Goal: Information Seeking & Learning: Learn about a topic

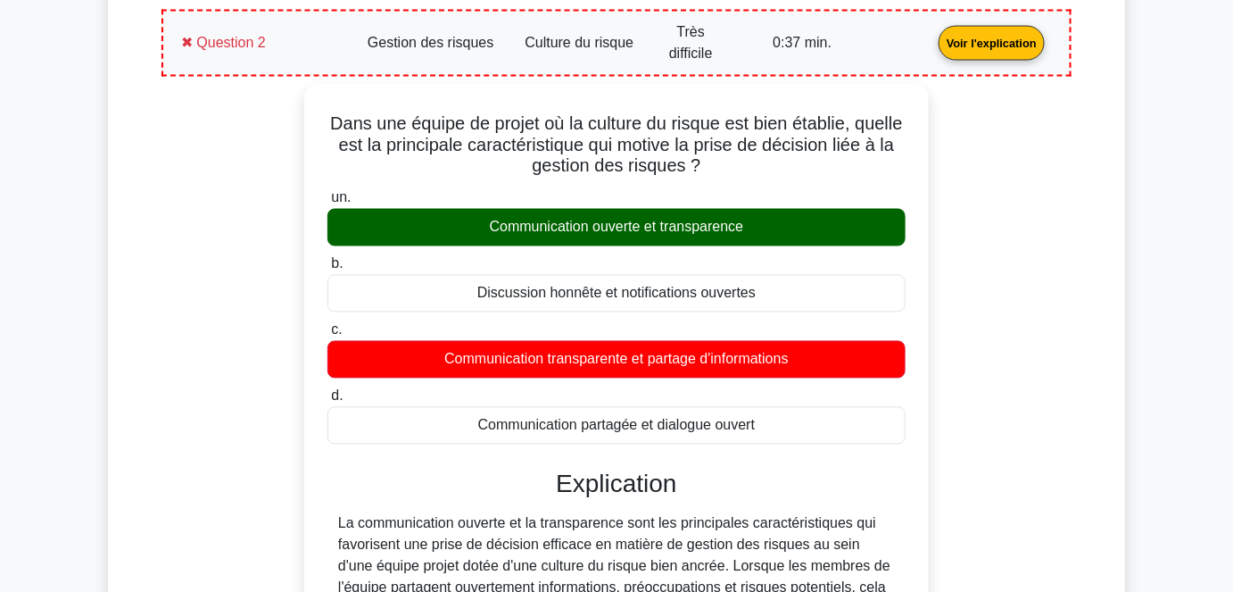
click at [932, 37] on link "Voir l'explication" at bounding box center [992, 41] width 120 height 15
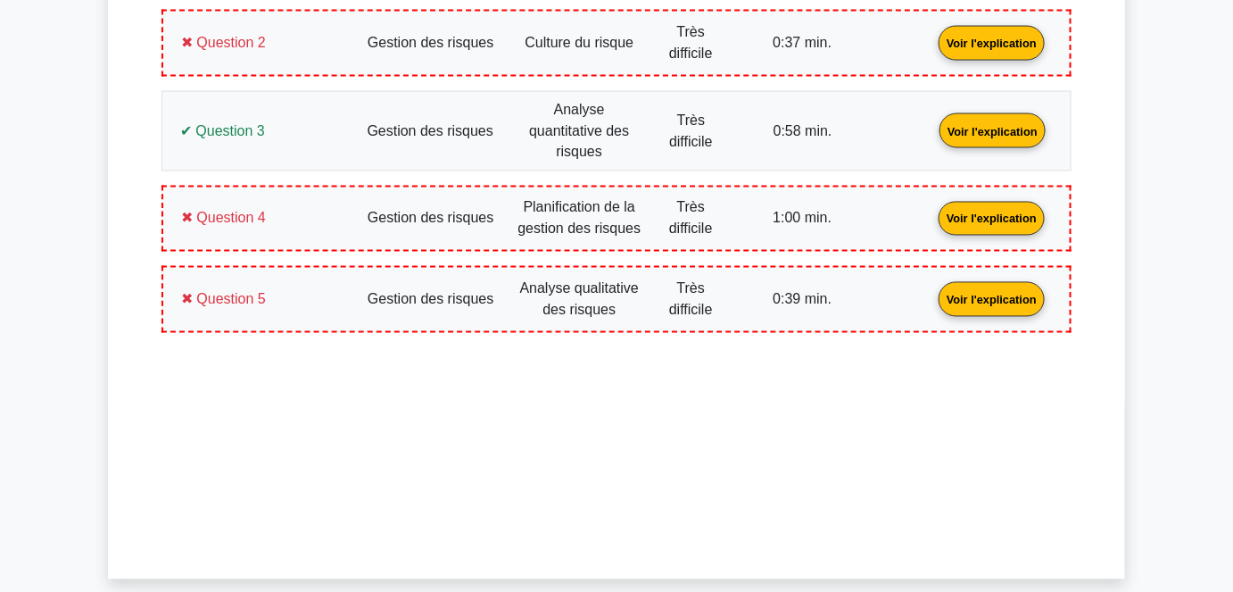
click at [933, 124] on link "Voir l'explication" at bounding box center [993, 129] width 120 height 15
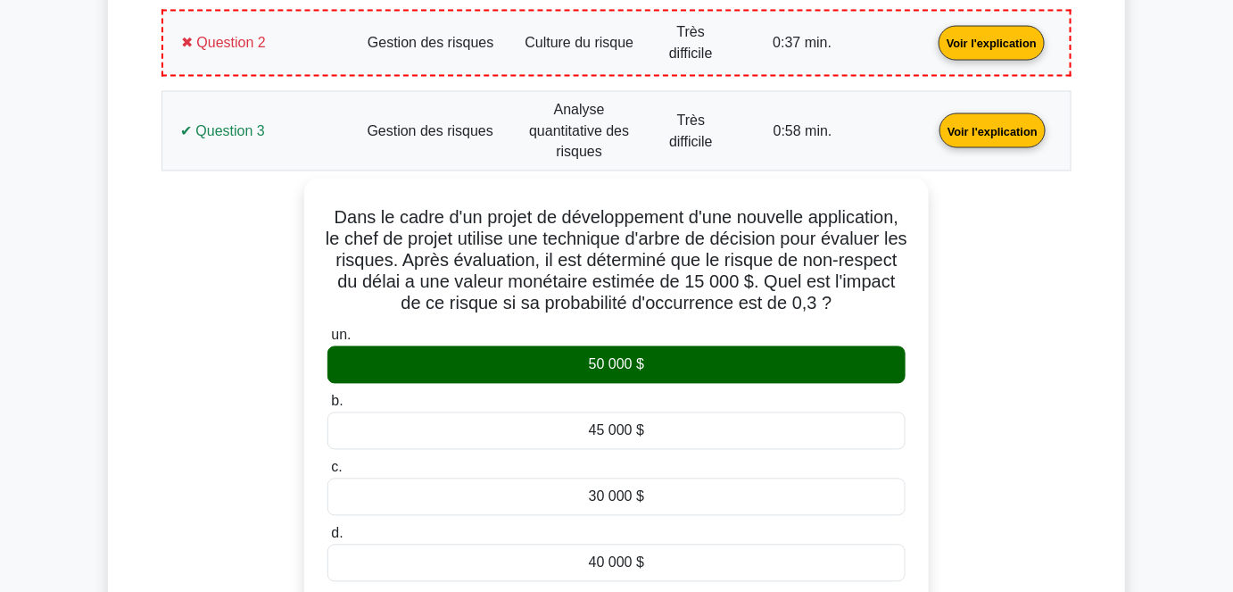
scroll to position [1060, 0]
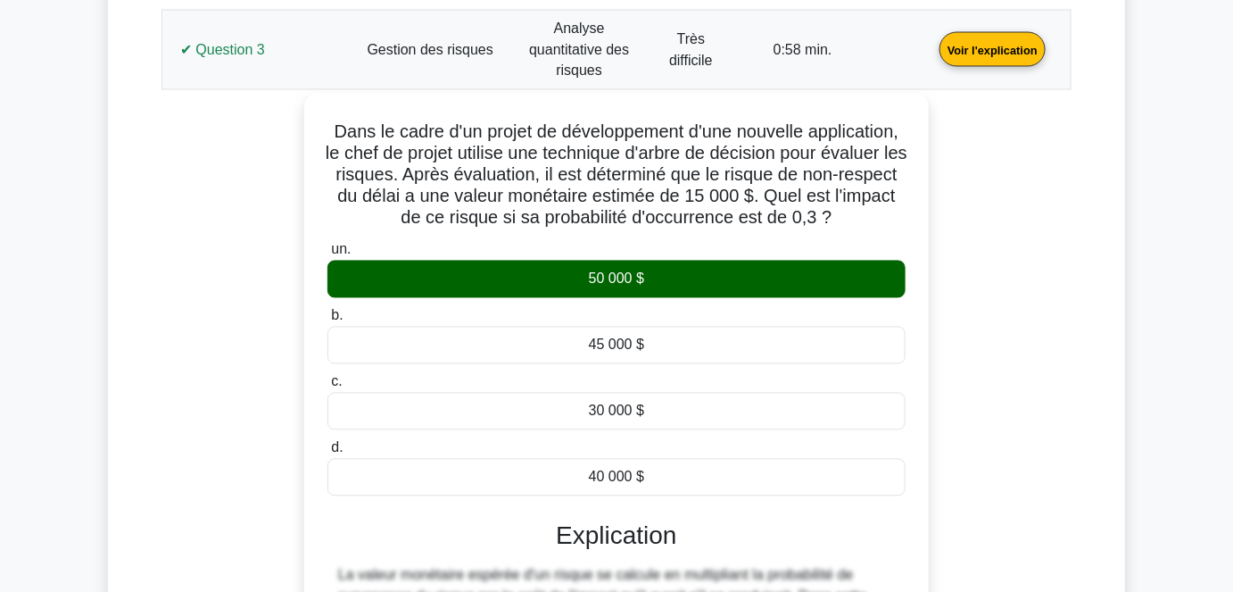
drag, startPoint x: 663, startPoint y: 459, endPoint x: 341, endPoint y: 100, distance: 482.2
click at [341, 100] on div "Dans le cadre d'un projet de développement d'une nouvelle application, le chef …" at bounding box center [616, 465] width 610 height 730
copy div "Dans le cadre d'un projet de développement d'une nouvelle application, le chef …"
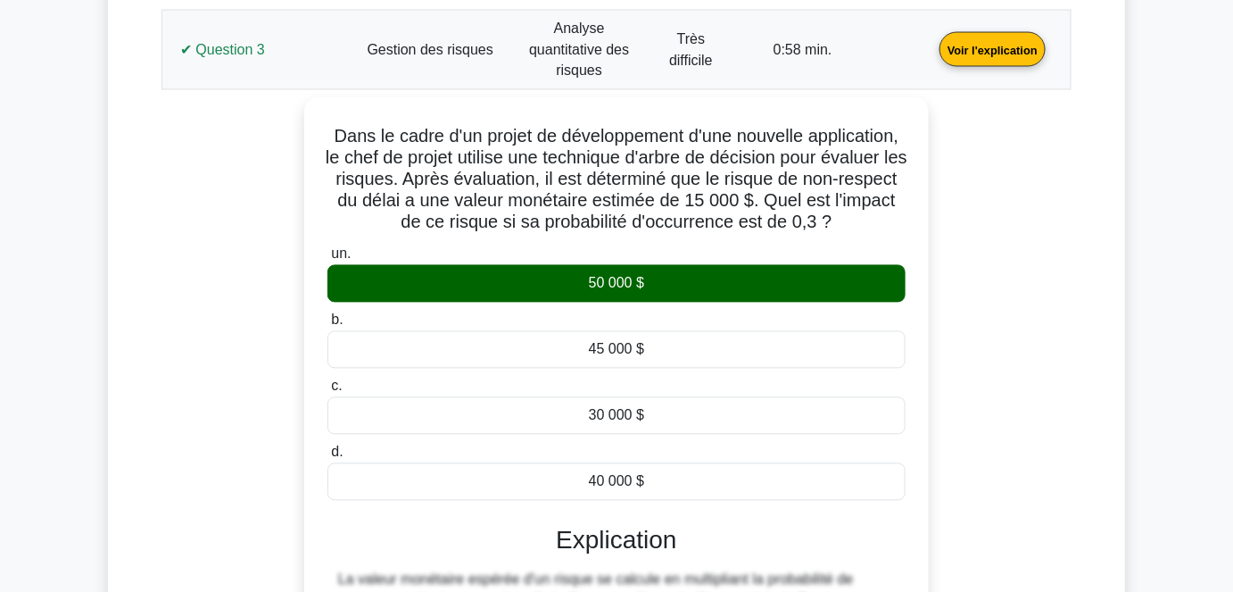
click at [253, 331] on div "Dans le cadre d'un projet de développement d'une nouvelle application, le chef …" at bounding box center [616, 480] width 889 height 766
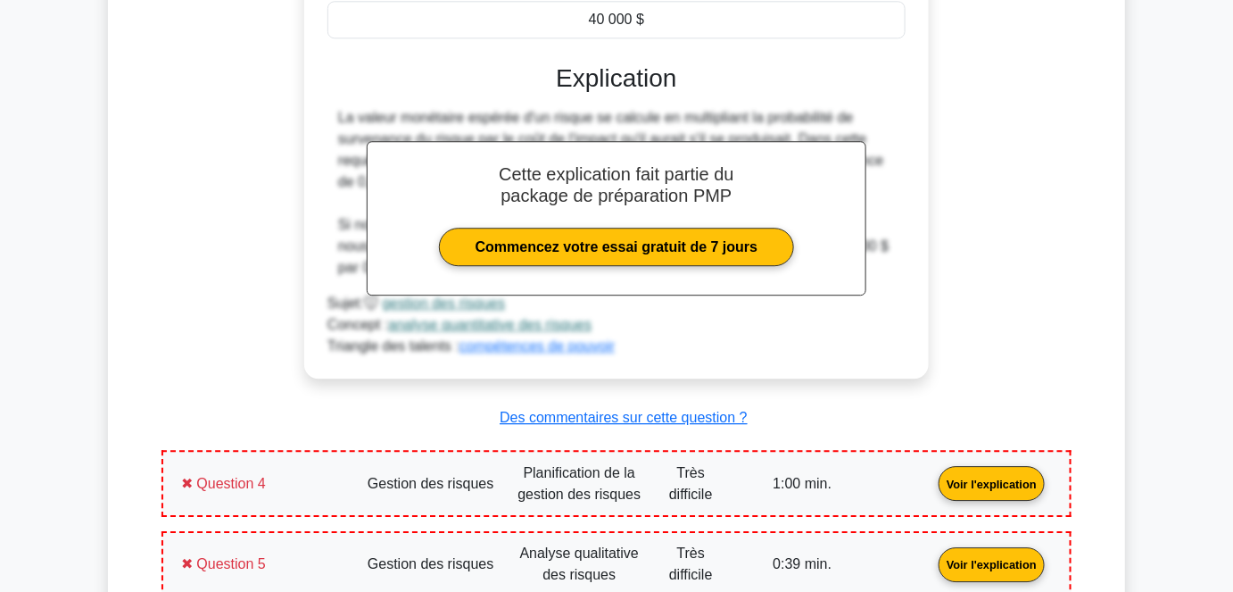
scroll to position [1661, 0]
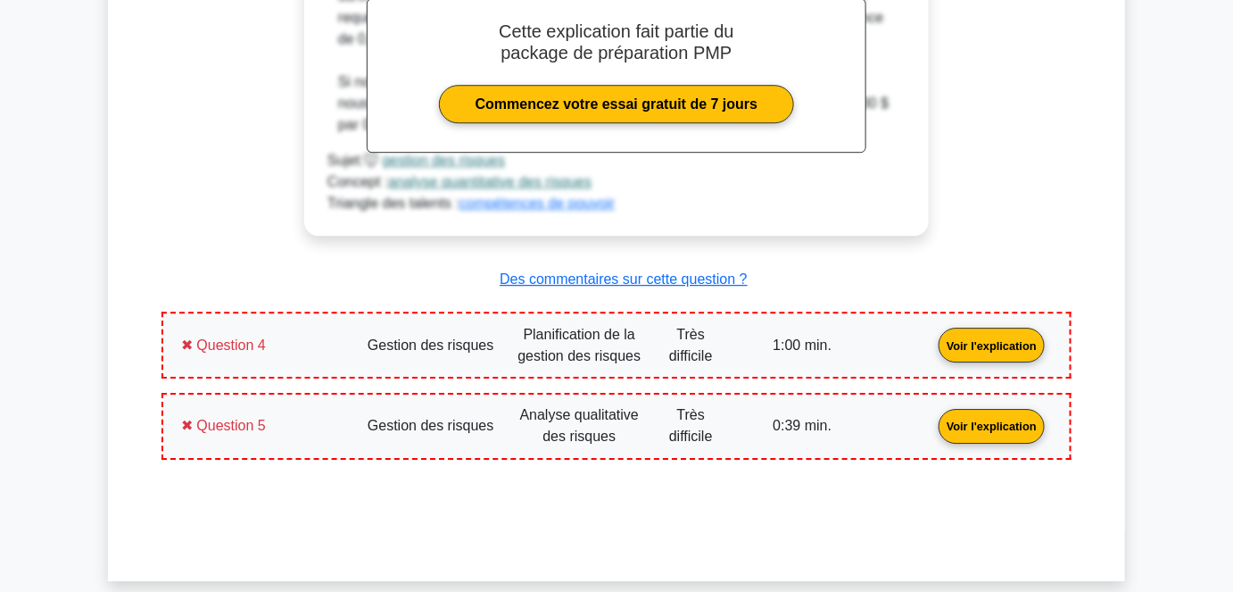
drag, startPoint x: 336, startPoint y: 293, endPoint x: 361, endPoint y: 121, distance: 173.2
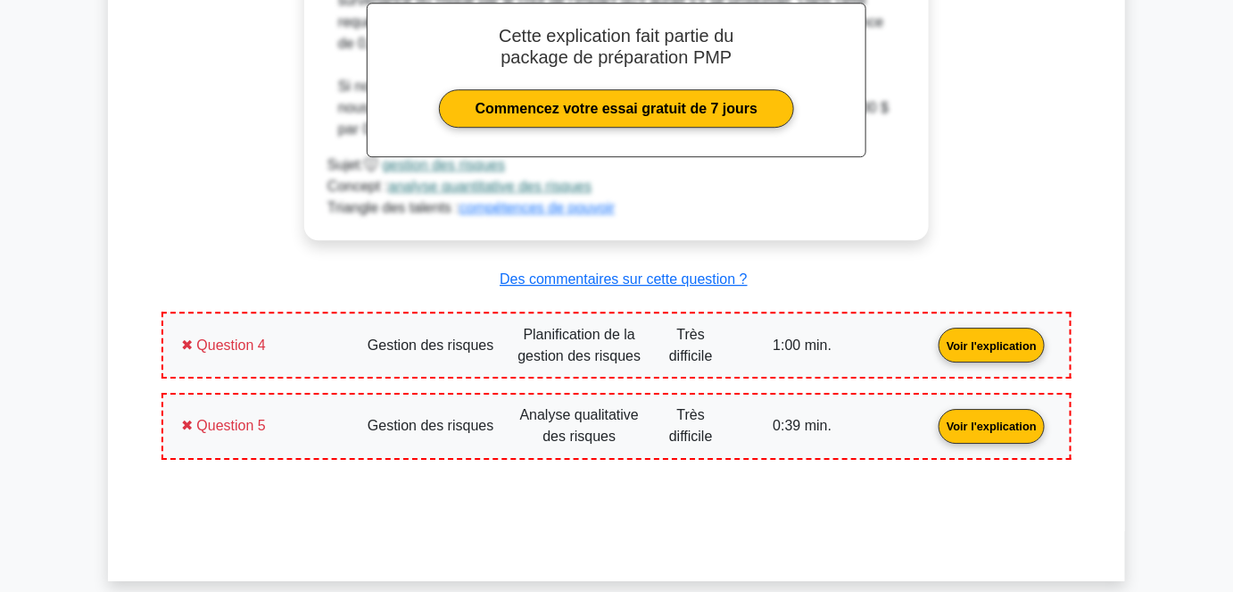
copy div "Gestion des risques Analyse quantitative des risques Très difficile 0:58 min. V…"
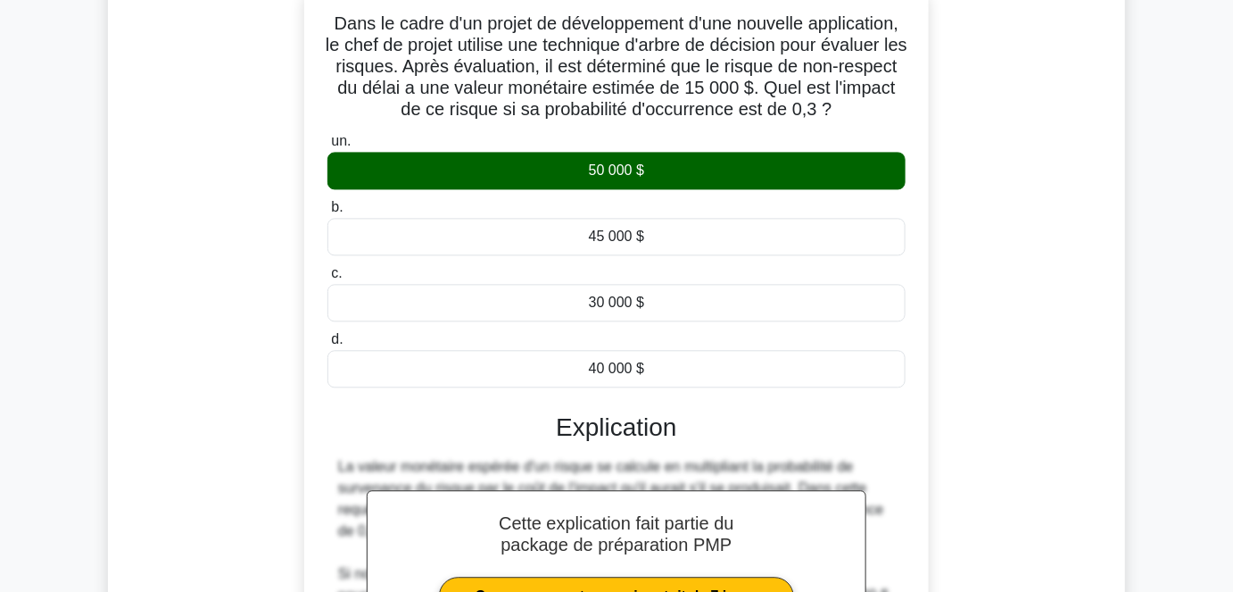
scroll to position [930, 0]
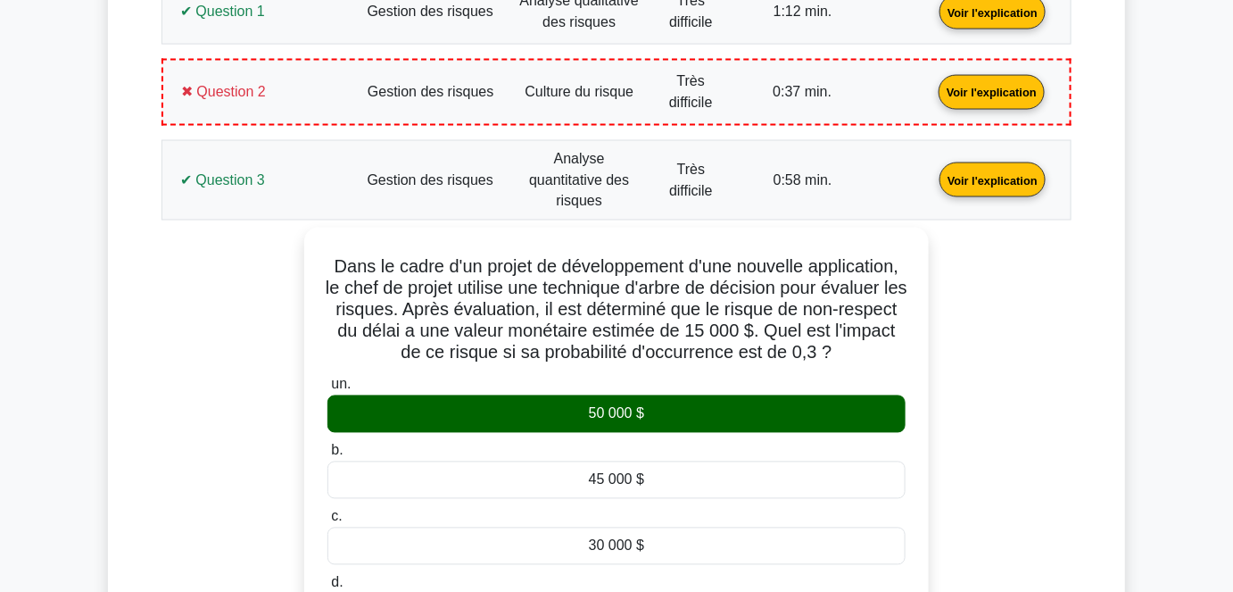
click at [933, 177] on link "Voir l'explication" at bounding box center [993, 178] width 120 height 15
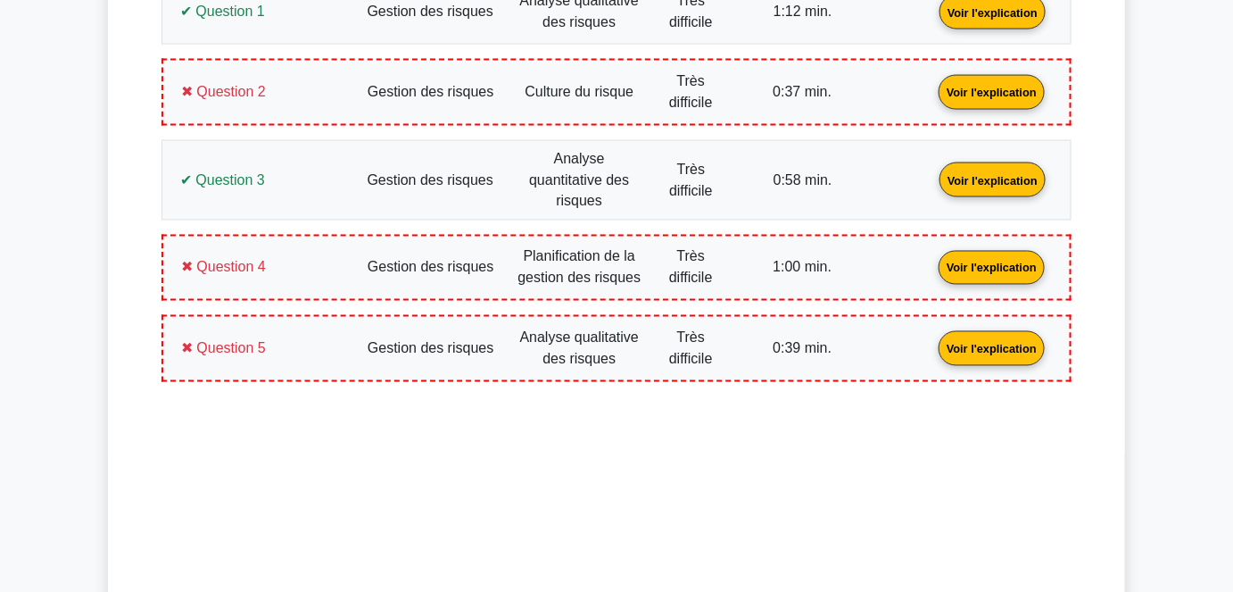
click at [932, 259] on link "Voir l'explication" at bounding box center [992, 266] width 120 height 15
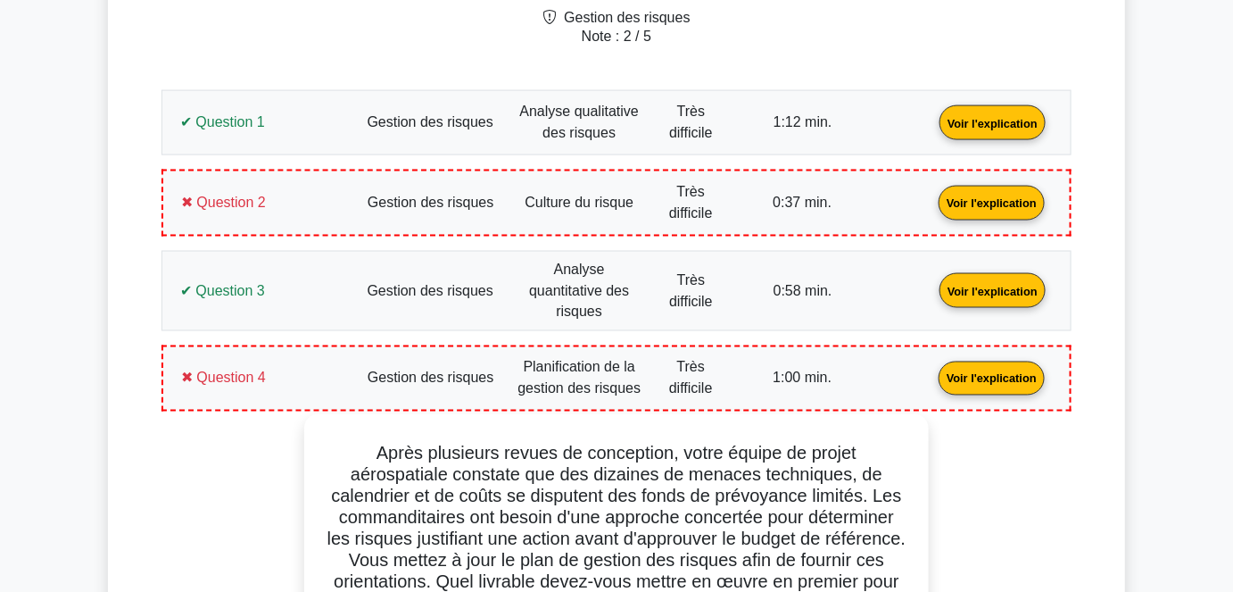
scroll to position [914, 0]
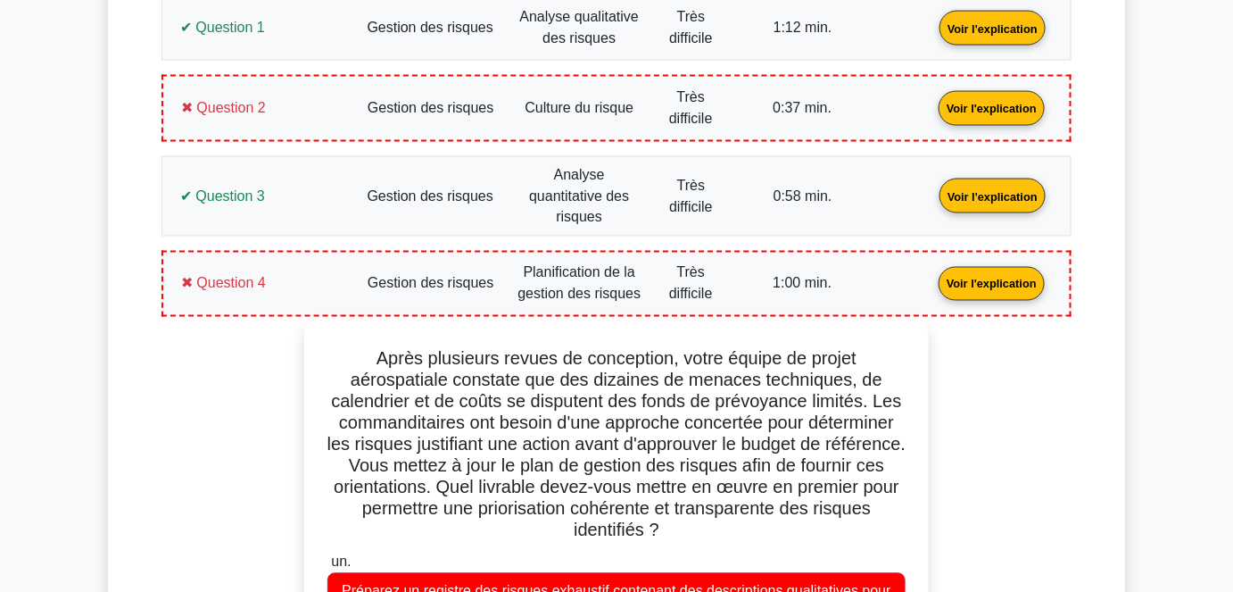
drag, startPoint x: 623, startPoint y: 474, endPoint x: 352, endPoint y: 322, distance: 310.8
copy div "Après plusieurs revues de conception, votre équipe de projet aérospatiale const…"
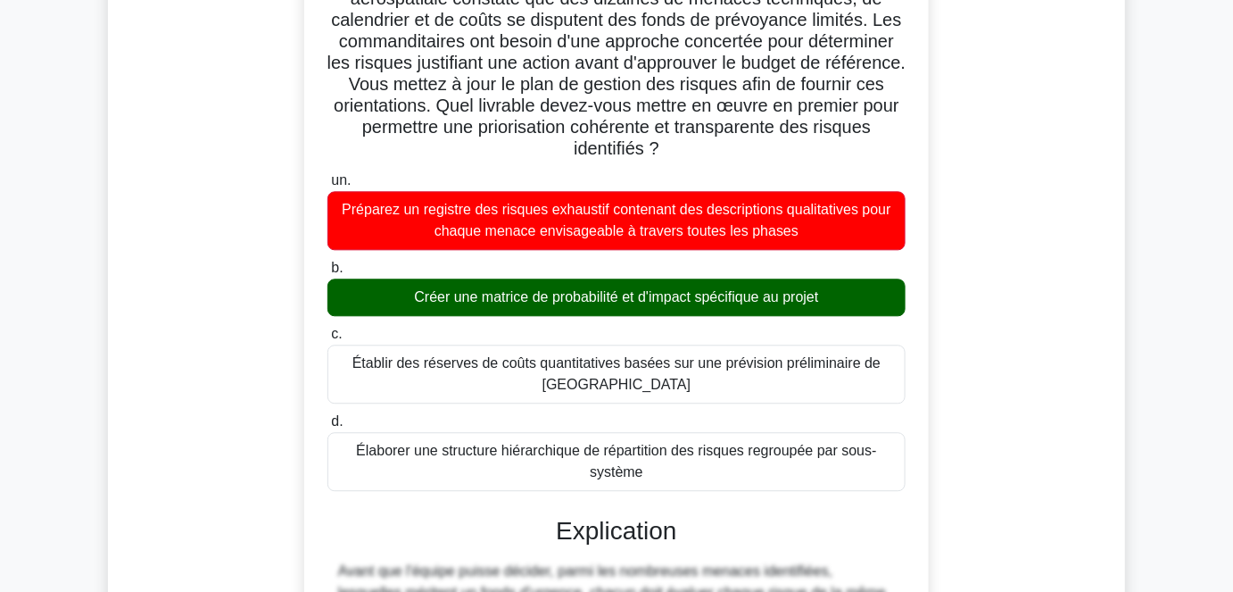
scroll to position [1320, 0]
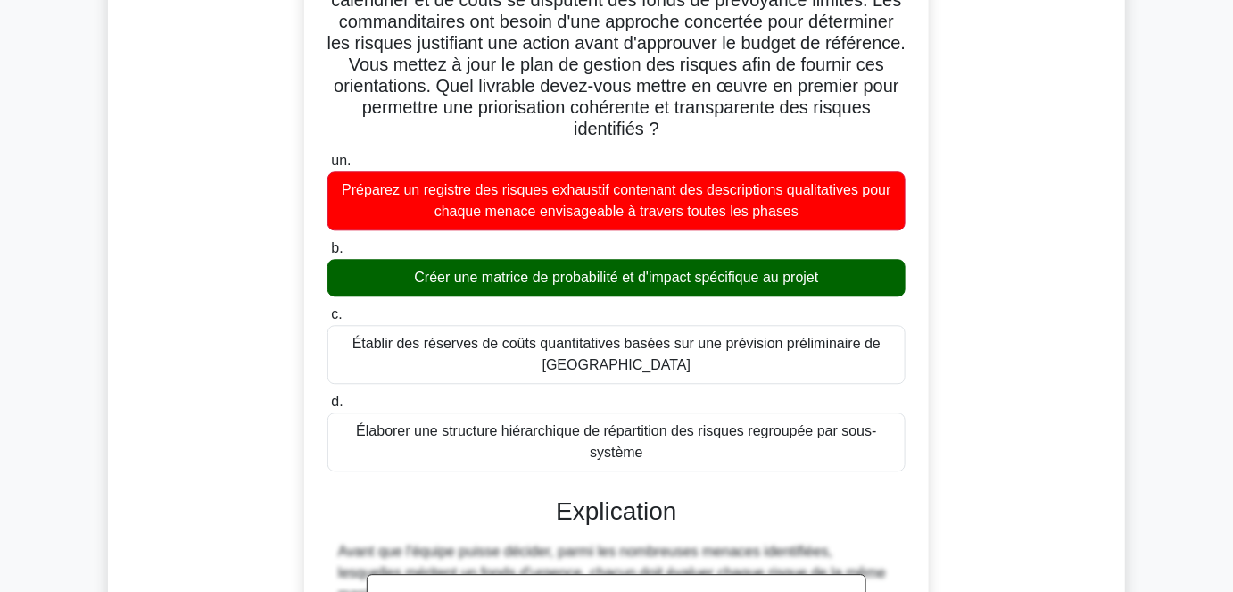
click at [273, 250] on div "Après plusieurs revues de conception, votre équipe de projet aérospatiale const…" at bounding box center [616, 461] width 889 height 1087
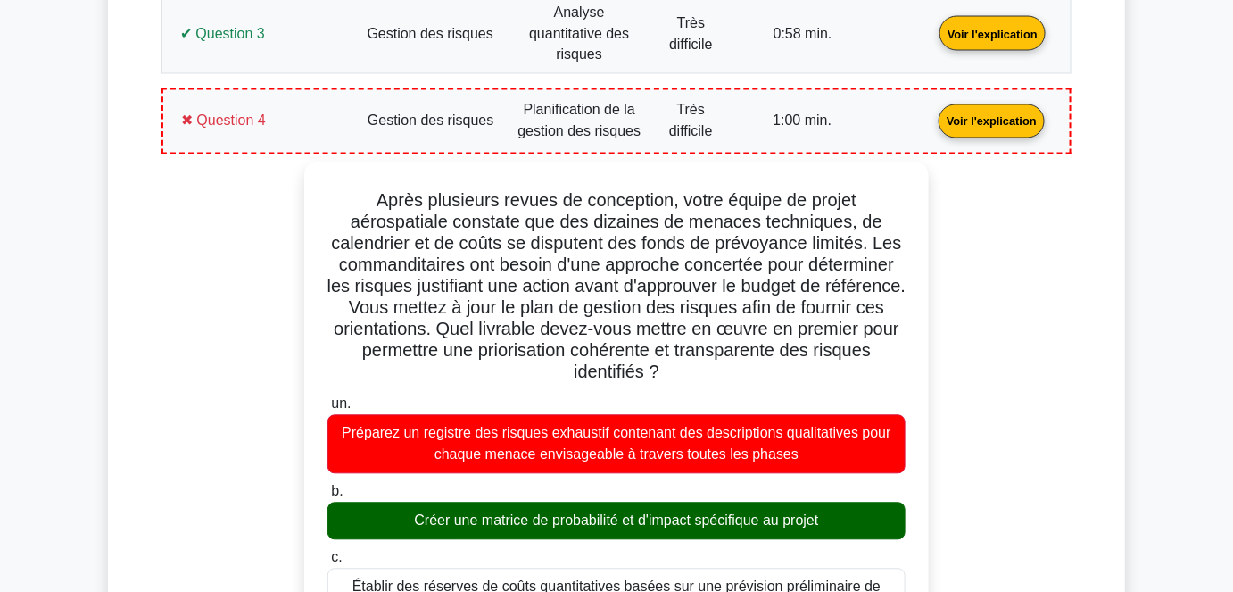
click at [932, 112] on link "Voir l'explication" at bounding box center [992, 119] width 120 height 15
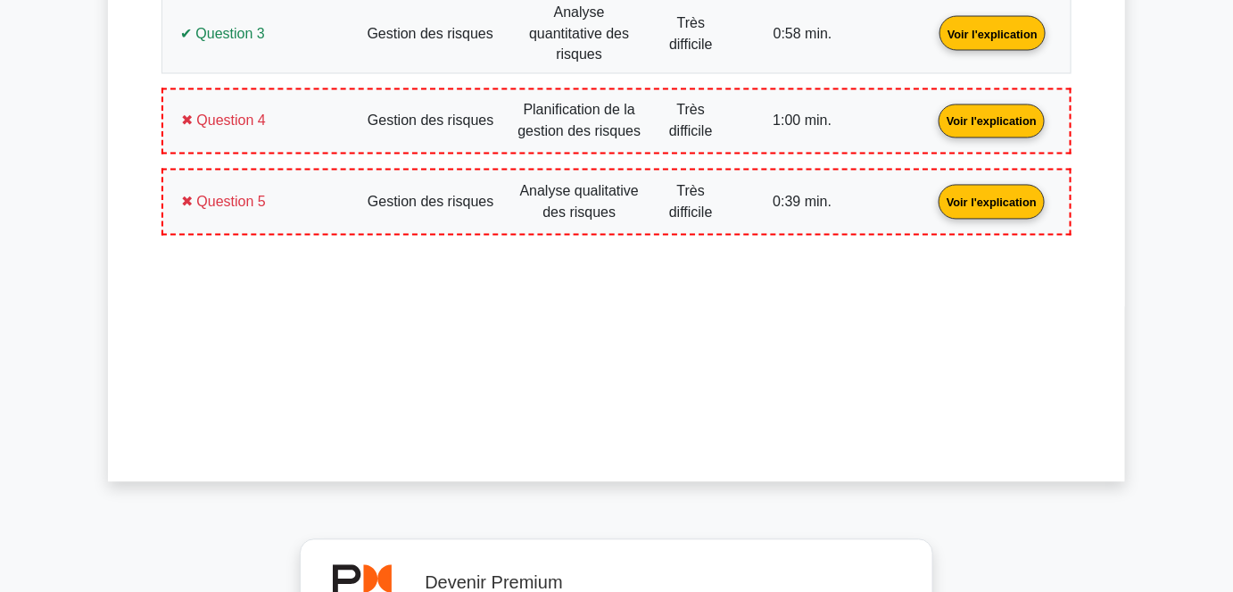
click at [932, 194] on link "Voir l'explication" at bounding box center [992, 201] width 120 height 15
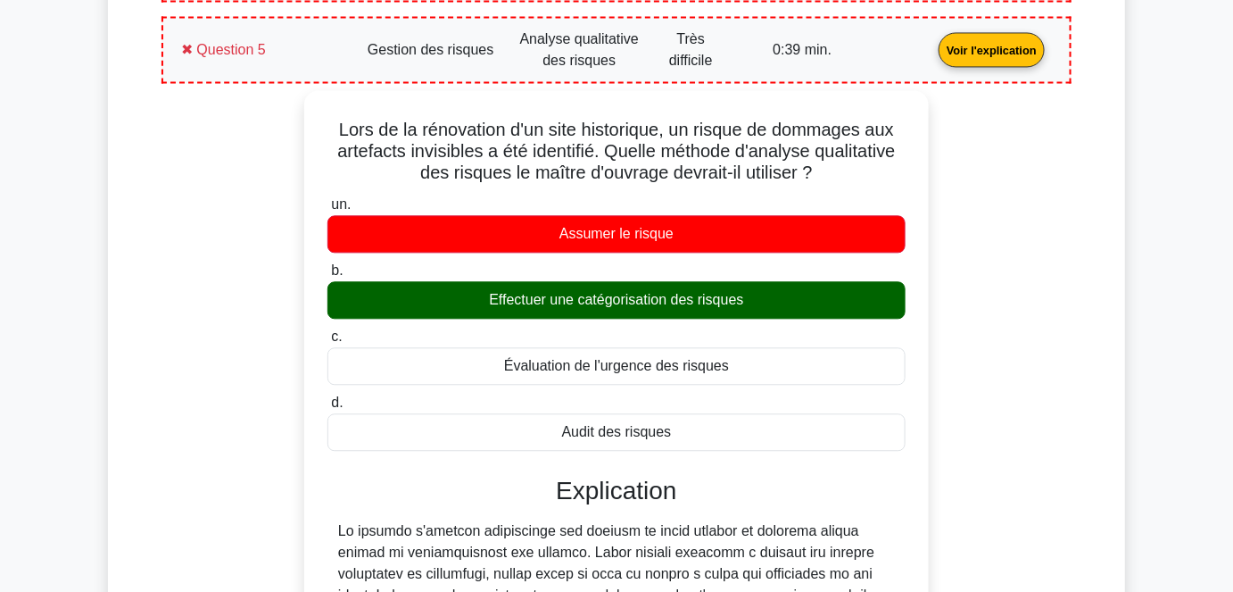
scroll to position [1239, 0]
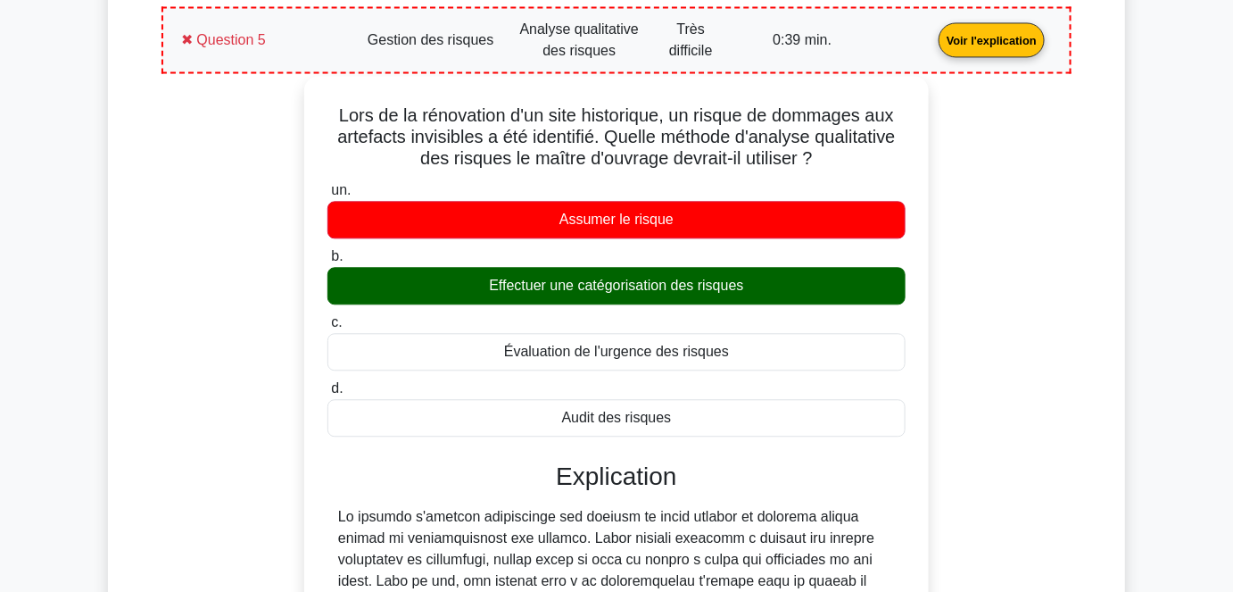
drag, startPoint x: 710, startPoint y: 393, endPoint x: 323, endPoint y: 87, distance: 492.4
click at [323, 87] on div "Lors de la rénovation d'un site historique, un risque de dommages aux artefacts…" at bounding box center [616, 480] width 610 height 794
copy div "Lors de la rénovation d'un site historique, un risque de dommages aux artefacts…"
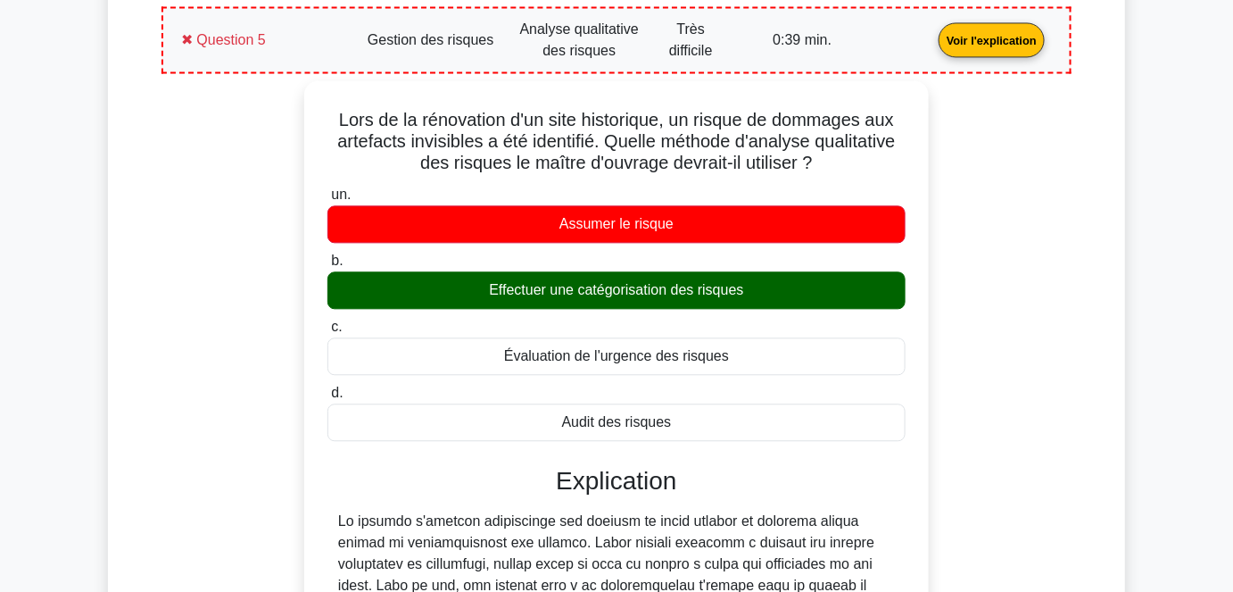
click at [167, 257] on div "Lors de la rénovation d'un site historique, un risque de dommages aux artefacts…" at bounding box center [617, 516] width 910 height 873
click at [932, 31] on link "Voir l'explication" at bounding box center [992, 38] width 120 height 15
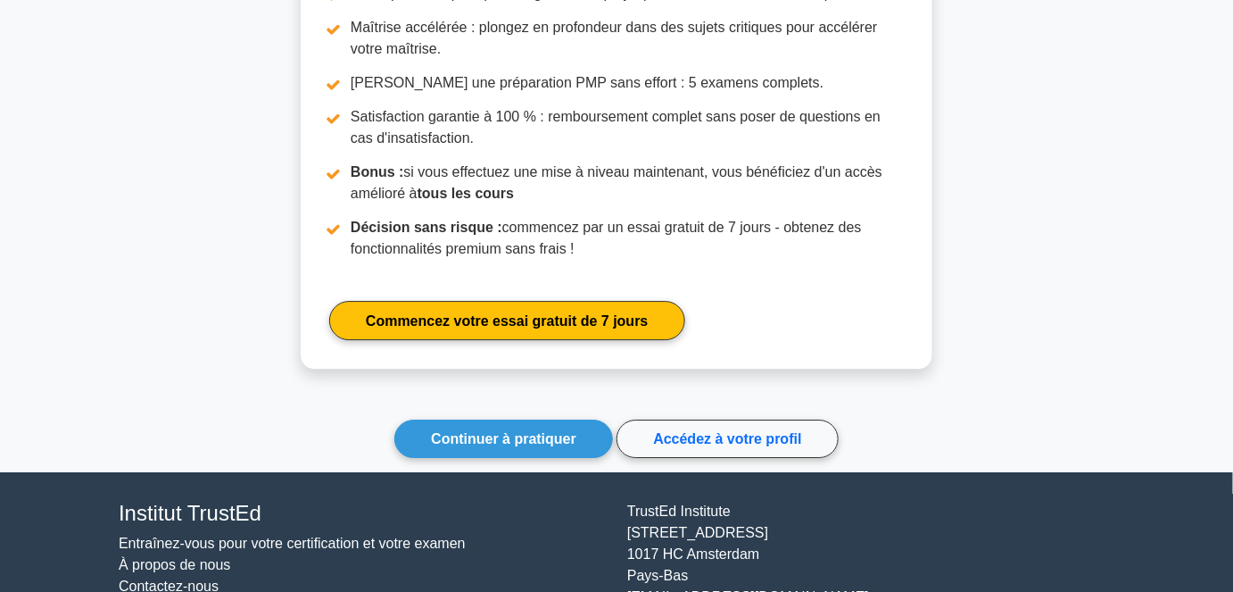
scroll to position [1851, 0]
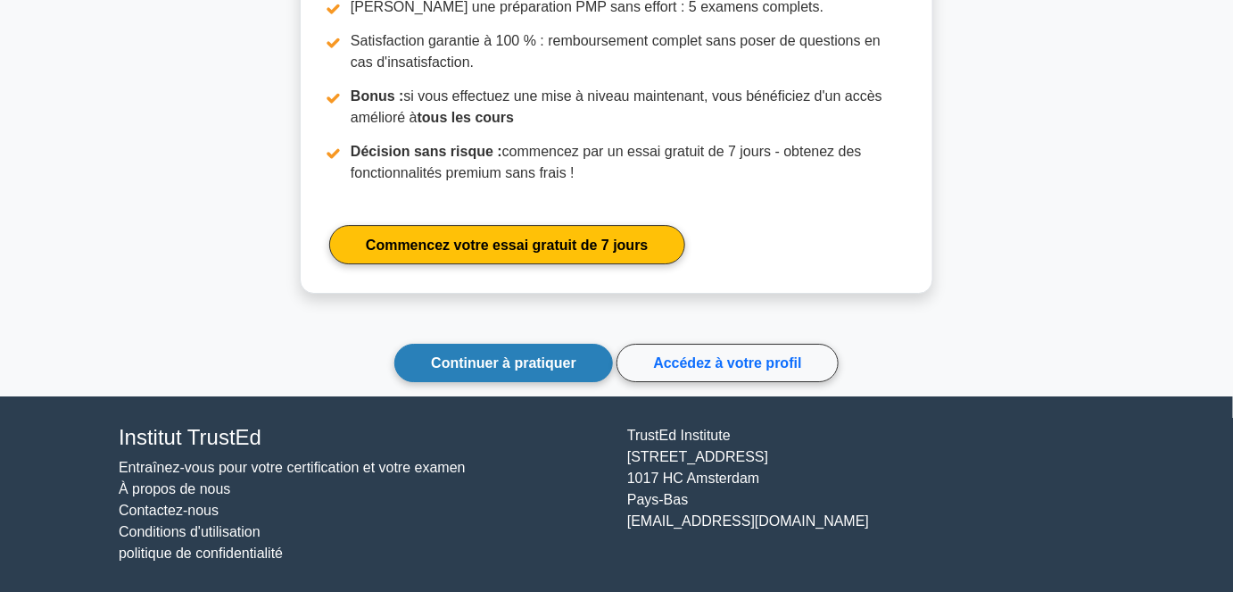
click at [492, 371] on link "Continuer à pratiquer" at bounding box center [503, 363] width 219 height 38
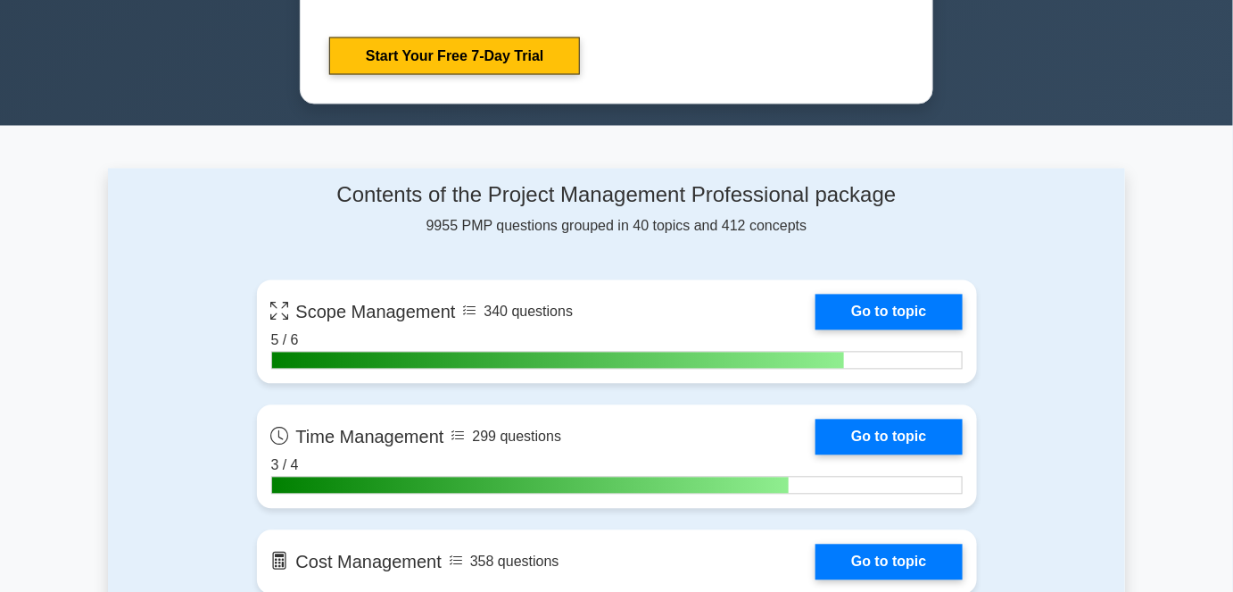
scroll to position [1541, 0]
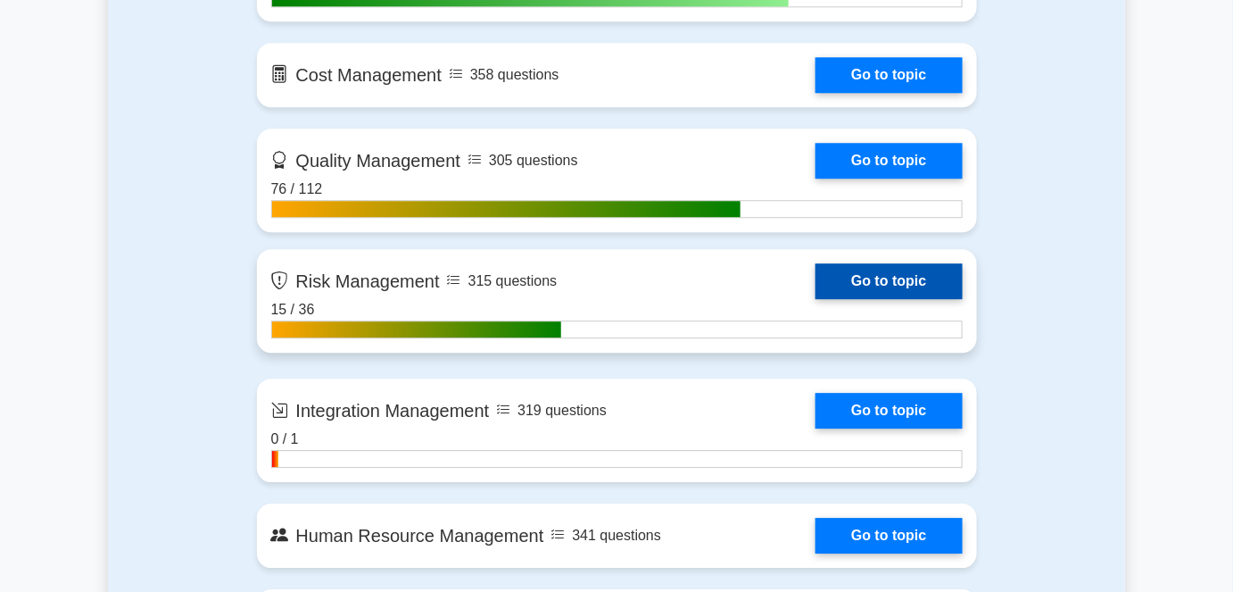
click at [911, 284] on link "Go to topic" at bounding box center [889, 281] width 146 height 36
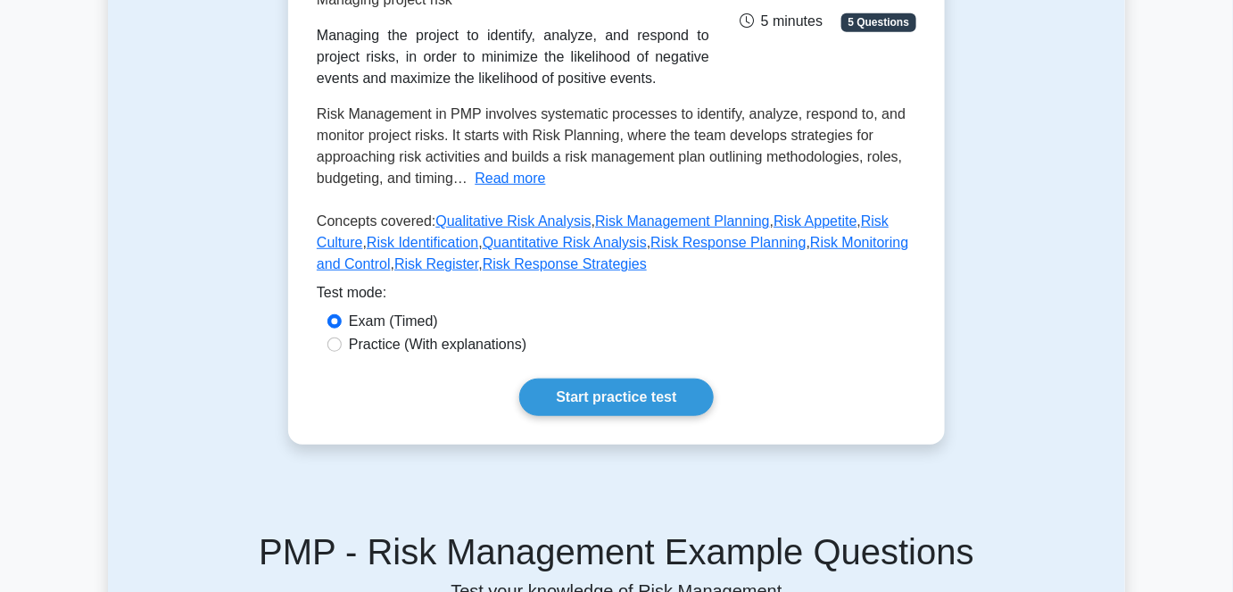
scroll to position [324, 0]
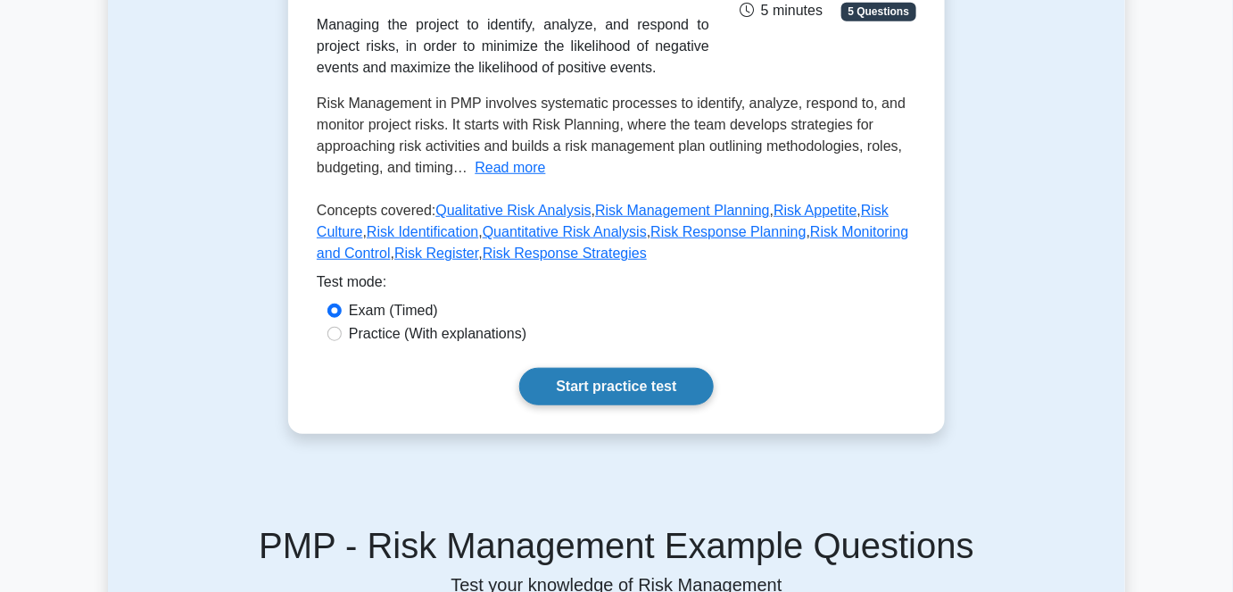
click at [642, 385] on link "Start practice test" at bounding box center [616, 386] width 194 height 37
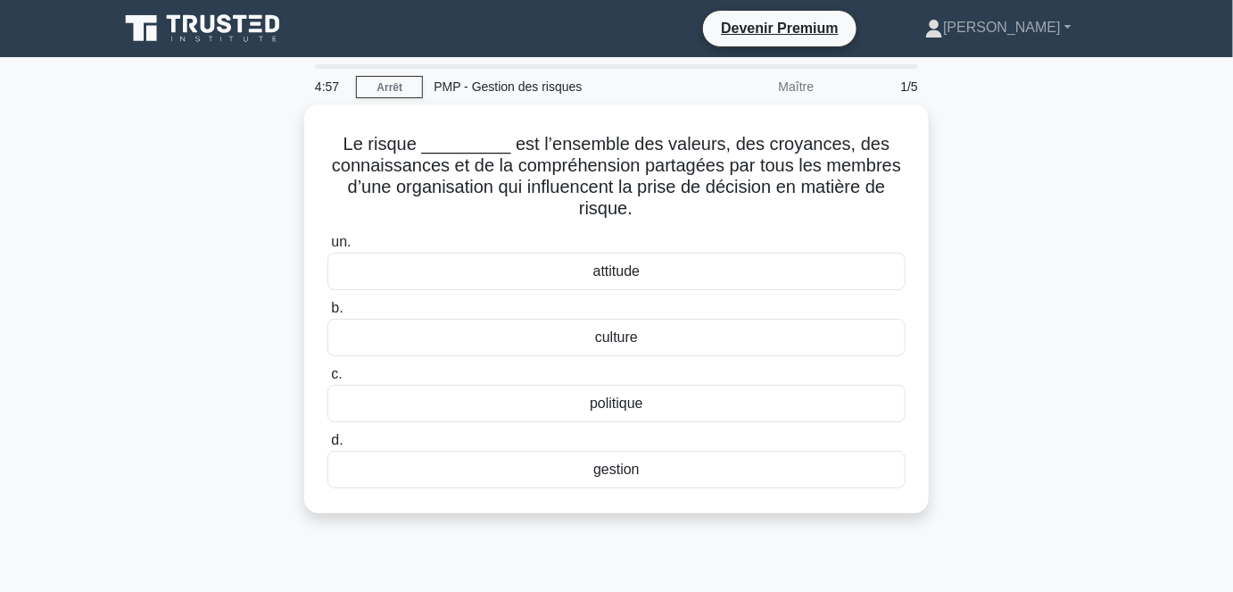
click at [1025, 195] on div "Le risque _________ est l’ensemble des valeurs, des croyances, des connaissance…" at bounding box center [616, 319] width 1017 height 430
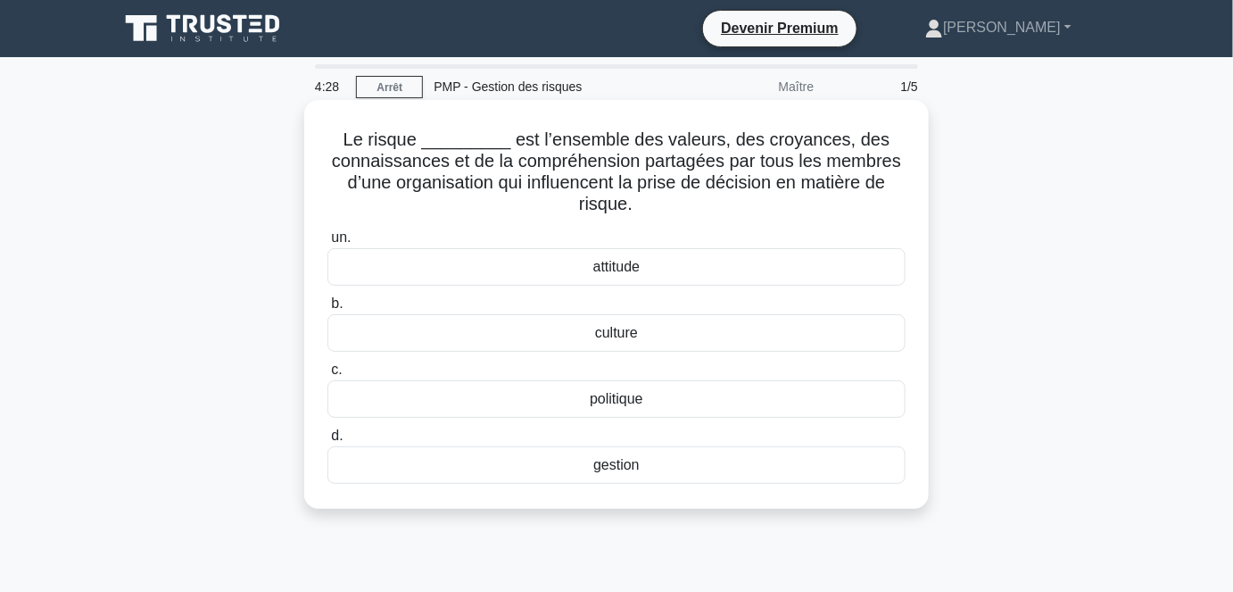
click at [623, 400] on font "politique" at bounding box center [617, 398] width 54 height 15
click at [328, 376] on input "c. politique" at bounding box center [328, 370] width 0 height 12
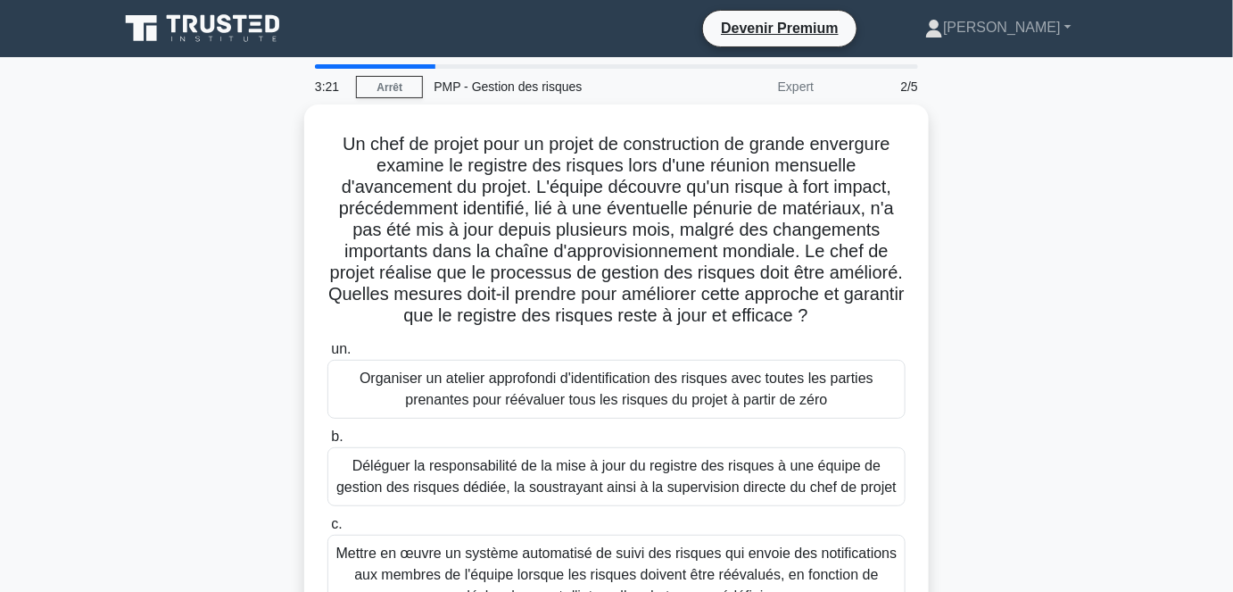
scroll to position [372, 0]
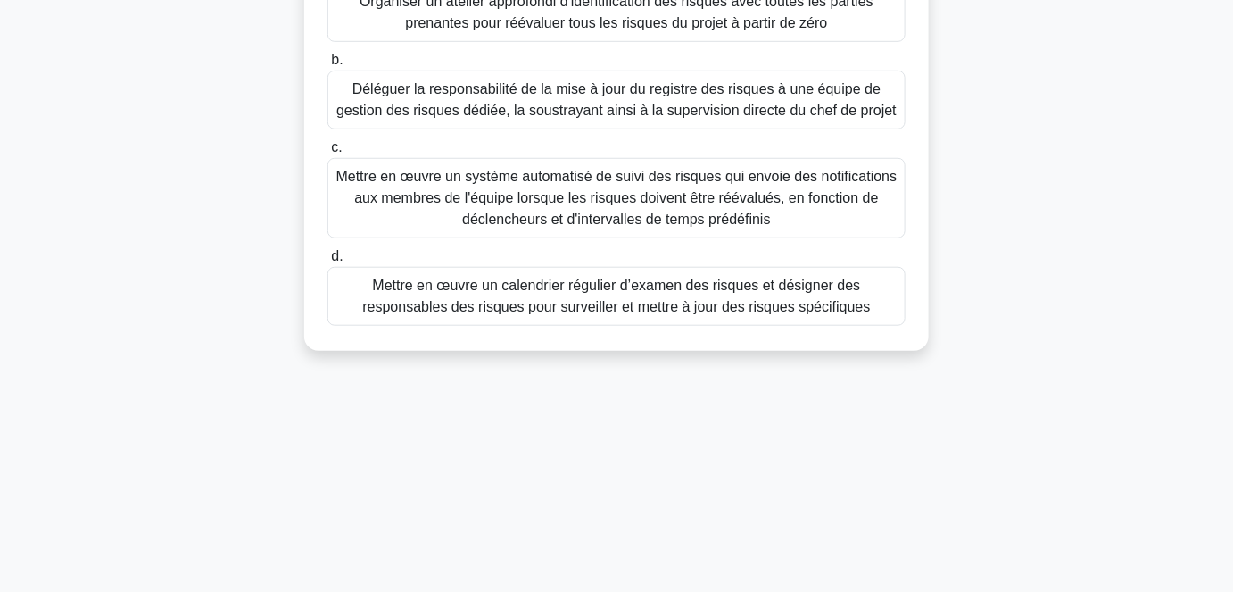
click at [648, 314] on font "Mettre en œuvre un calendrier régulier d’examen des risques et désigner des res…" at bounding box center [616, 296] width 508 height 37
click at [328, 262] on input "d. Mettre en œuvre un calendrier régulier d’examen des risques et désigner des …" at bounding box center [328, 257] width 0 height 12
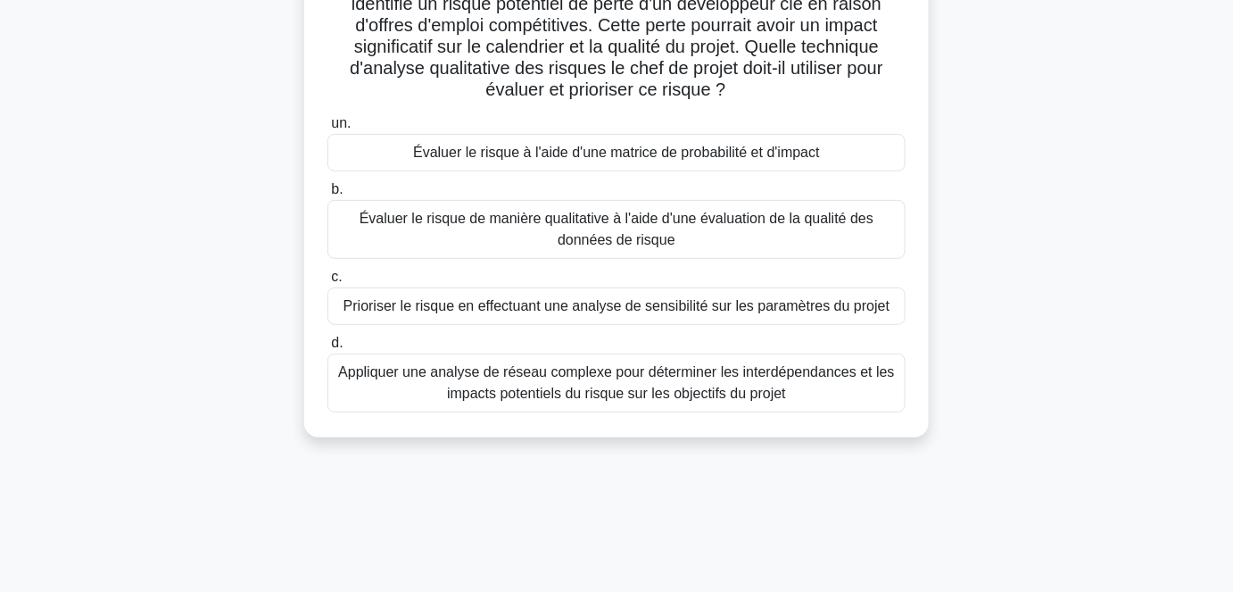
scroll to position [80, 0]
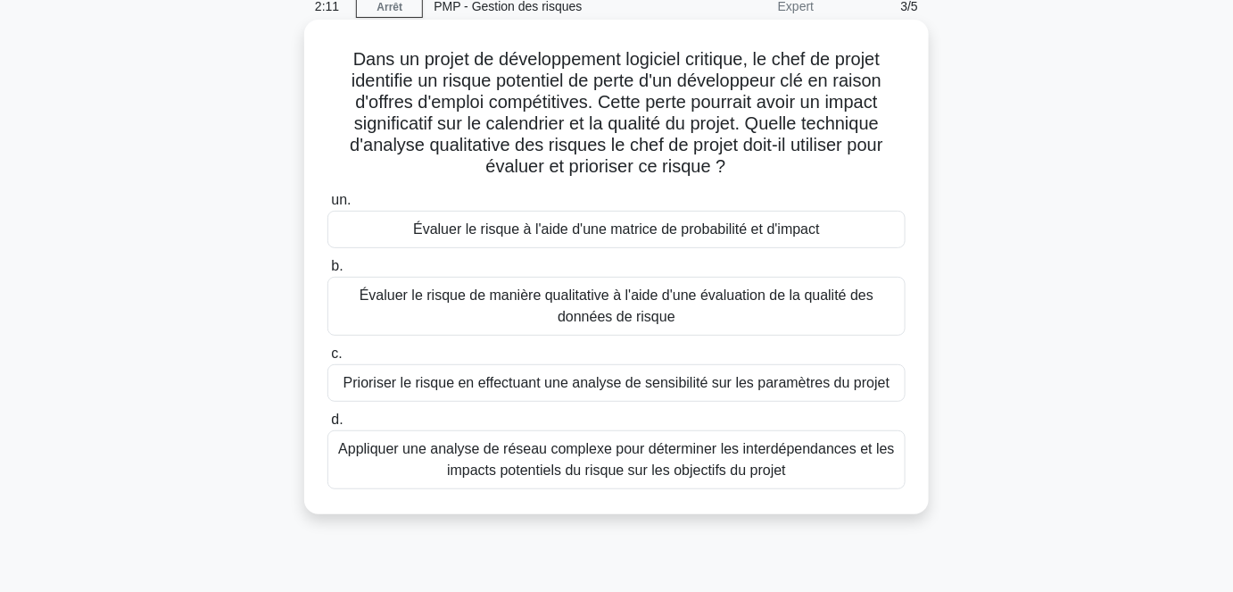
click at [527, 232] on font "Évaluer le risque à l'aide d'une matrice de probabilité et d'impact" at bounding box center [616, 228] width 407 height 15
click at [328, 206] on input "un. Évaluer le risque à l'aide d'une matrice de probabilité et d'impact" at bounding box center [328, 201] width 0 height 12
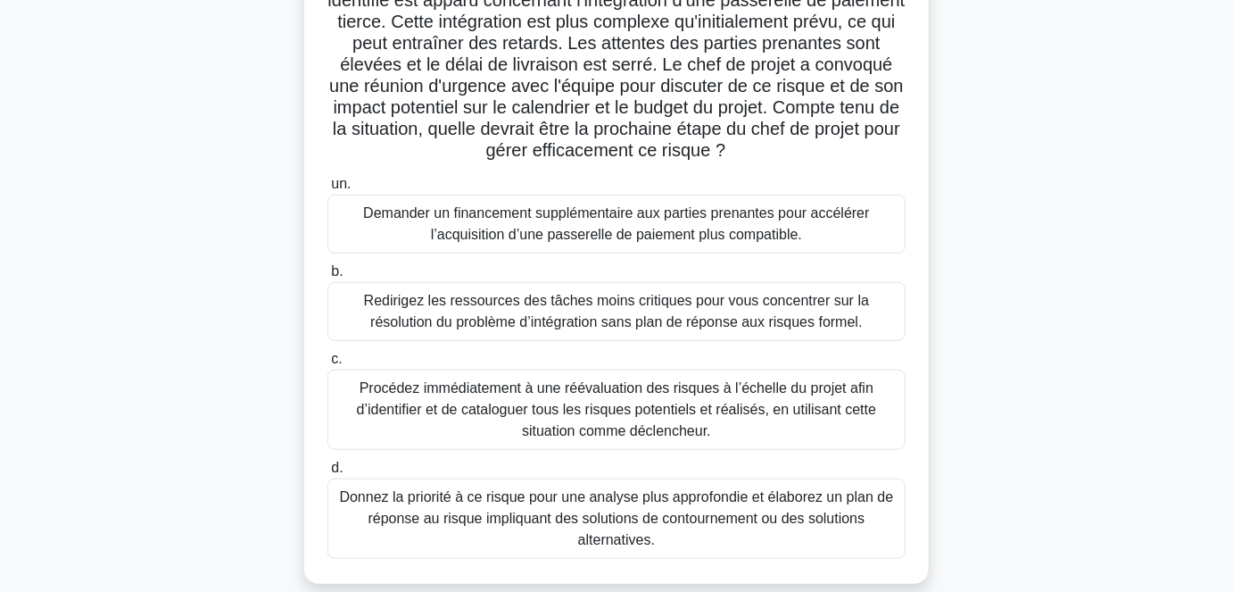
scroll to position [243, 0]
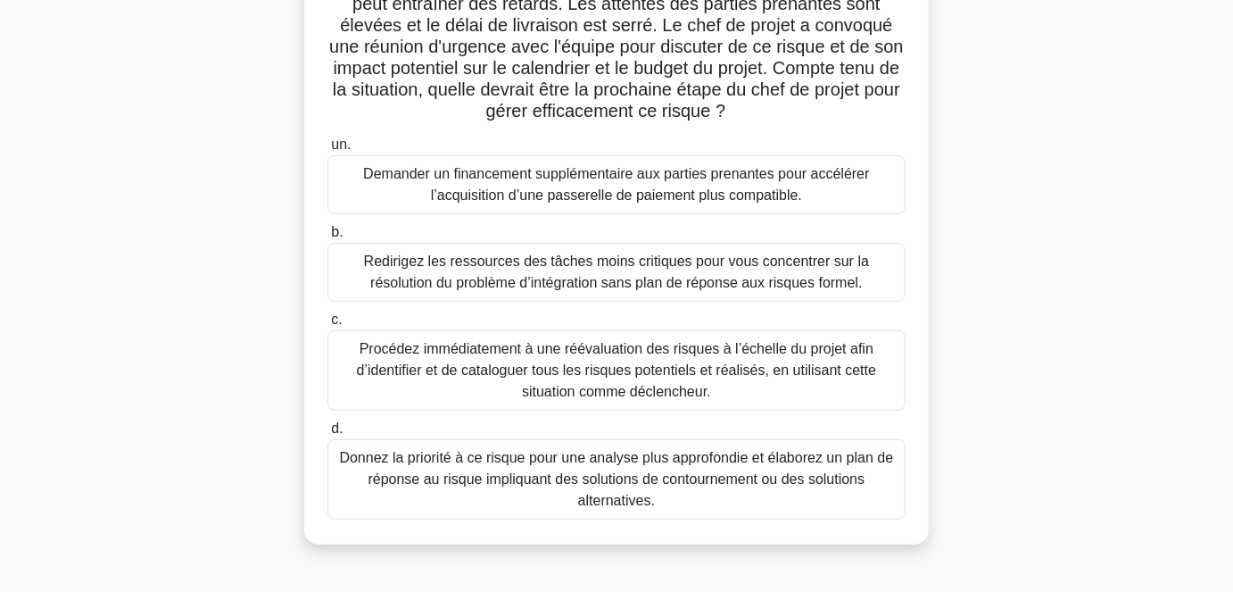
click at [624, 462] on font "Donnez la priorité à ce risque pour une analyse plus approfondie et élaborez un…" at bounding box center [617, 479] width 554 height 58
click at [328, 435] on input "d. Donnez la priorité à ce risque pour une analyse plus approfondie et élaborez…" at bounding box center [328, 429] width 0 height 12
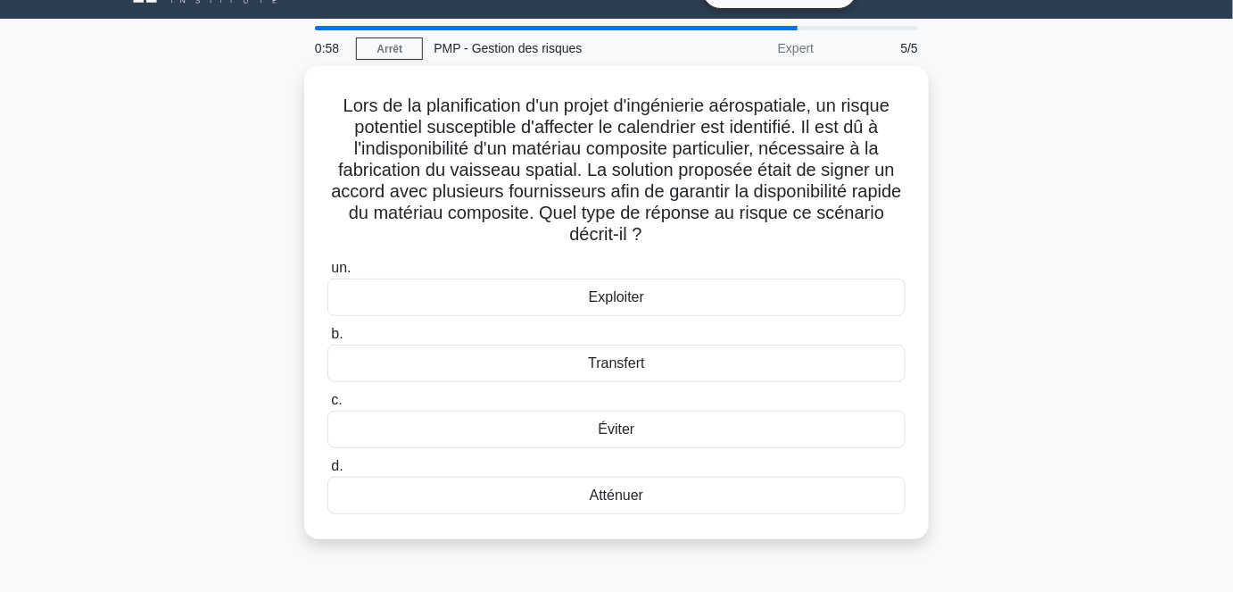
scroll to position [0, 0]
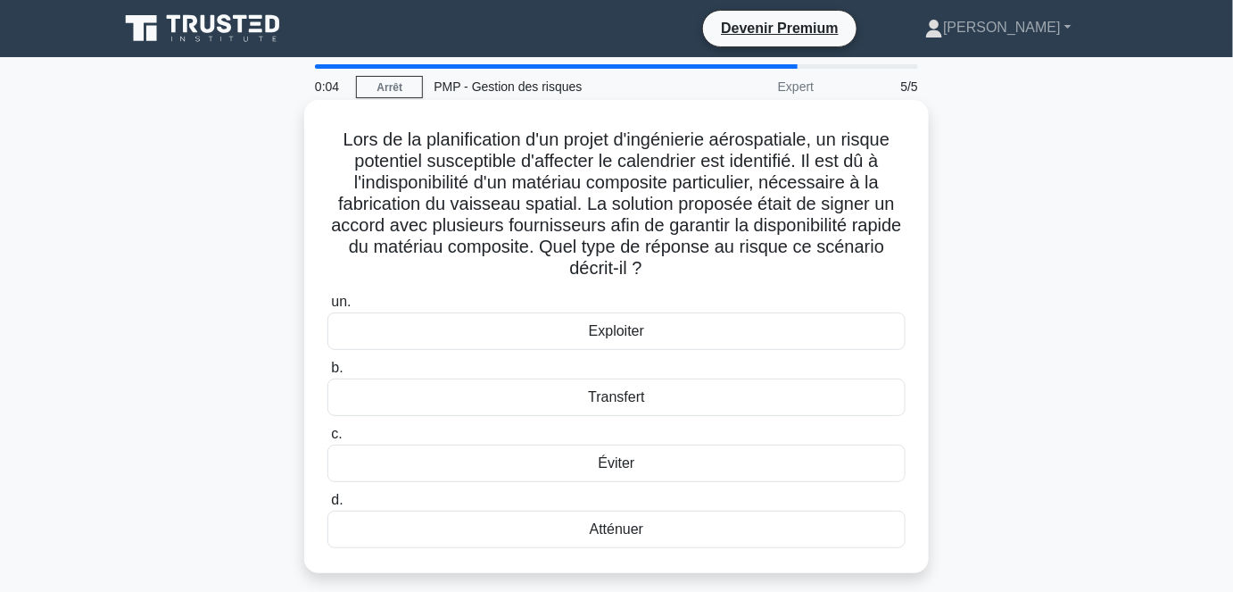
click at [628, 464] on font "Éviter" at bounding box center [617, 462] width 37 height 15
click at [328, 440] on input "c. Éviter" at bounding box center [328, 434] width 0 height 12
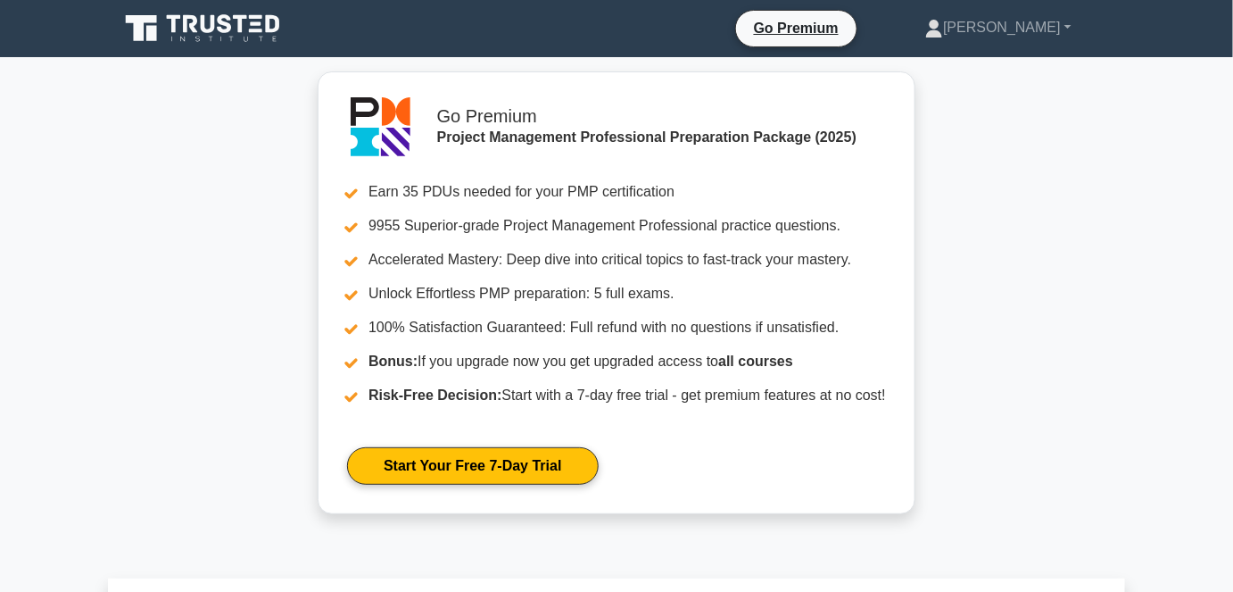
scroll to position [405, 0]
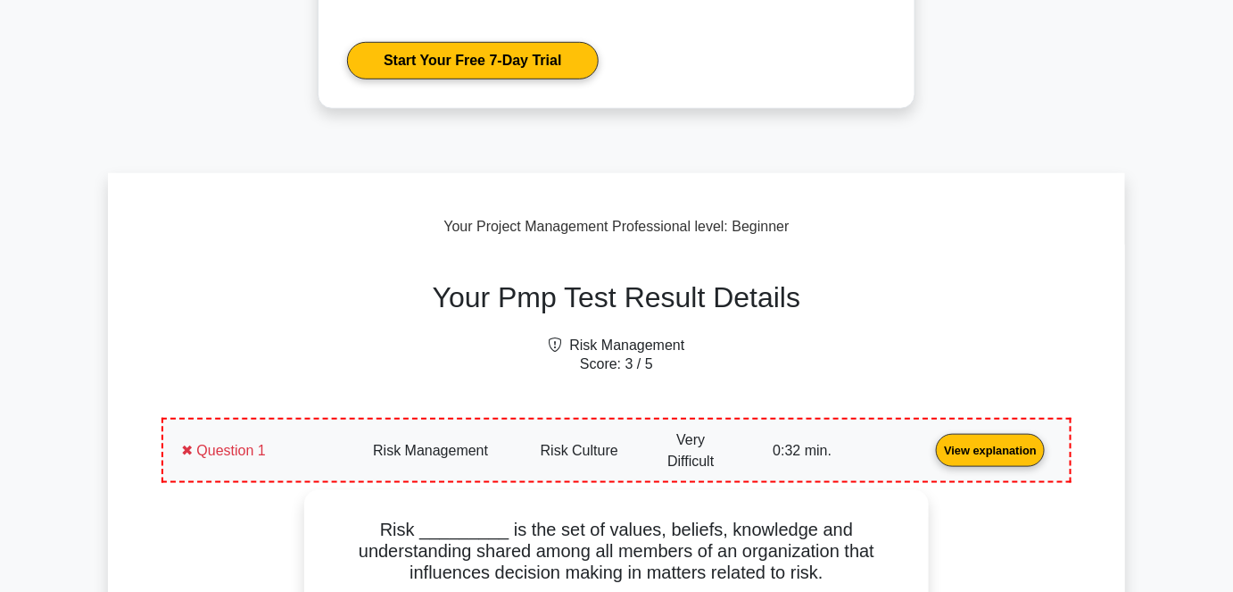
click at [929, 457] on link "View explanation" at bounding box center [990, 449] width 123 height 15
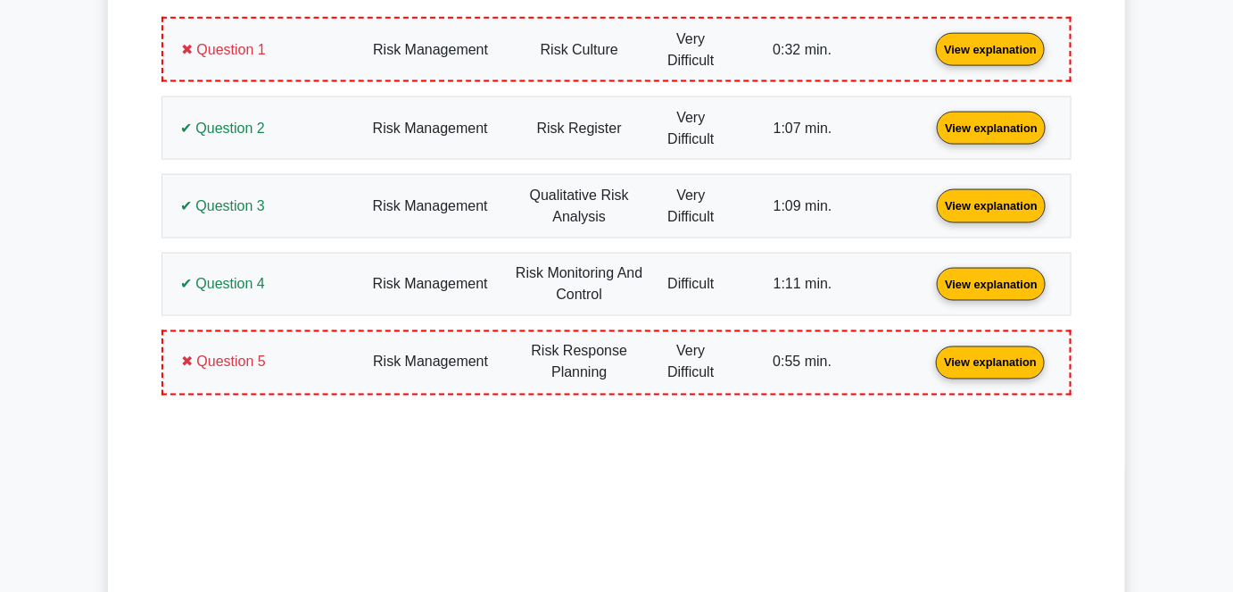
scroll to position [811, 0]
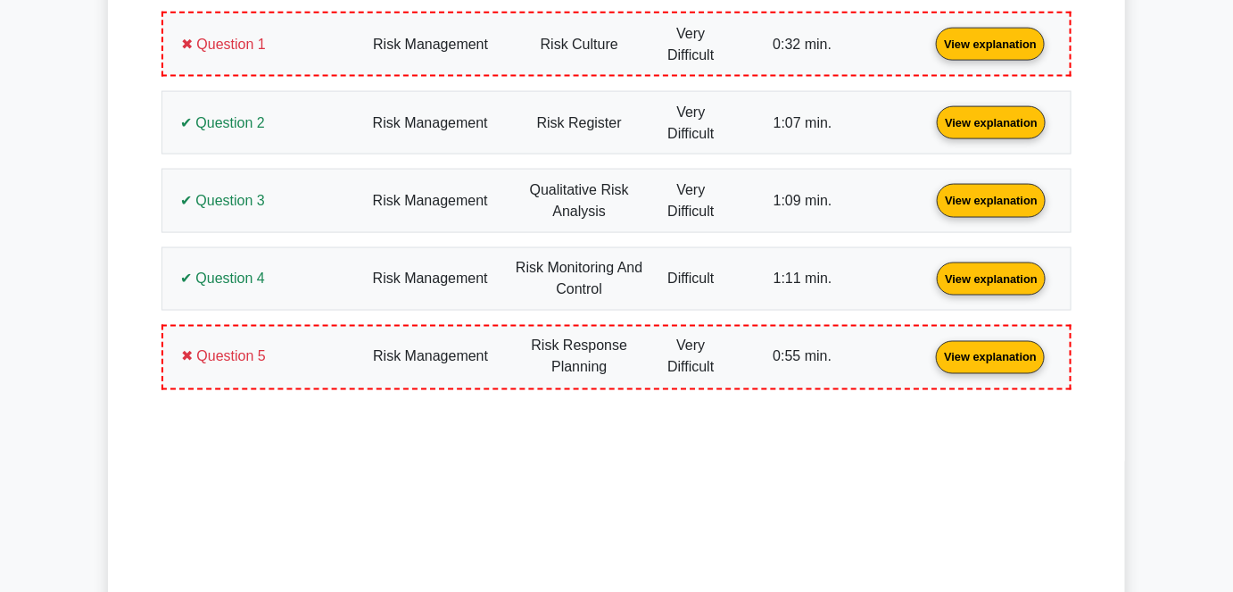
click at [929, 349] on link "View explanation" at bounding box center [990, 356] width 123 height 15
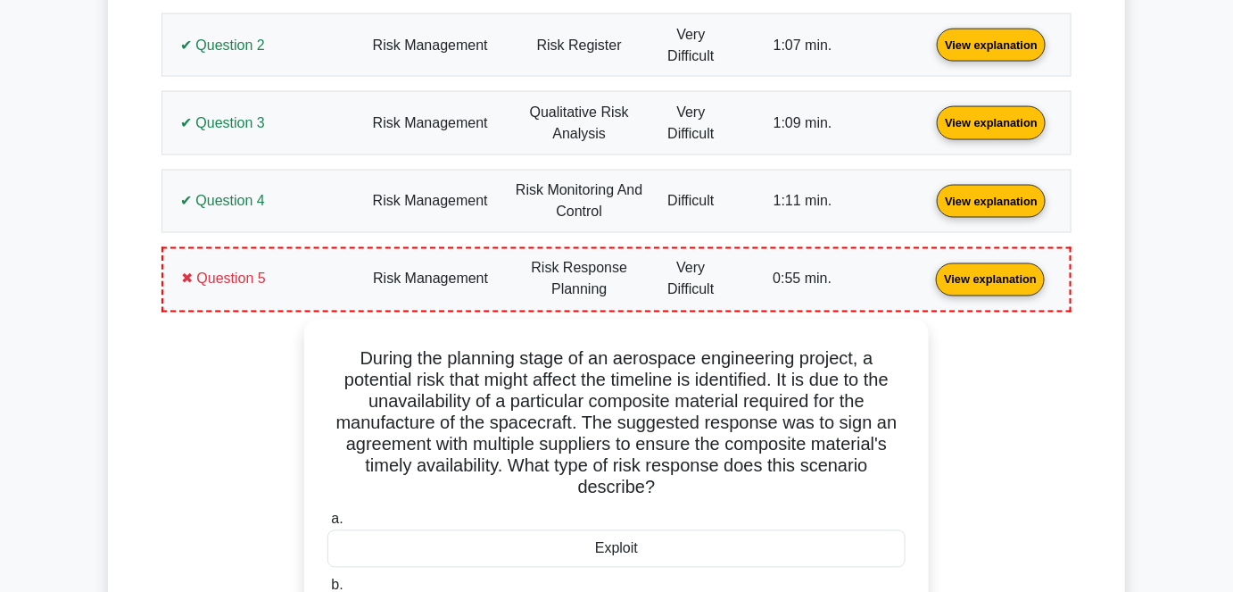
scroll to position [1135, 0]
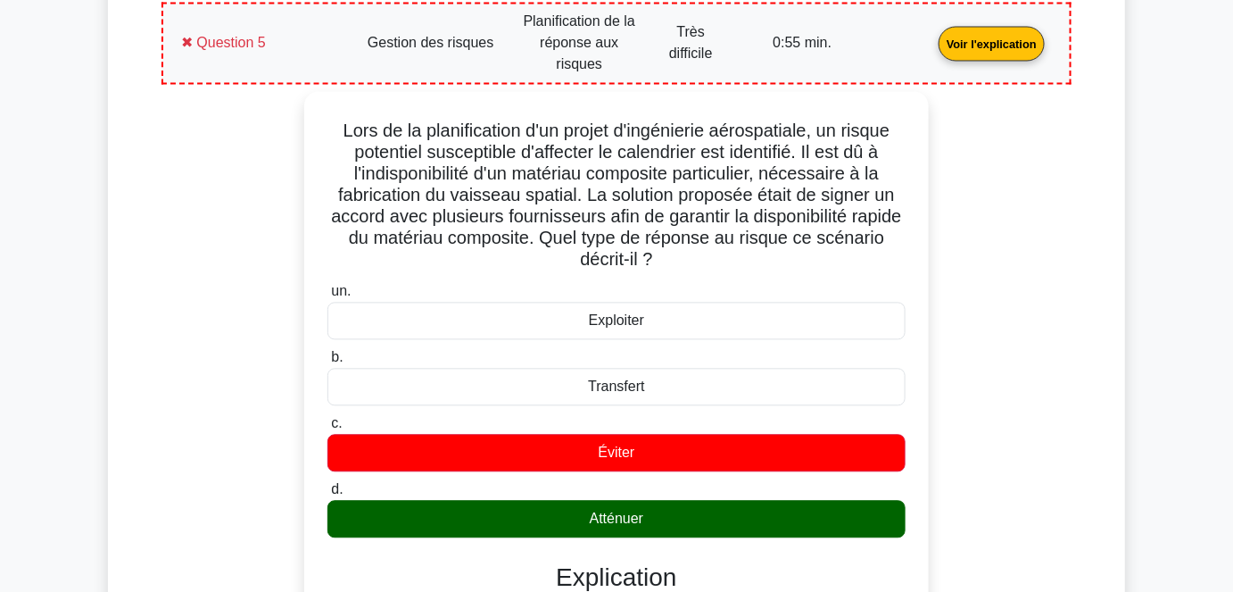
drag, startPoint x: 1025, startPoint y: 293, endPoint x: 1004, endPoint y: 325, distance: 38.6
click at [1025, 293] on div "Lors de la planification d'un projet d'ingénierie aérospatiale, un risque poten…" at bounding box center [616, 506] width 889 height 830
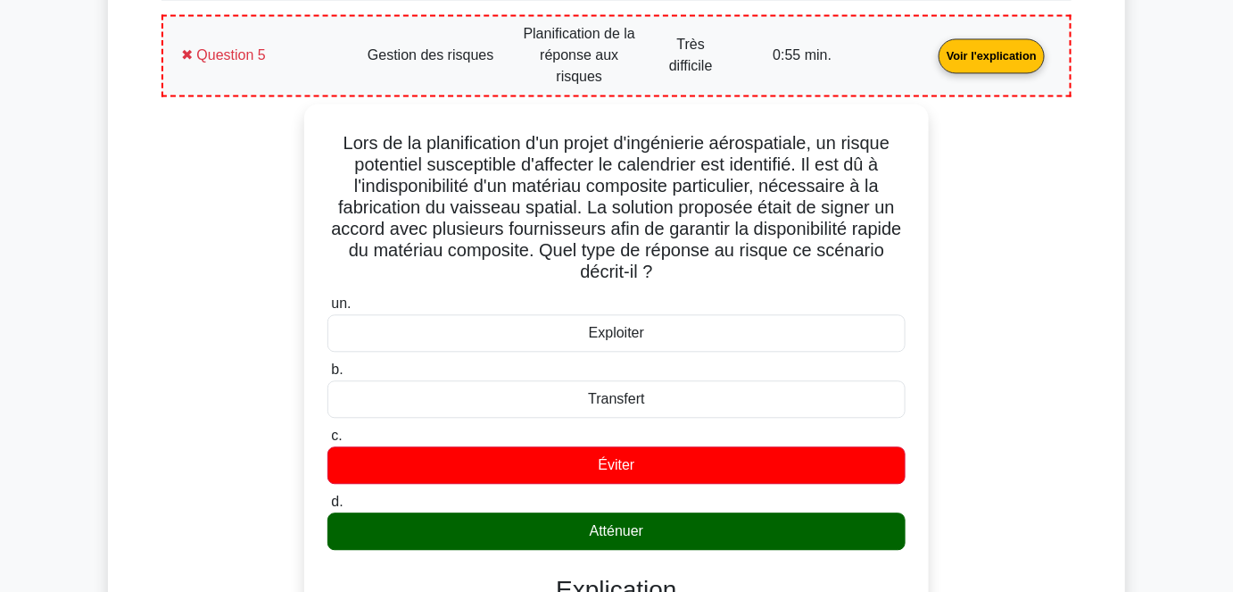
click at [132, 285] on div "Détails des résultats de votre test PMP Gestion des risques Note : 3 / 5 Questi…" at bounding box center [616, 285] width 1017 height 1554
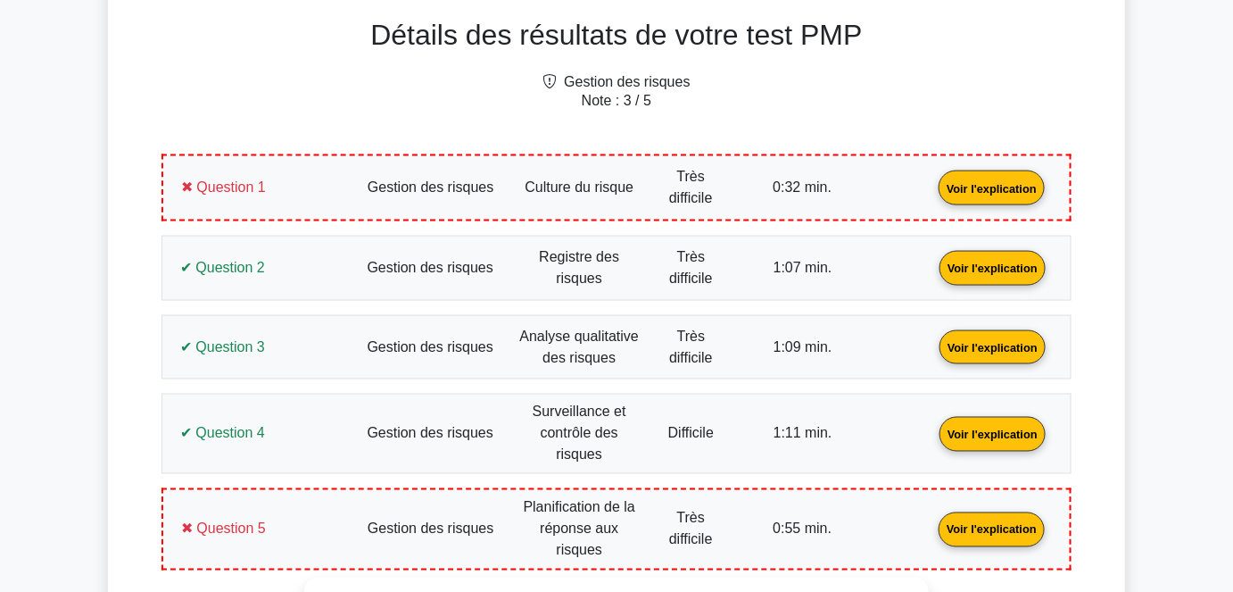
scroll to position [743, 0]
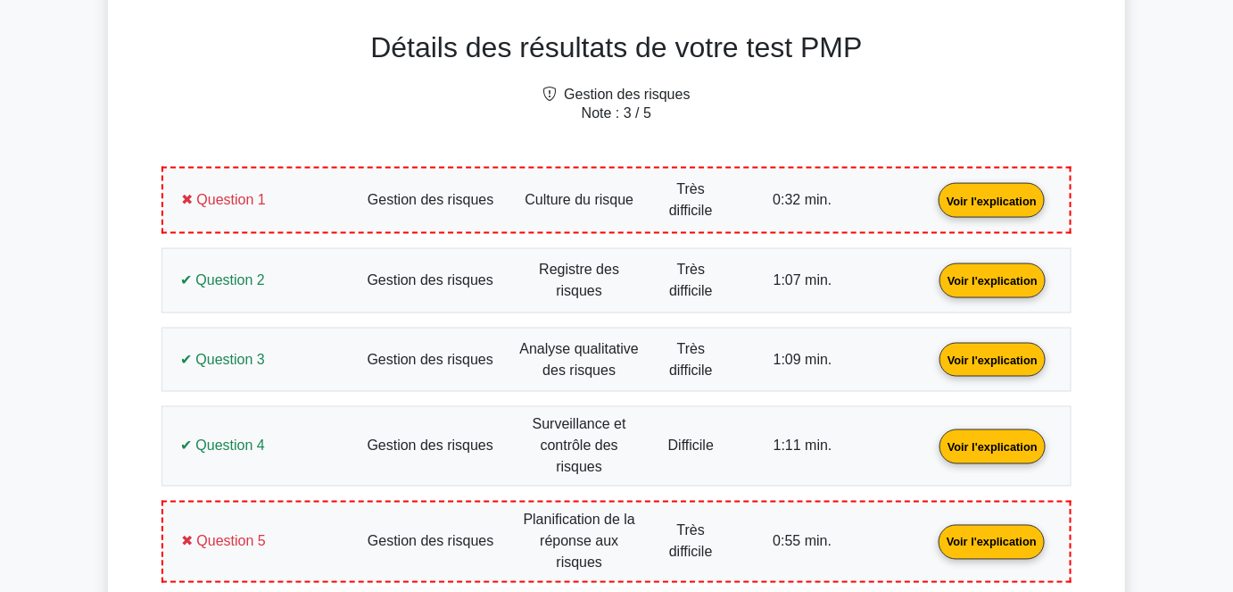
click at [932, 207] on link "Voir l'explication" at bounding box center [992, 199] width 120 height 15
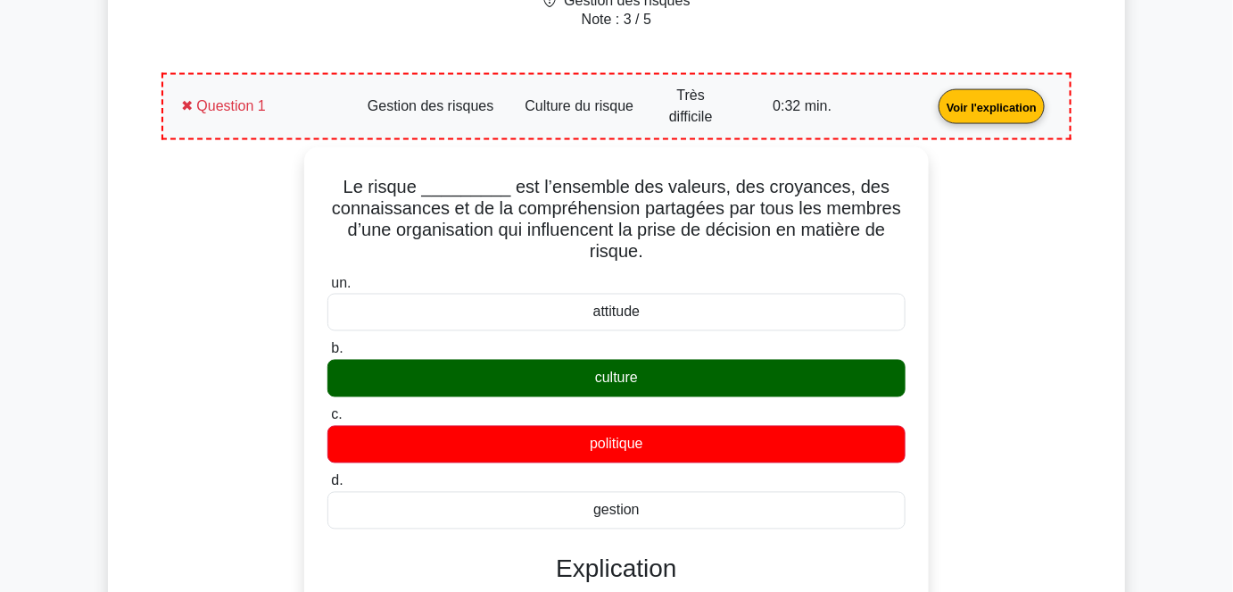
scroll to position [904, 0]
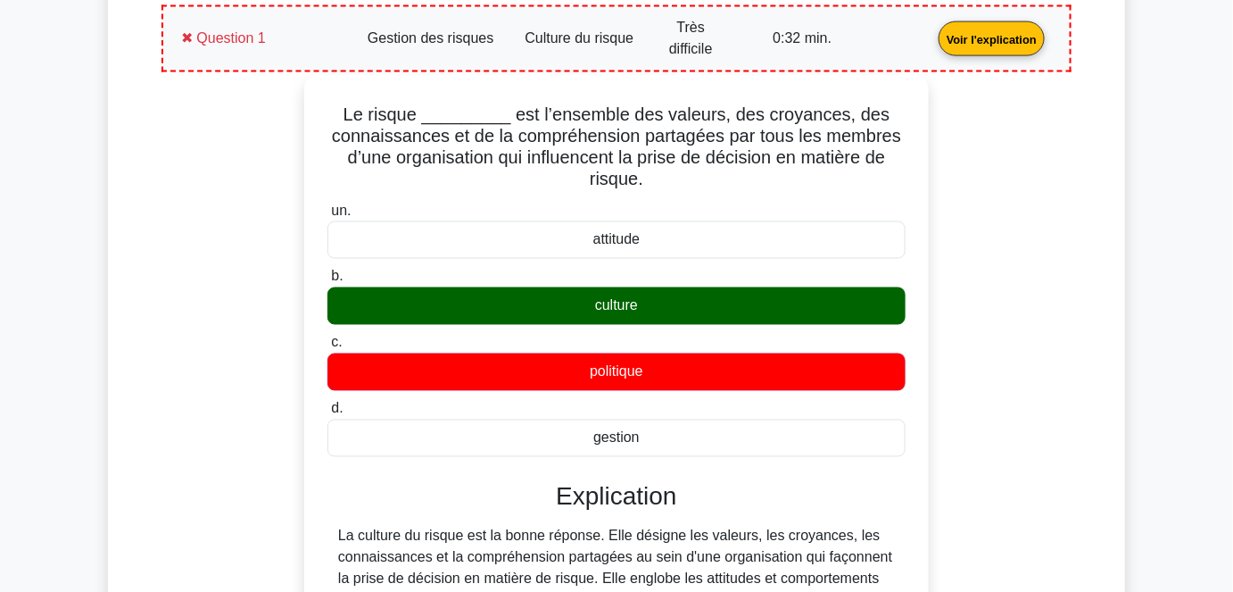
drag, startPoint x: 627, startPoint y: 431, endPoint x: 357, endPoint y: 111, distance: 418.7
click at [357, 111] on div "Le risque _________ est l’ensemble des valeurs, des croyances, des connaissance…" at bounding box center [616, 447] width 610 height 730
copy div "Le risque _________ est l’ensemble des valeurs, des croyances, des connaissance…"
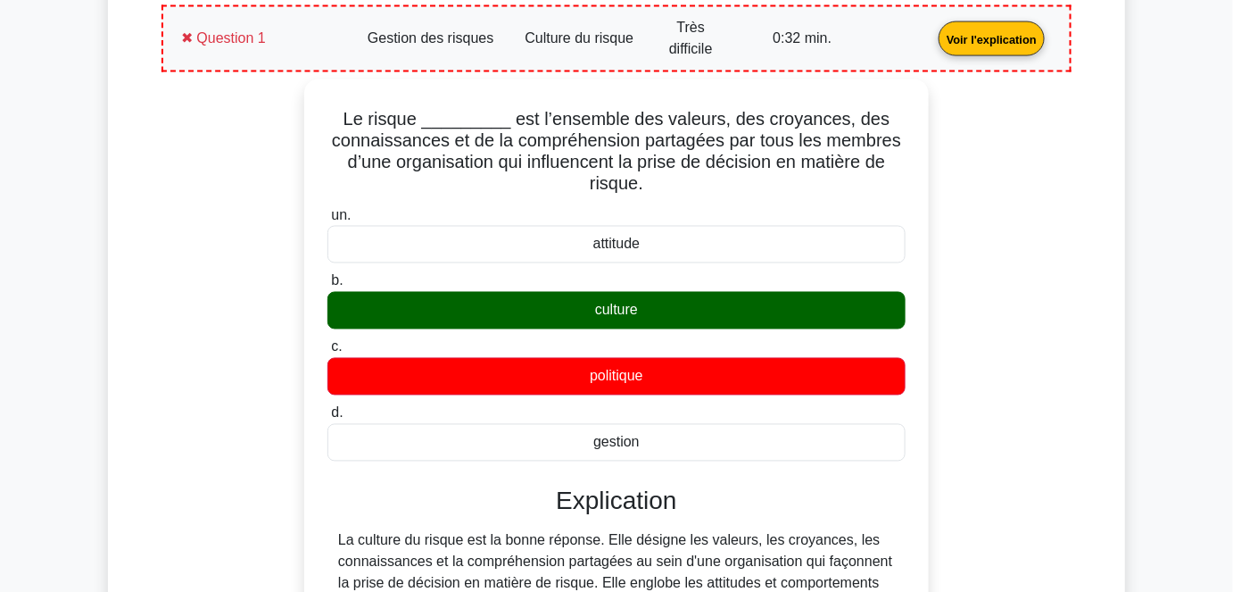
click at [932, 46] on link "Voir l'explication" at bounding box center [992, 37] width 120 height 15
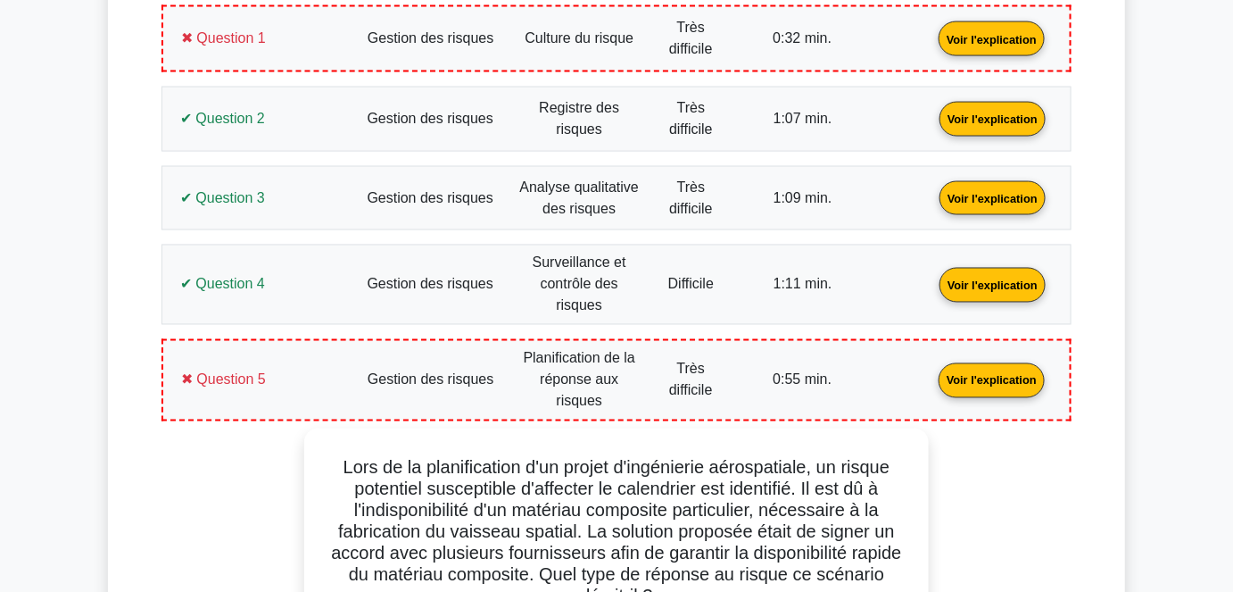
click at [933, 125] on link "Voir l'explication" at bounding box center [993, 117] width 120 height 15
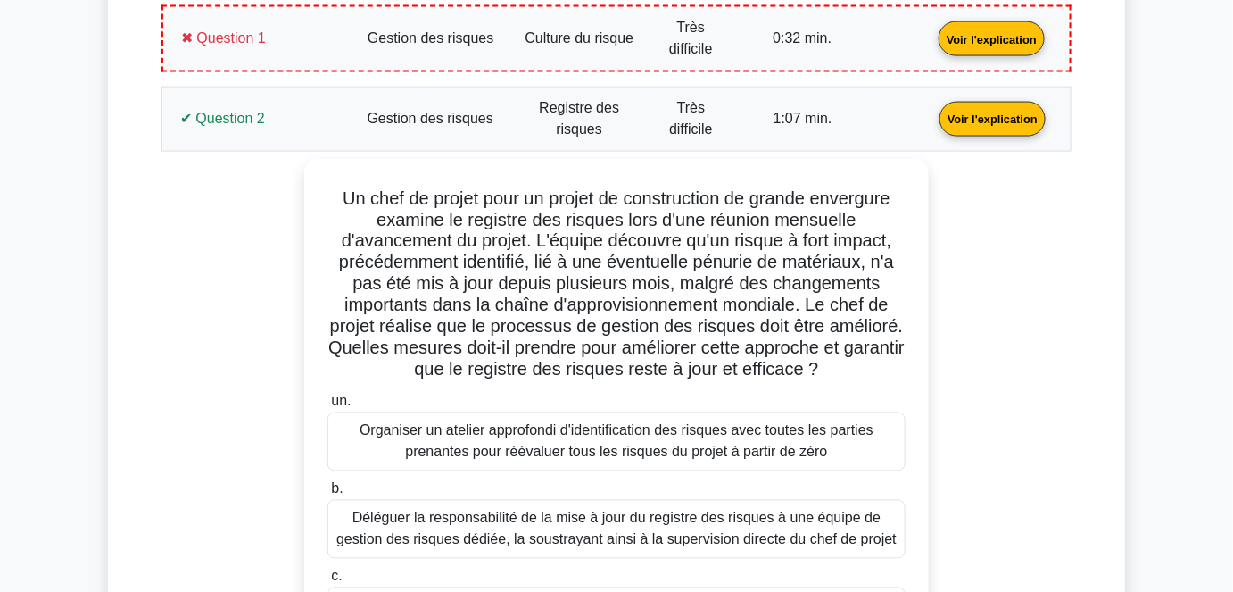
click at [933, 120] on link "Voir l'explication" at bounding box center [993, 117] width 120 height 15
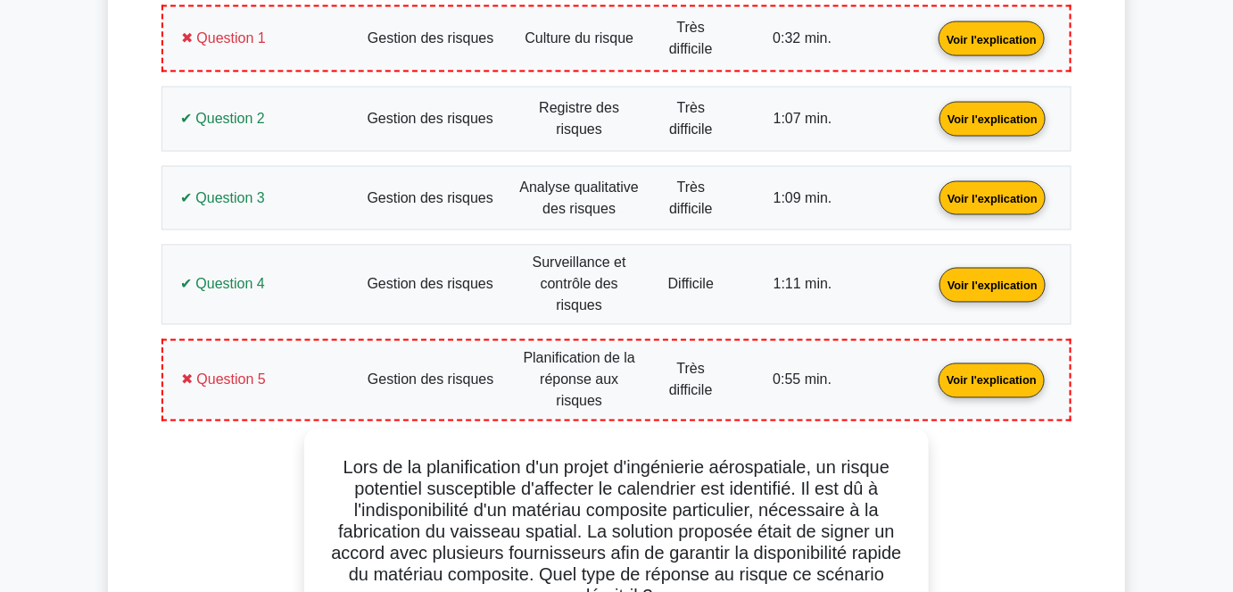
click at [933, 204] on link "Voir l'explication" at bounding box center [993, 196] width 120 height 15
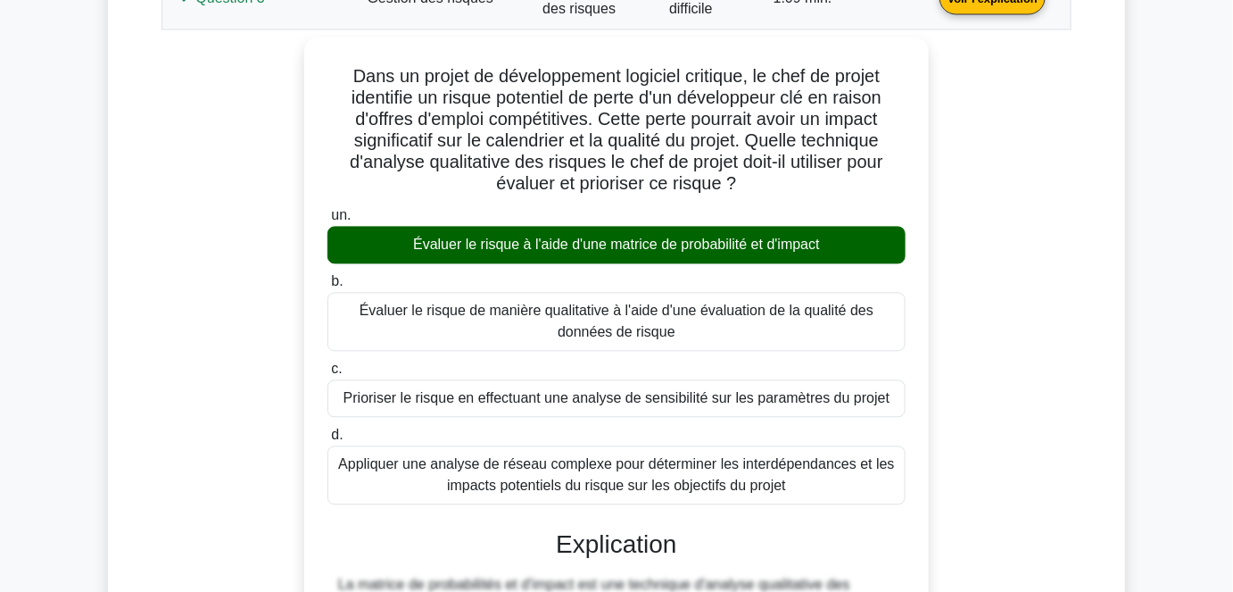
scroll to position [1066, 0]
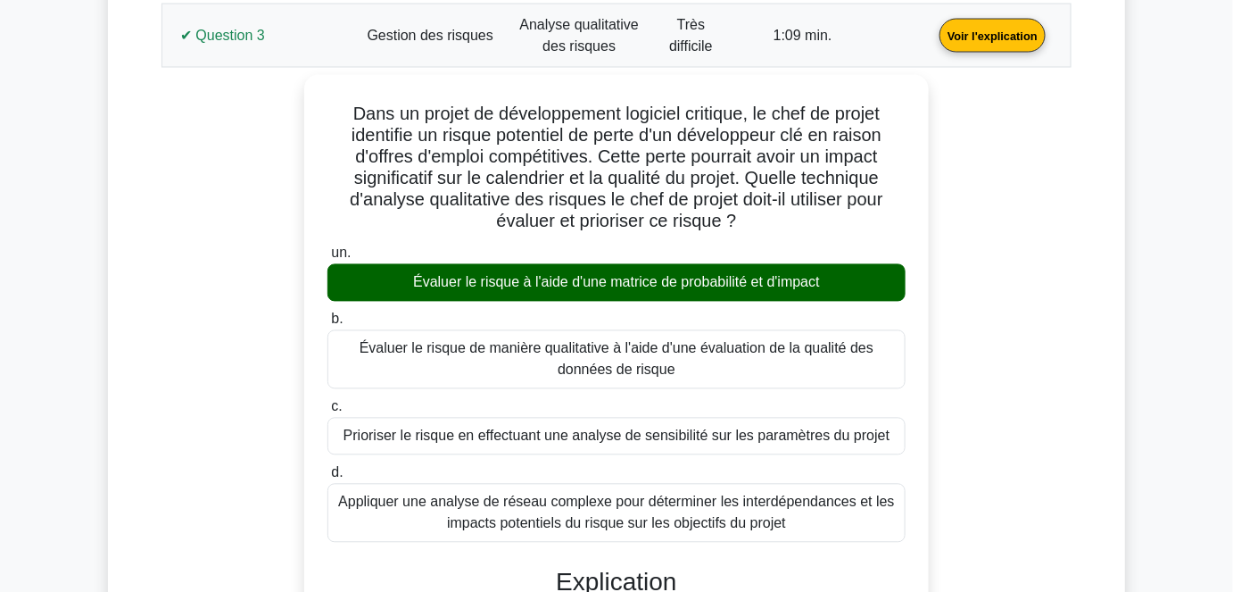
click at [933, 42] on link "Voir l'explication" at bounding box center [993, 34] width 120 height 15
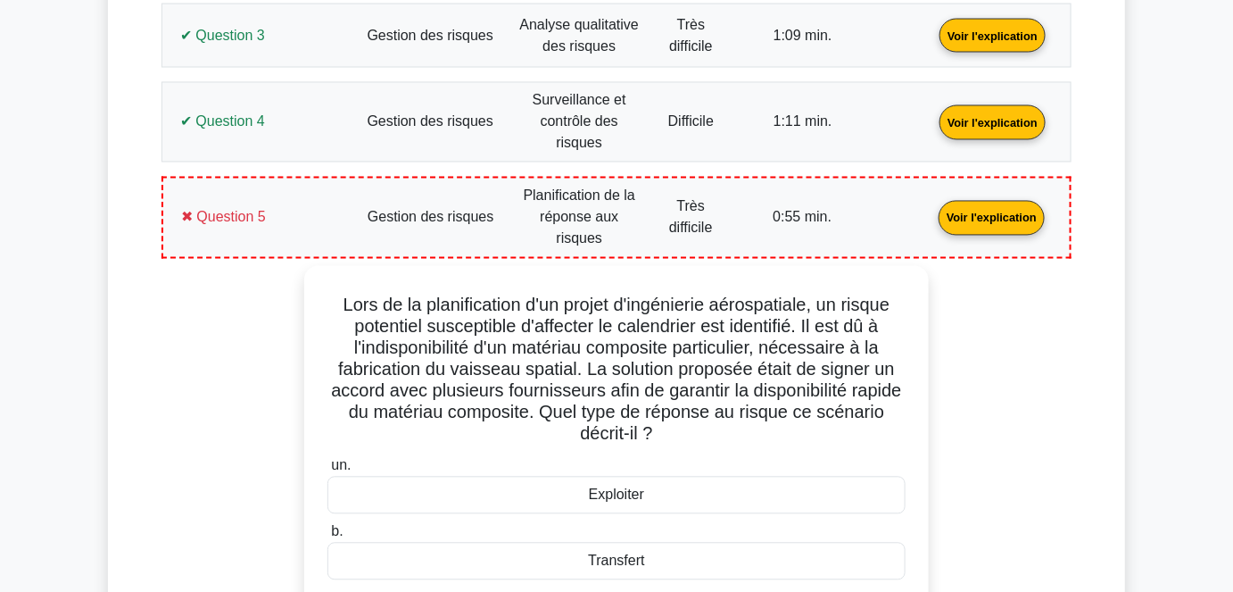
click at [933, 121] on link "Voir l'explication" at bounding box center [993, 121] width 120 height 15
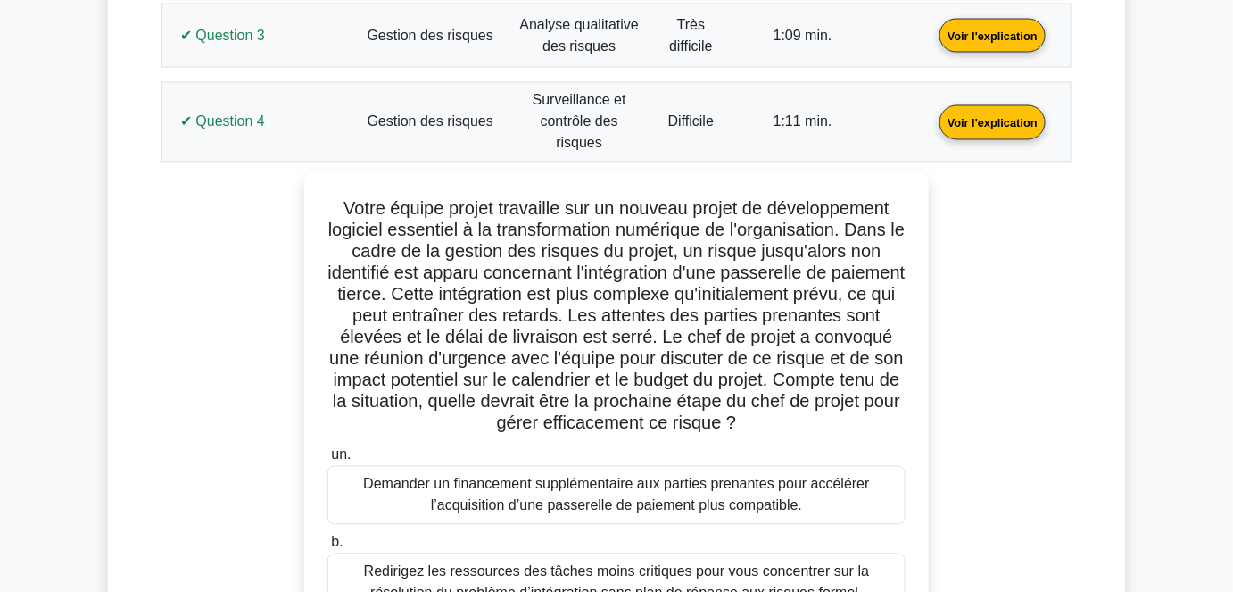
drag, startPoint x: 221, startPoint y: 121, endPoint x: 236, endPoint y: 147, distance: 29.6
click at [933, 121] on link "Voir l'explication" at bounding box center [993, 121] width 120 height 15
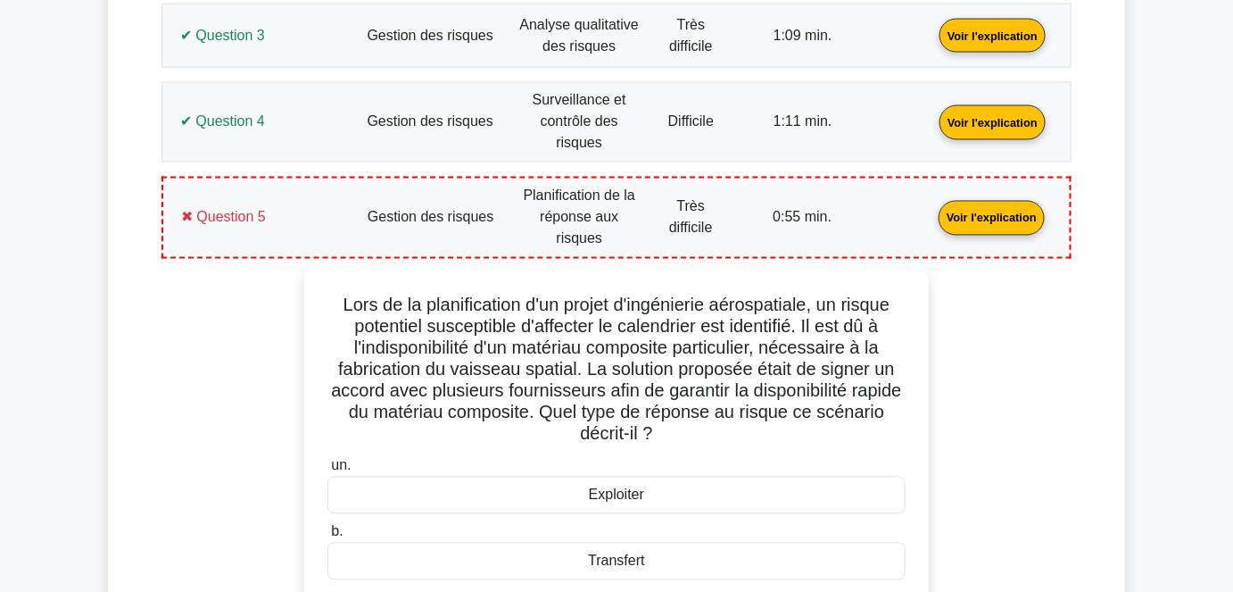
click at [932, 210] on link "Voir l'explication" at bounding box center [992, 217] width 120 height 15
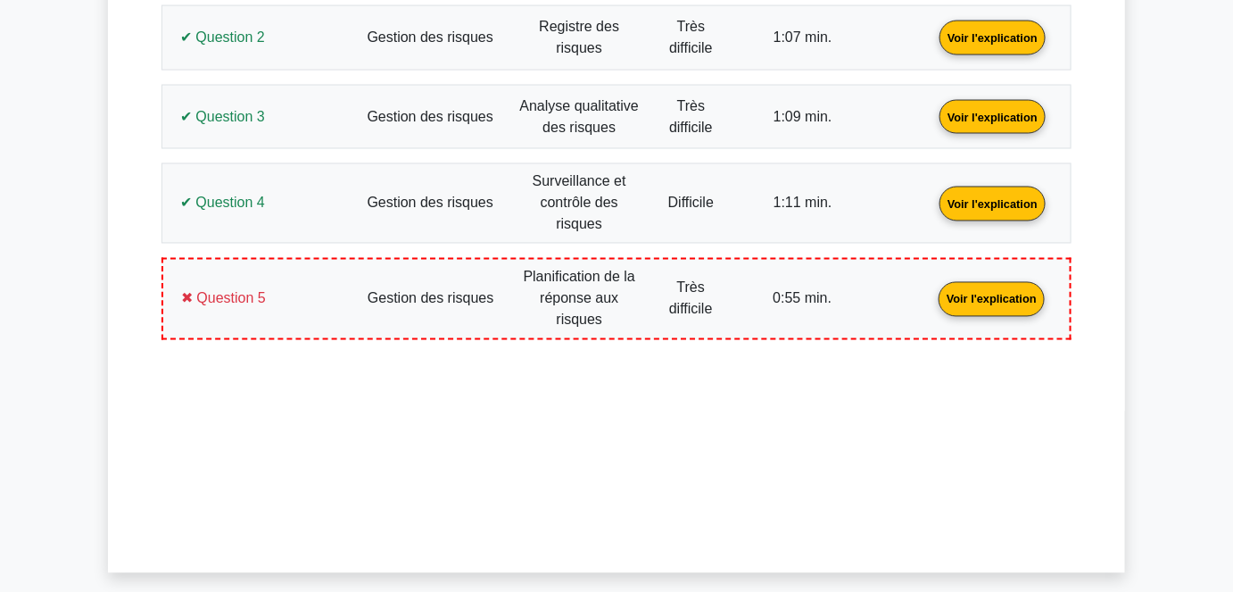
click at [932, 291] on link "Voir l'explication" at bounding box center [992, 298] width 120 height 15
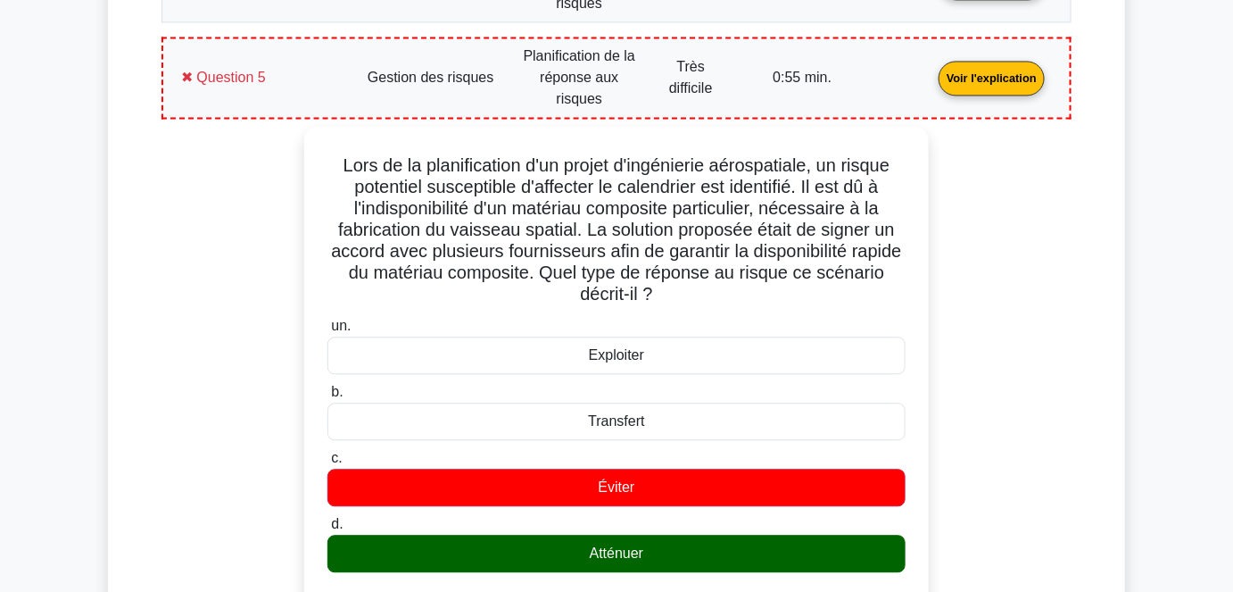
scroll to position [1075, 0]
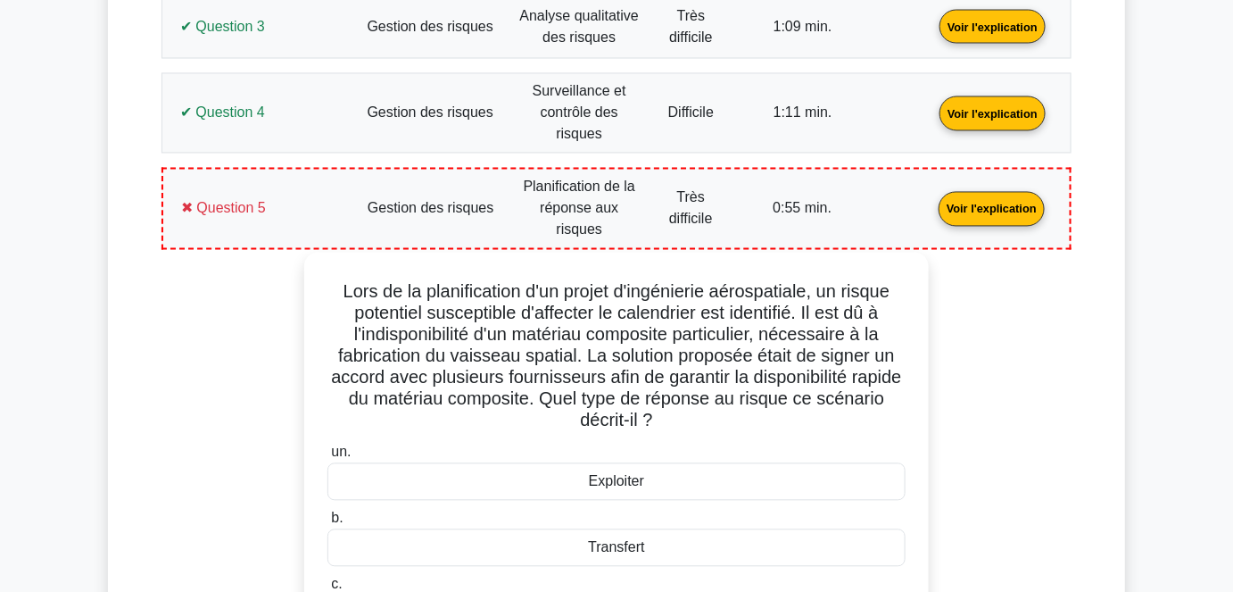
drag, startPoint x: 686, startPoint y: 335, endPoint x: 328, endPoint y: 252, distance: 367.4
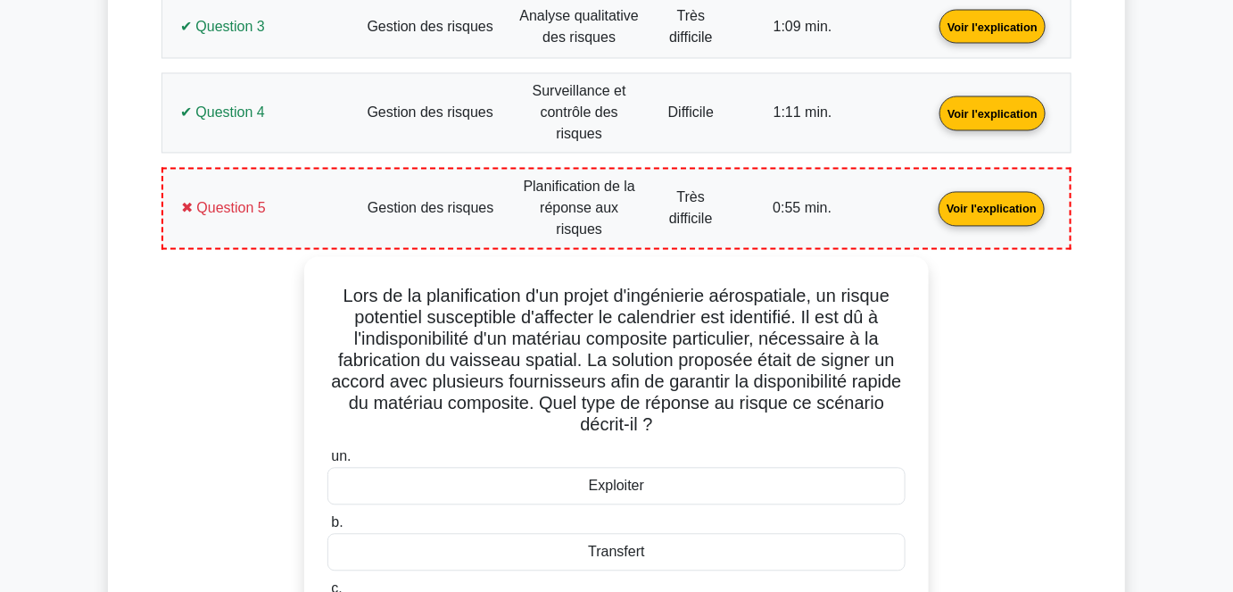
copy div "Lors de la planification d'un projet d'ingénierie aérospatiale, un risque poten…"
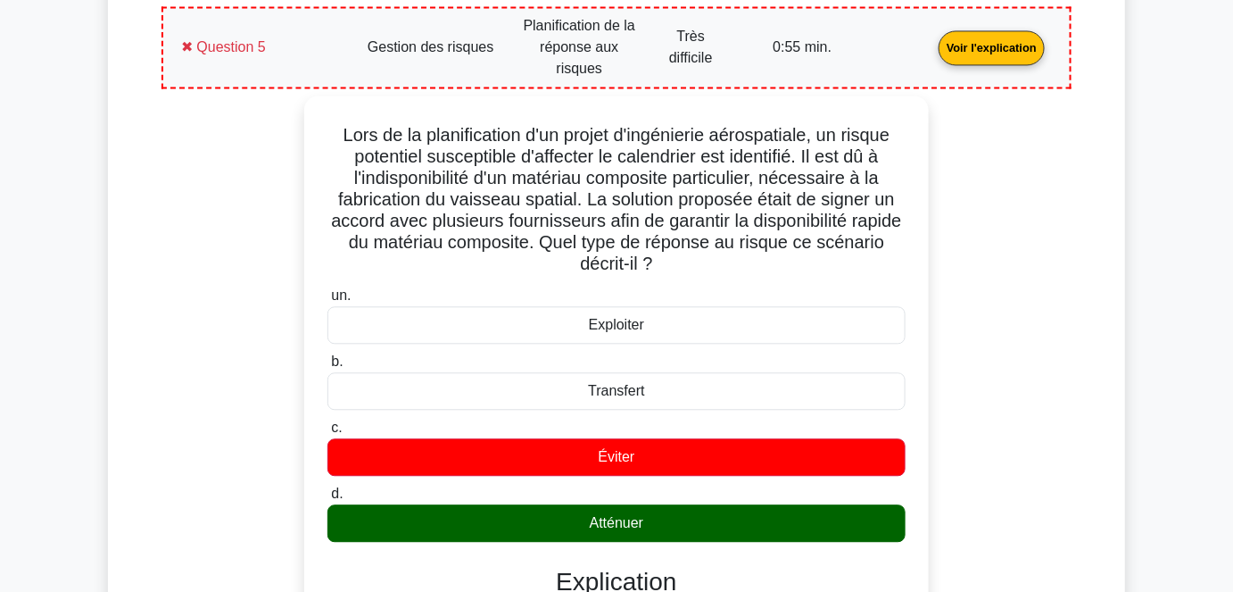
click at [932, 40] on link "Voir l'explication" at bounding box center [992, 46] width 120 height 15
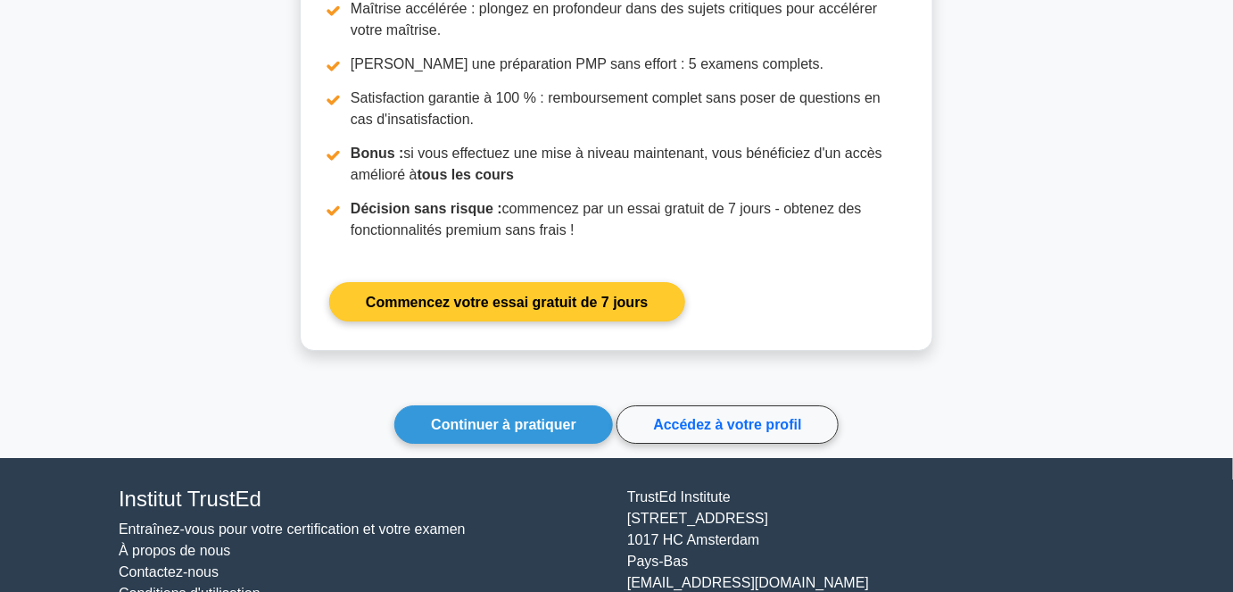
scroll to position [1851, 0]
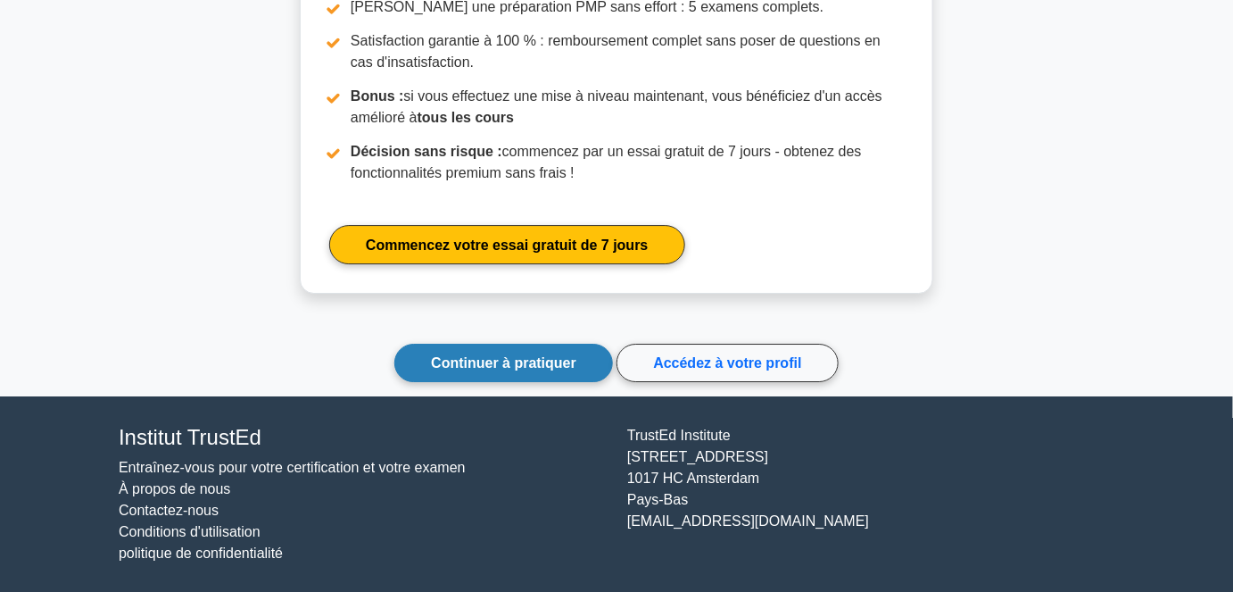
click at [477, 348] on link "Continuer à pratiquer" at bounding box center [503, 363] width 219 height 38
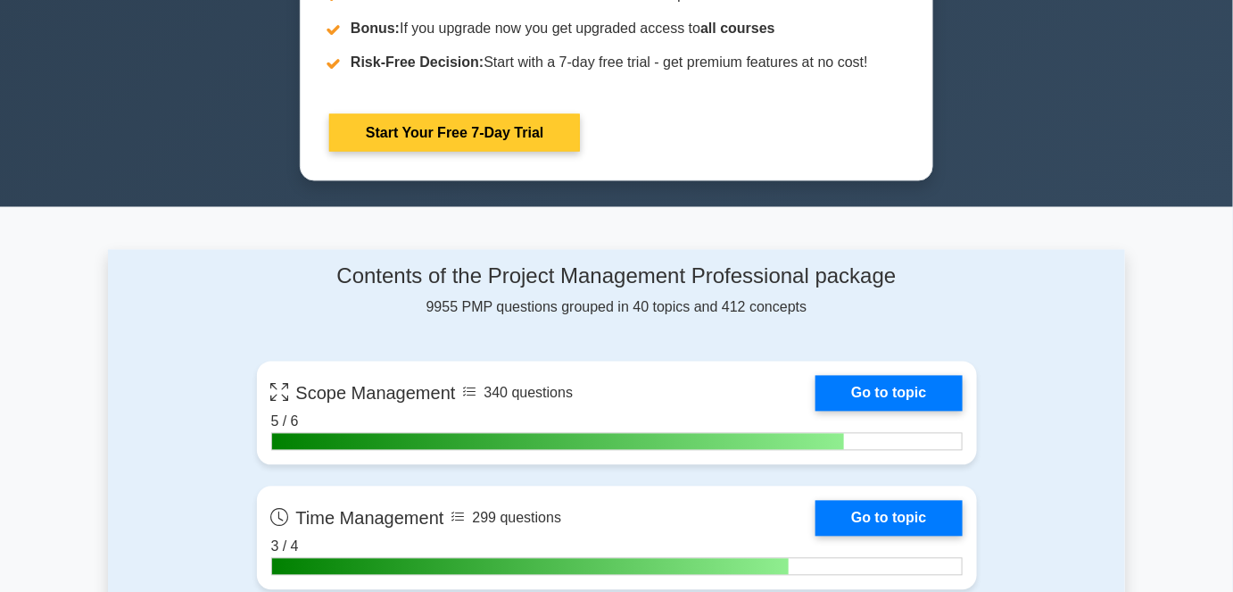
scroll to position [1379, 0]
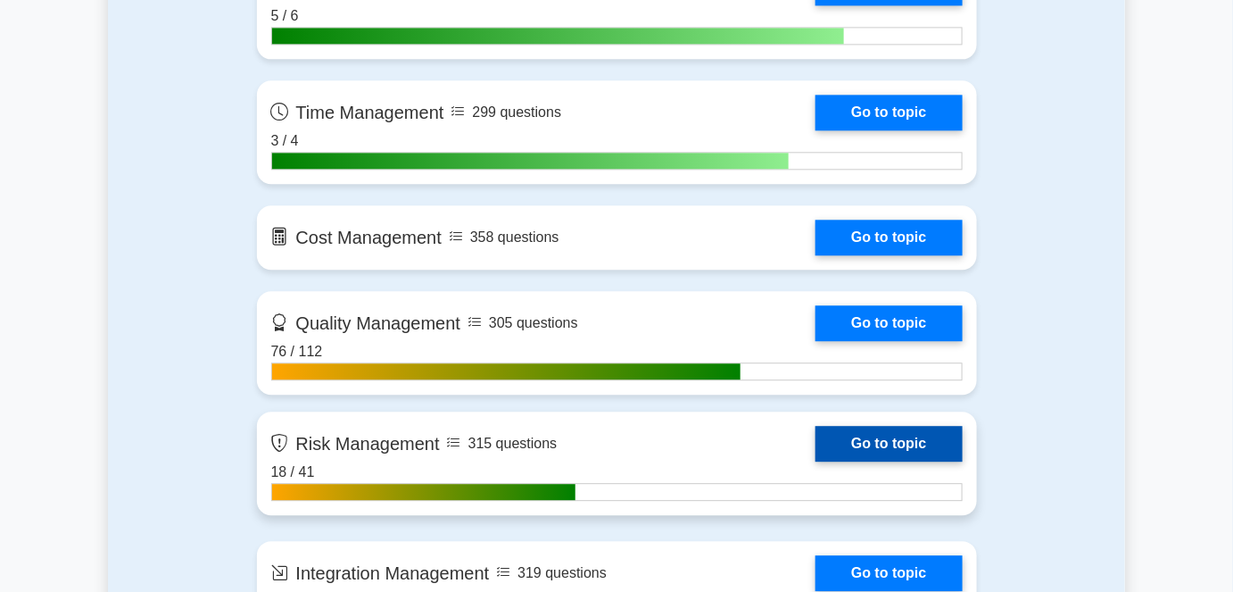
click at [872, 444] on link "Go to topic" at bounding box center [889, 444] width 146 height 36
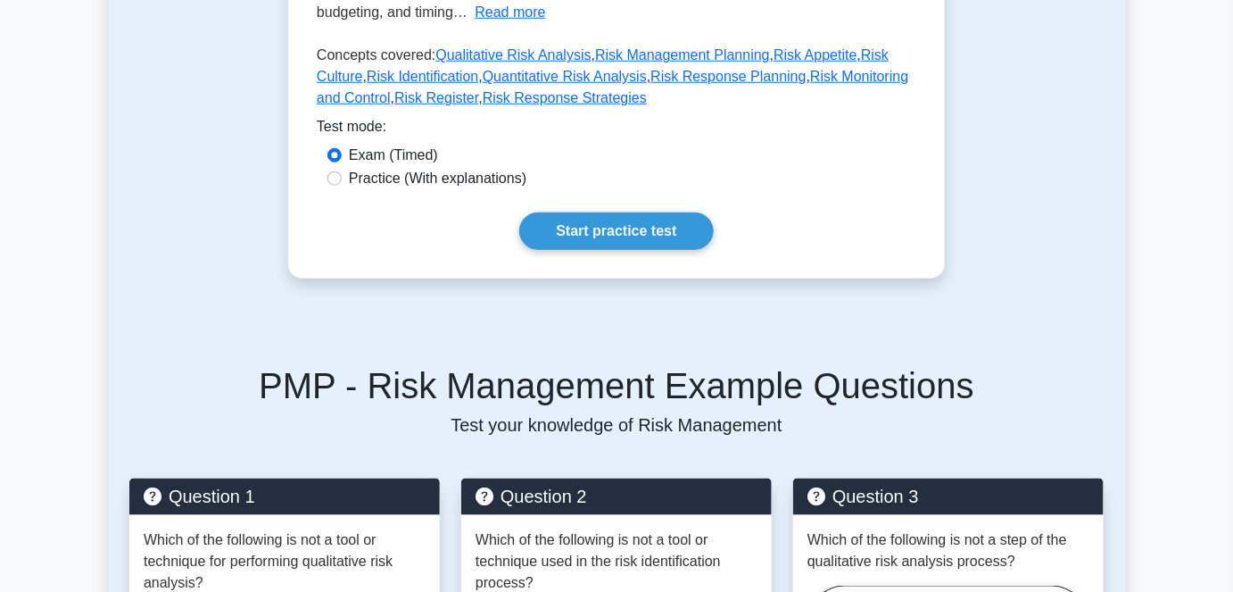
scroll to position [486, 0]
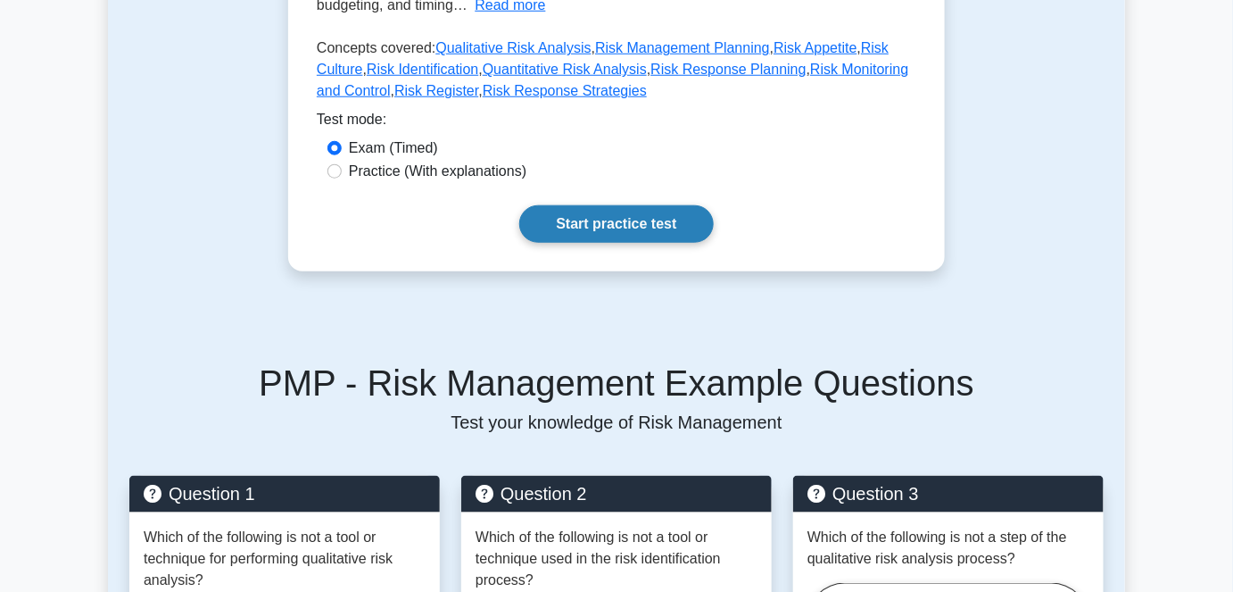
click at [606, 219] on link "Start practice test" at bounding box center [616, 223] width 194 height 37
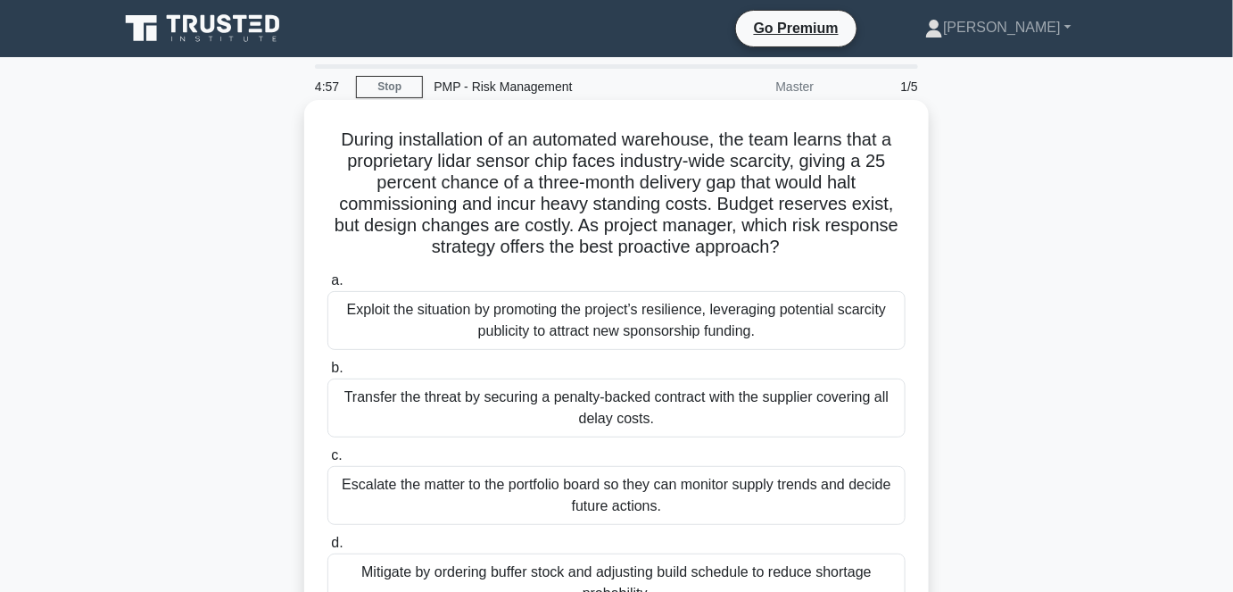
drag, startPoint x: 1004, startPoint y: 203, endPoint x: 923, endPoint y: 204, distance: 81.2
click at [1004, 203] on div "During installation of an automated warehouse, the team learns that a proprieta…" at bounding box center [616, 383] width 1017 height 559
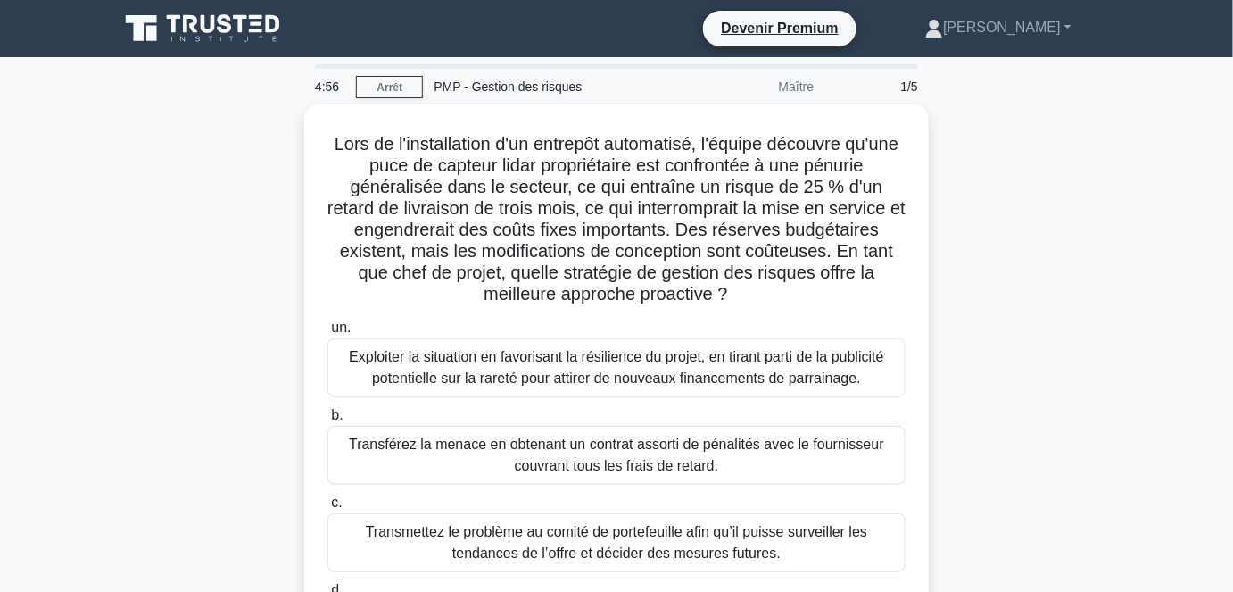
click at [187, 314] on div "Lors de l'installation d'un entrepôt automatisé, l'équipe découvre qu'une puce …" at bounding box center [616, 405] width 1017 height 602
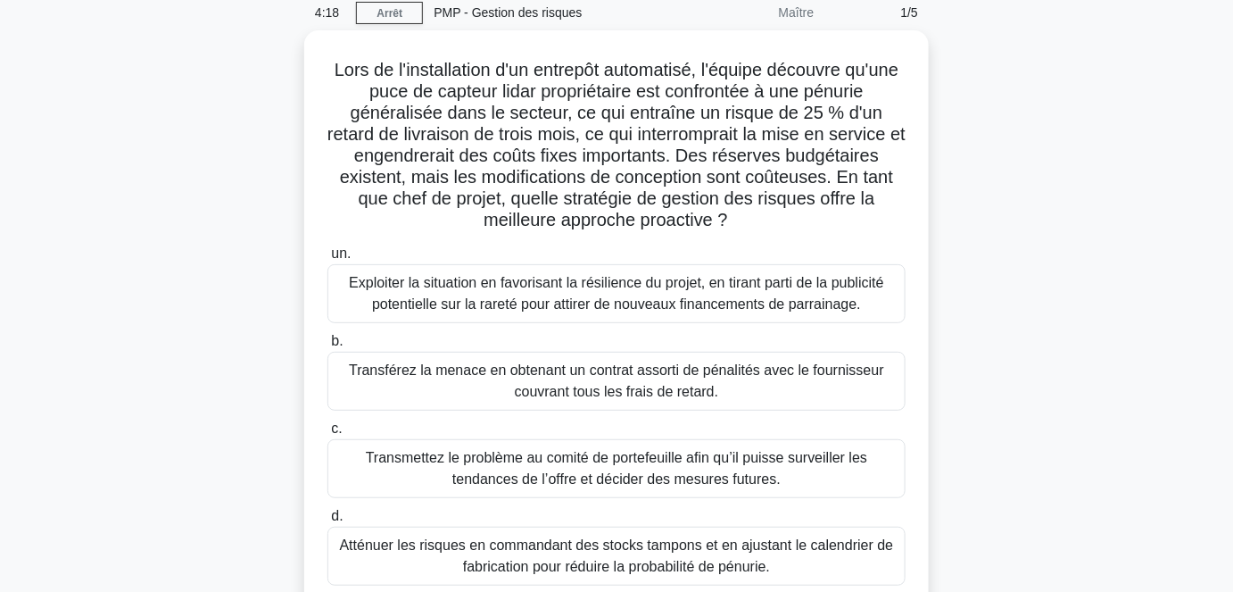
scroll to position [162, 0]
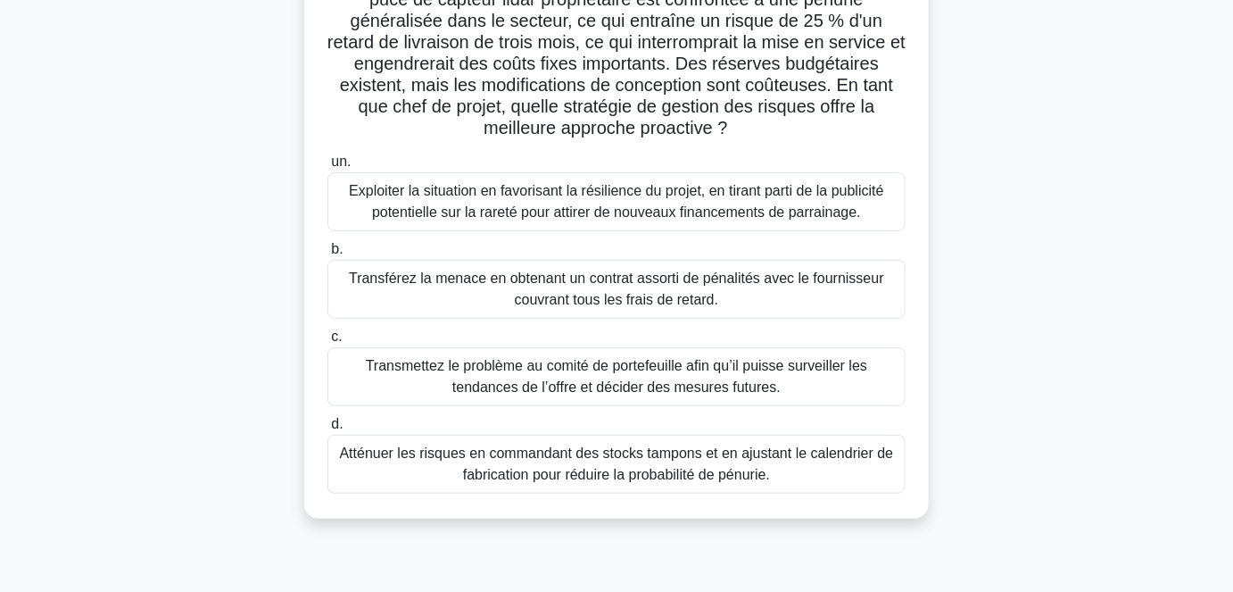
click at [587, 477] on font "Atténuer les risques en commandant des stocks tampons et en ajustant le calendr…" at bounding box center [617, 463] width 554 height 37
click at [328, 430] on input "d. Atténuer les risques en commandant des stocks tampons et en ajustant le cale…" at bounding box center [328, 425] width 0 height 12
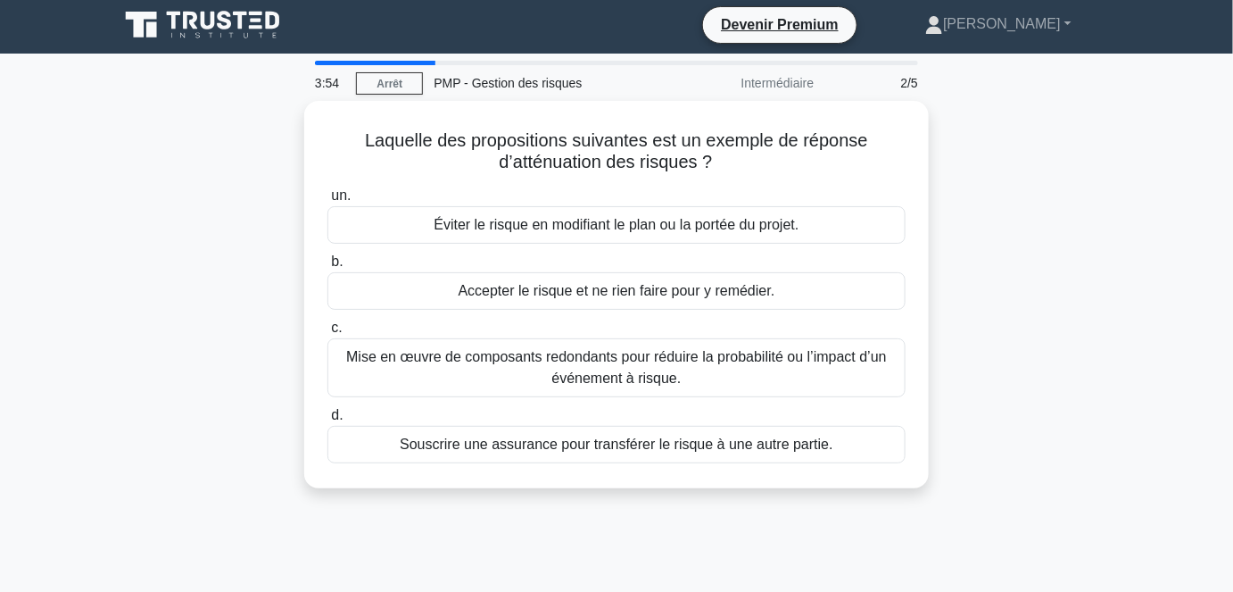
scroll to position [0, 0]
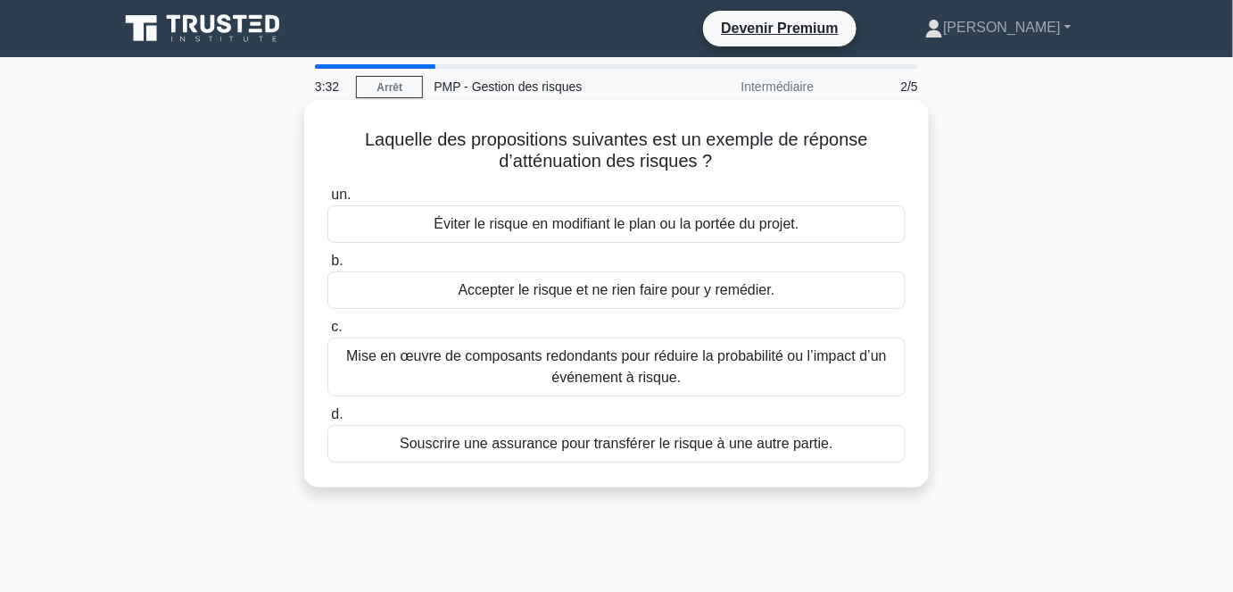
click at [643, 378] on font "Mise en œuvre de composants redondants pour réduire la probabilité ou l’impact …" at bounding box center [616, 366] width 541 height 37
click at [328, 333] on input "c. Mise en œuvre de composants redondants pour réduire la probabilité ou l’impa…" at bounding box center [328, 327] width 0 height 12
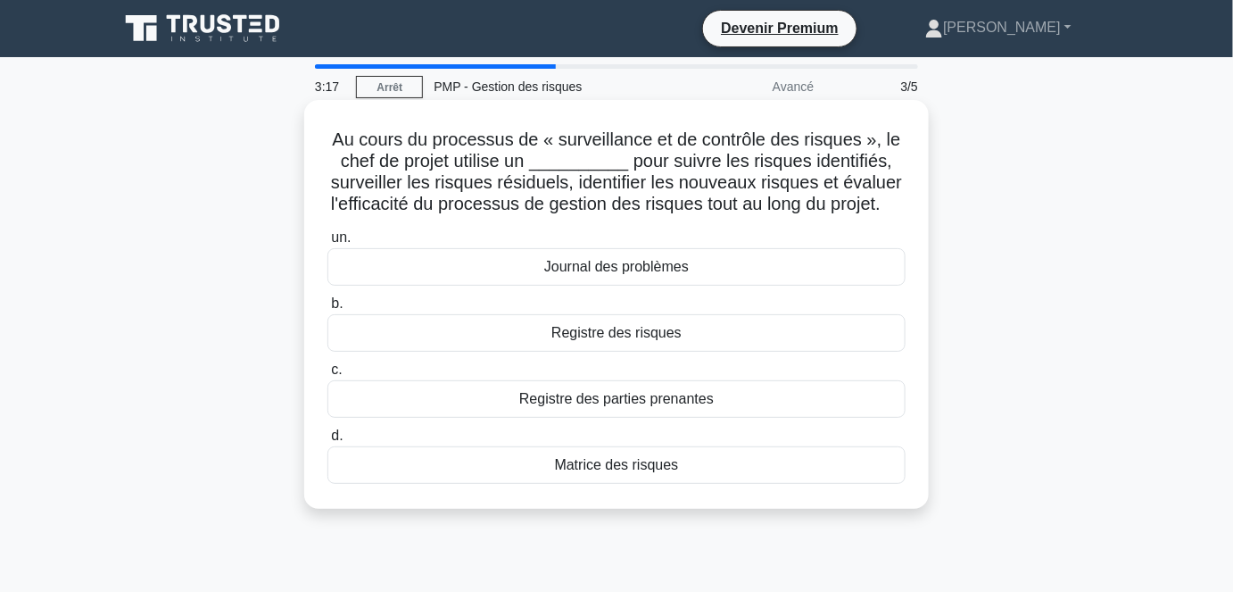
click at [598, 340] on font "Registre des risques" at bounding box center [617, 332] width 130 height 15
click at [328, 310] on input "b. Registre des risques" at bounding box center [328, 304] width 0 height 12
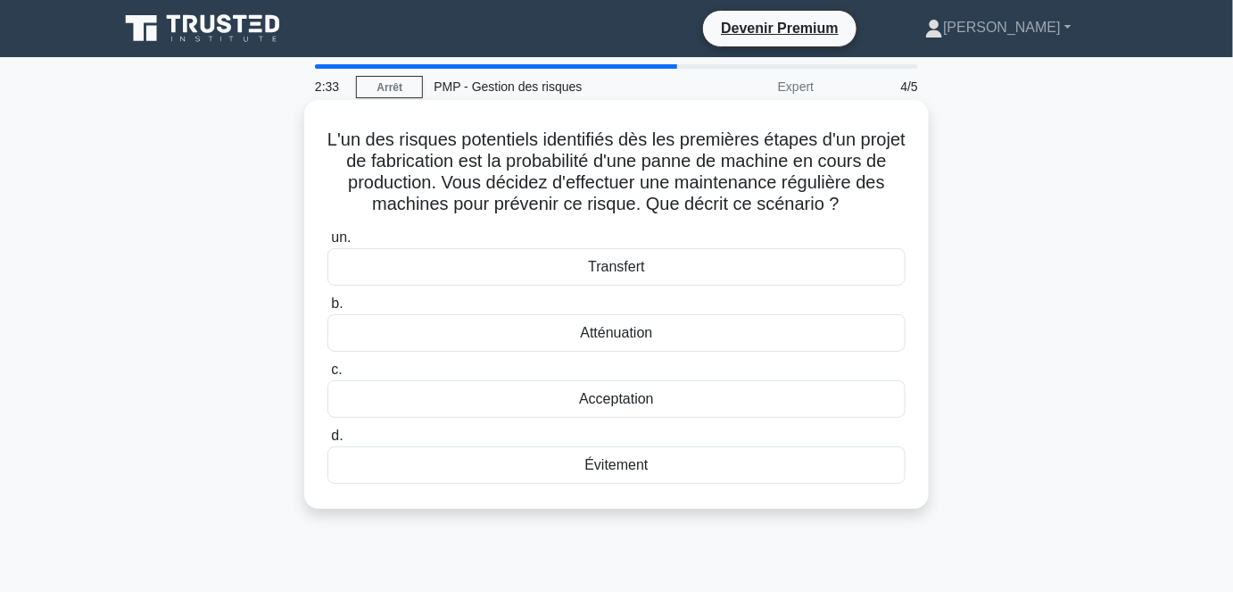
click at [623, 472] on font "Évitement" at bounding box center [616, 464] width 63 height 15
click at [328, 442] on input "d. Évitement" at bounding box center [328, 436] width 0 height 12
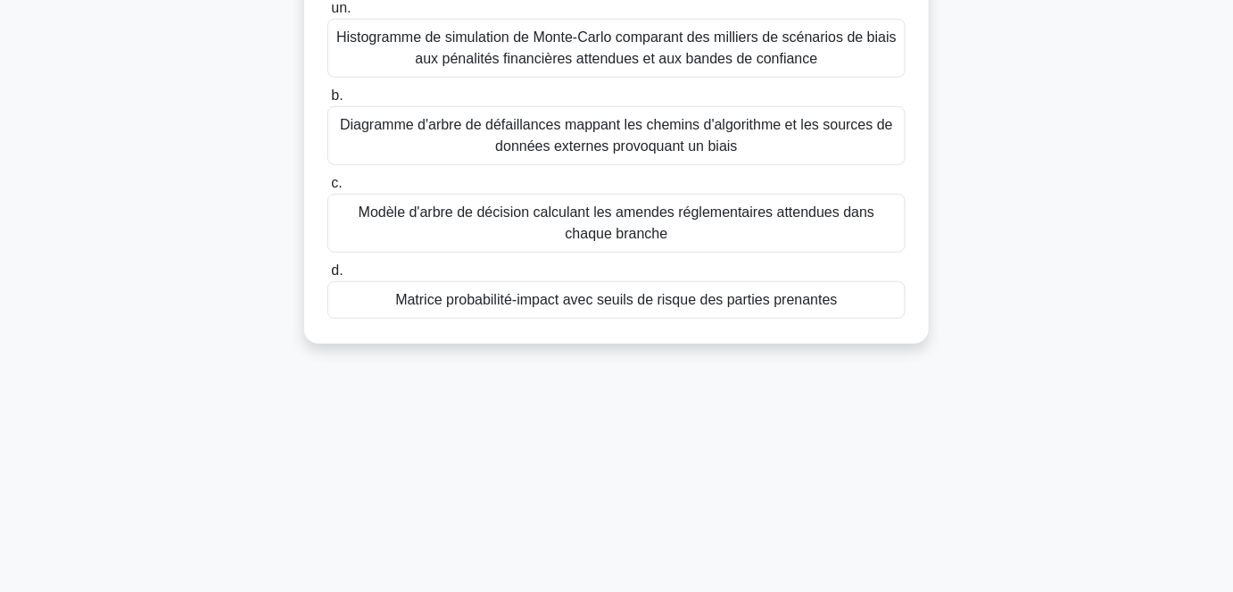
scroll to position [324, 0]
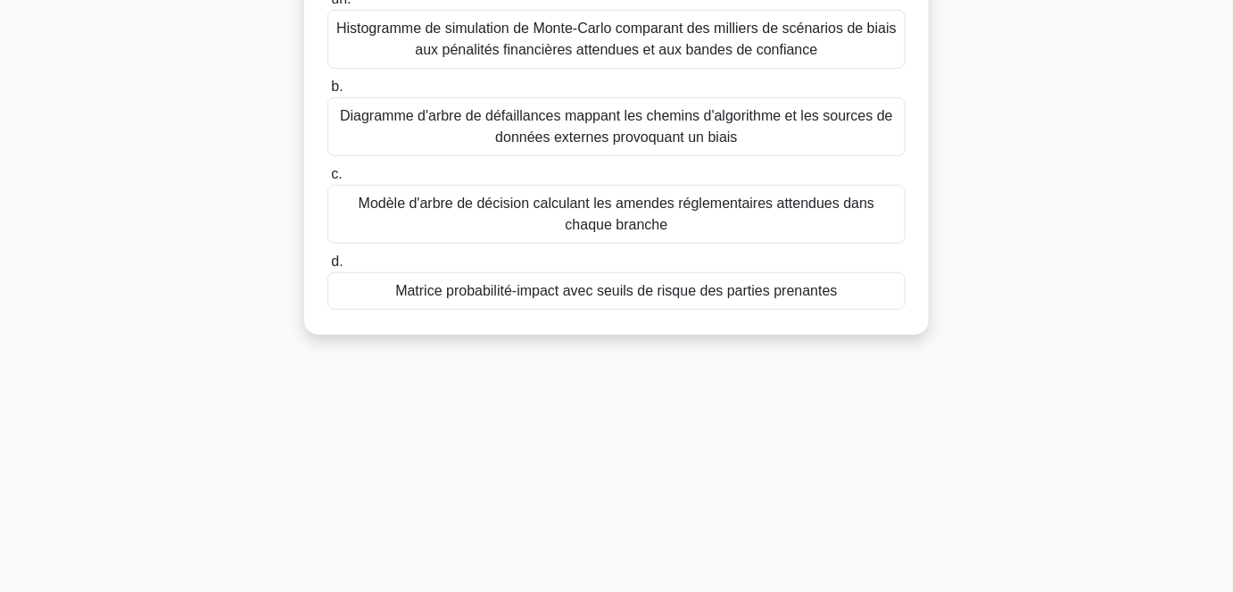
click at [633, 295] on font "Matrice probabilité-impact avec seuils de risque des parties prenantes" at bounding box center [616, 290] width 442 height 15
click at [328, 268] on input "d. Matrice probabilité-impact avec seuils de risque des parties prenantes" at bounding box center [328, 262] width 0 height 12
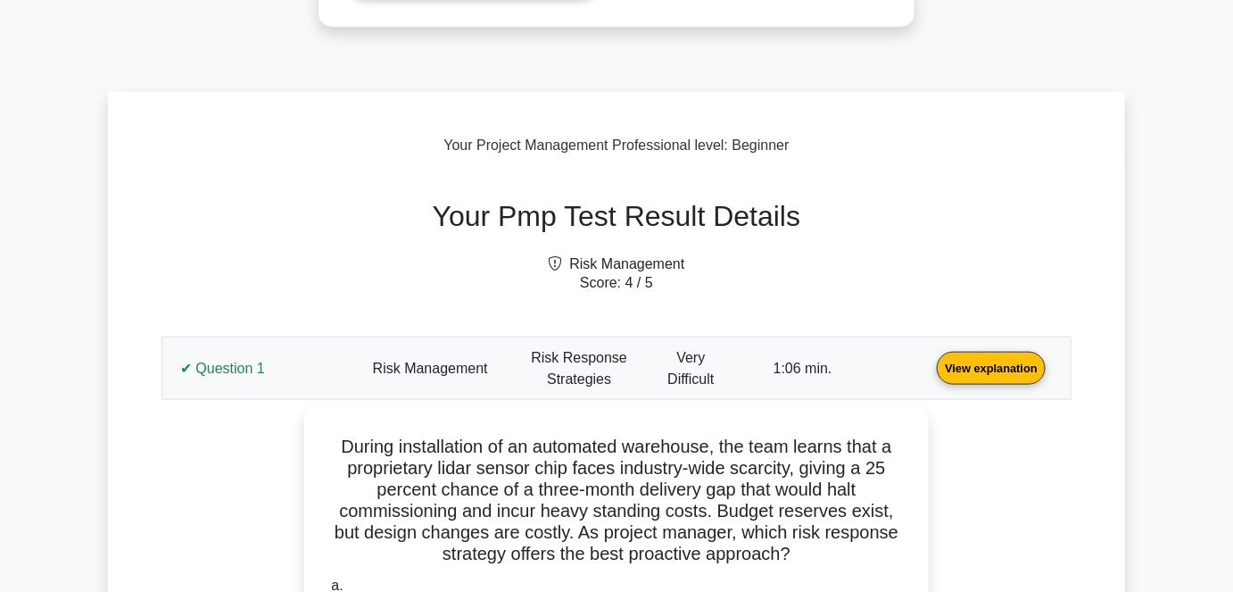
click at [930, 360] on link "View explanation" at bounding box center [991, 367] width 123 height 15
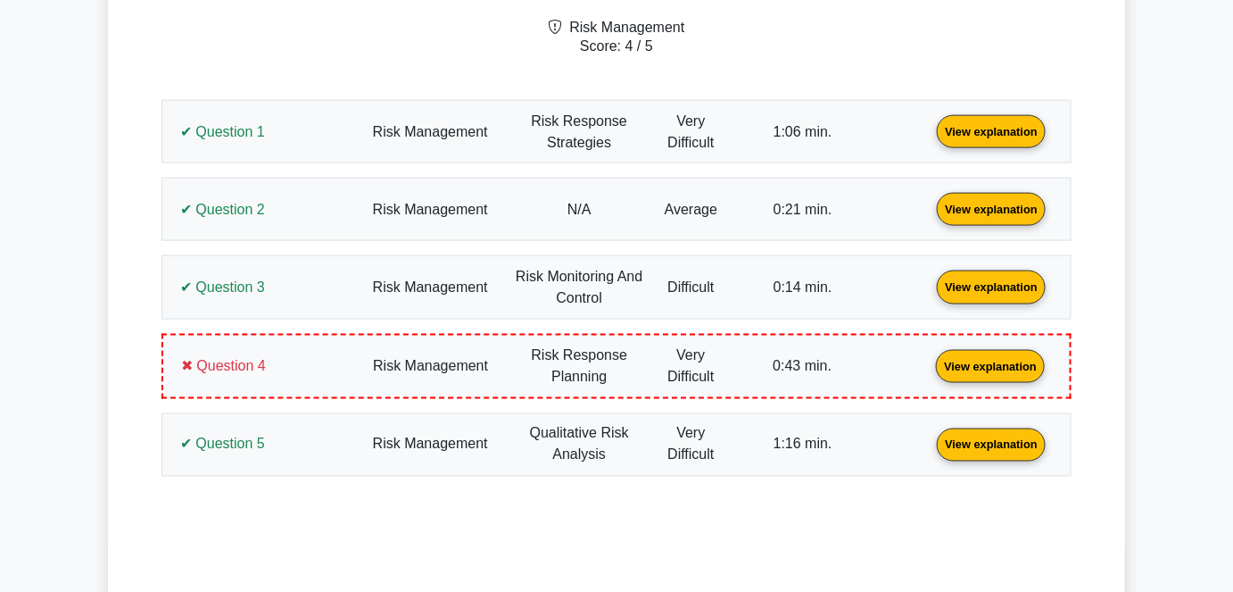
scroll to position [730, 0]
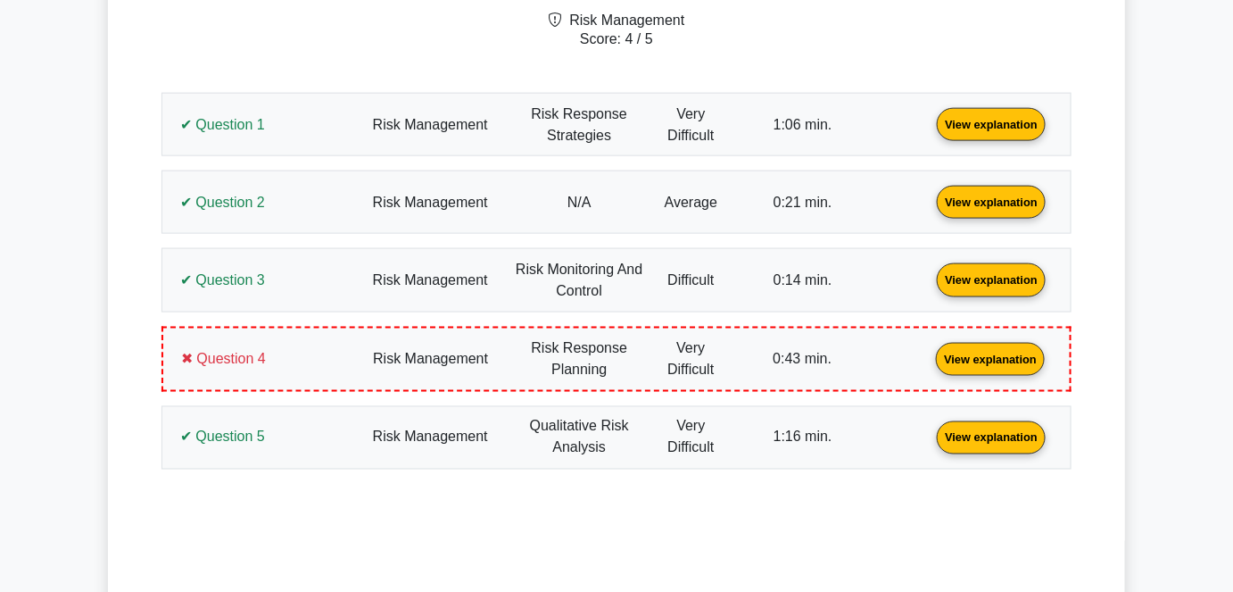
click at [930, 116] on link "View explanation" at bounding box center [991, 123] width 123 height 15
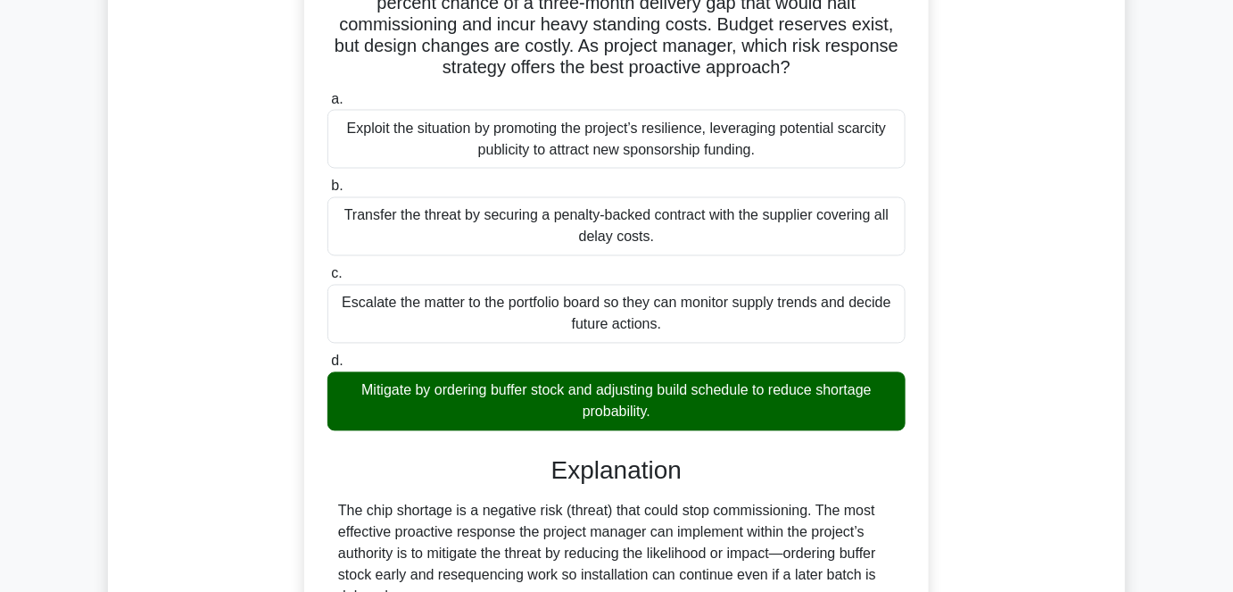
scroll to position [1061, 0]
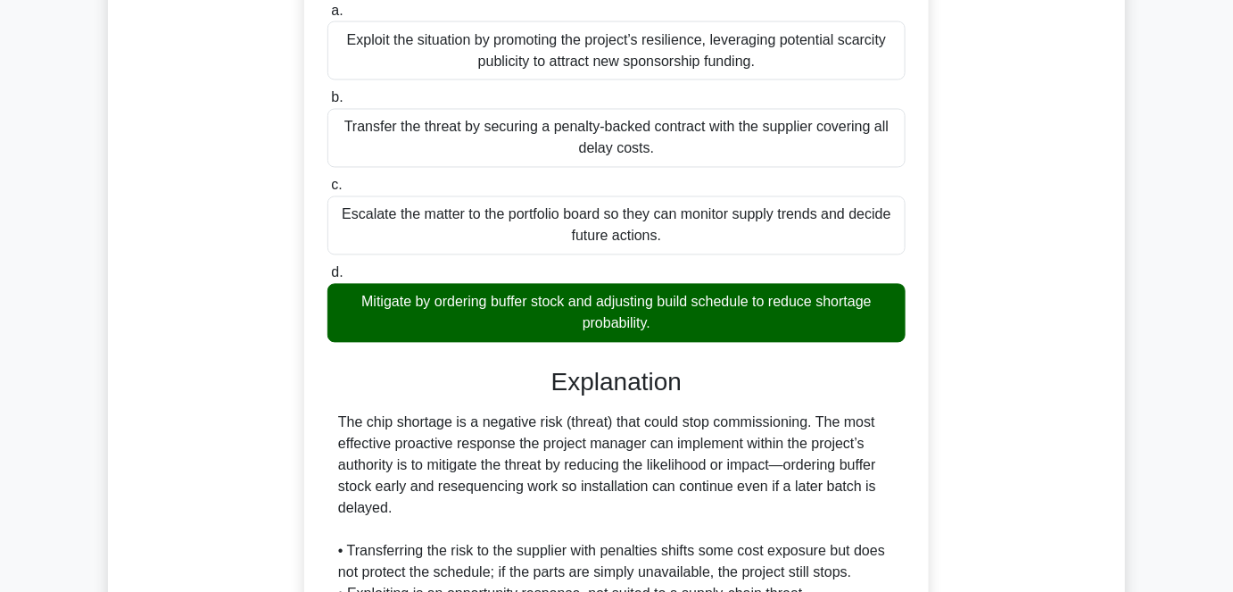
click at [999, 221] on div "During installation of an automated warehouse, the team learns that a proprieta…" at bounding box center [616, 311] width 889 height 959
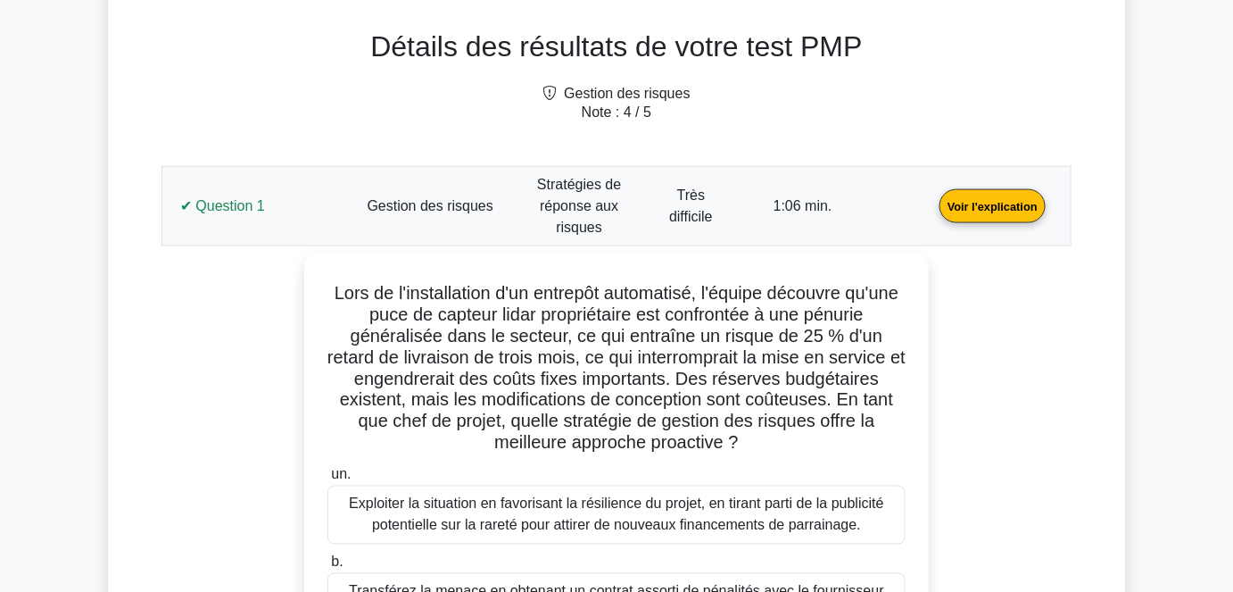
scroll to position [737, 0]
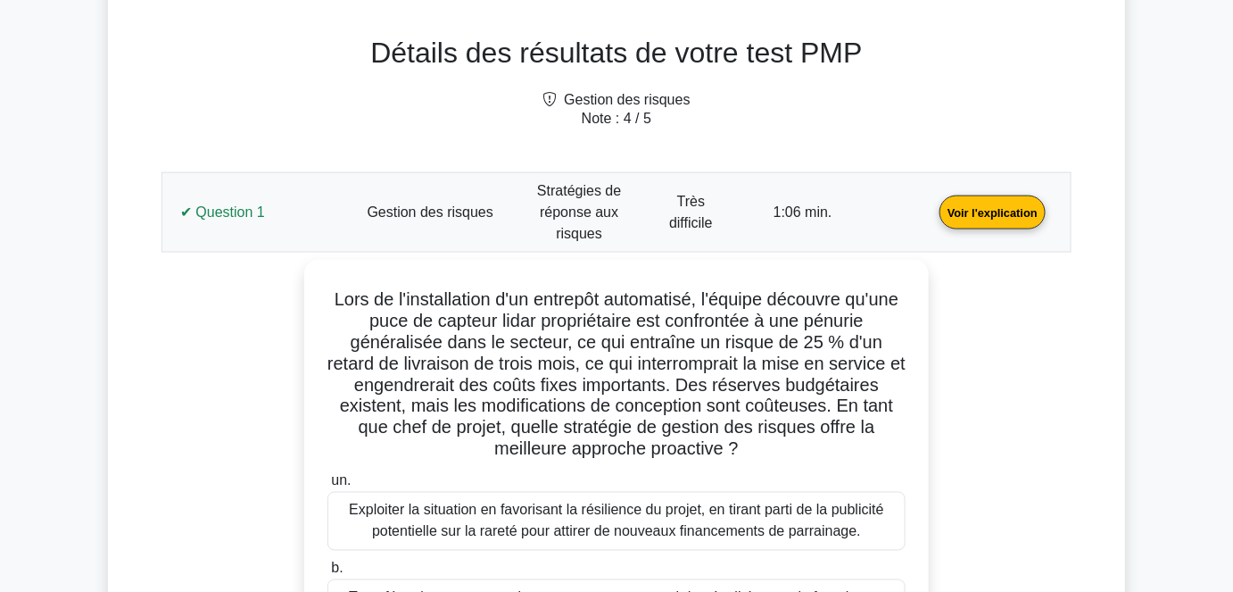
click at [933, 203] on link "Voir l'explication" at bounding box center [993, 210] width 120 height 15
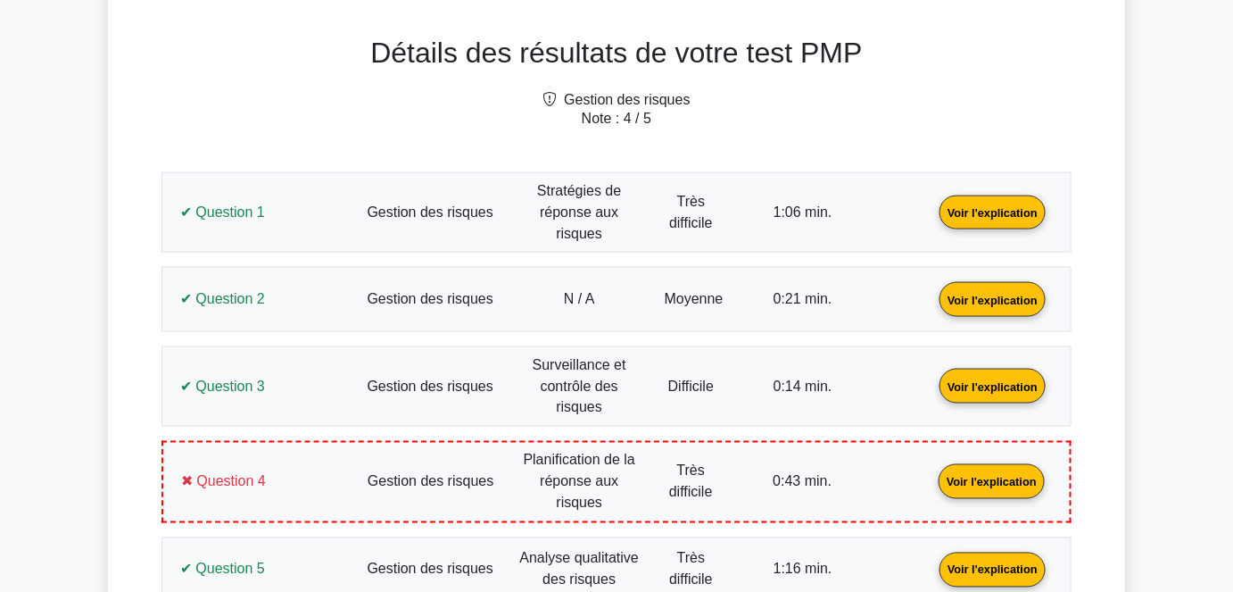
click at [933, 291] on link "Voir l'explication" at bounding box center [993, 298] width 120 height 15
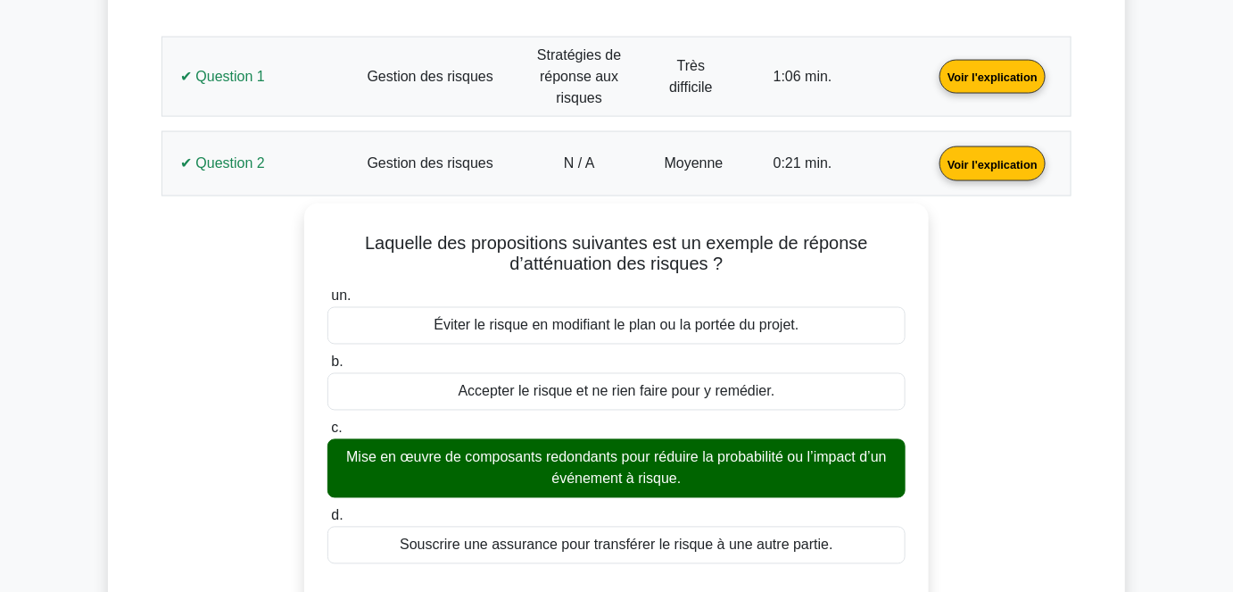
scroll to position [900, 0]
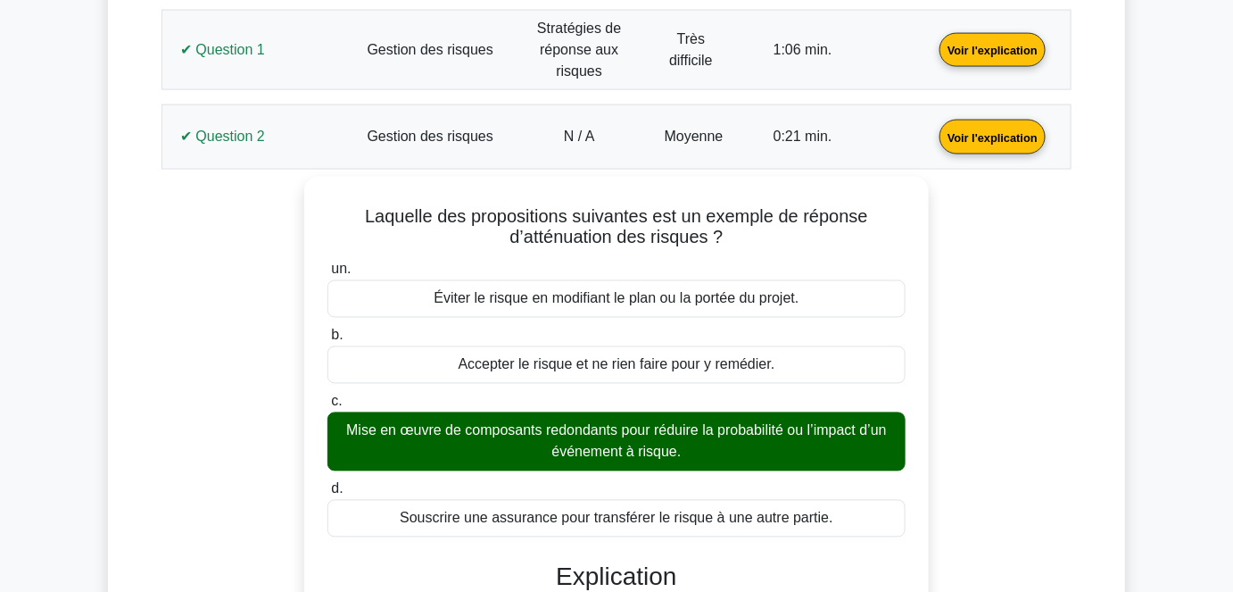
click at [933, 129] on link "Voir l'explication" at bounding box center [993, 136] width 120 height 15
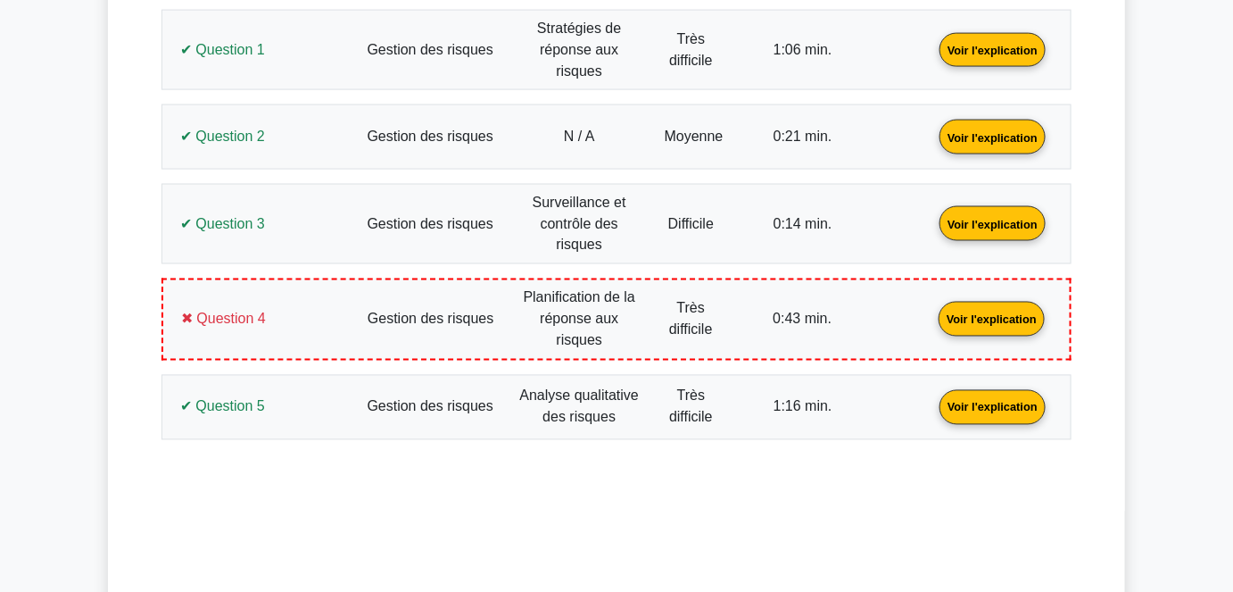
click at [933, 215] on link "Voir l'explication" at bounding box center [993, 222] width 120 height 15
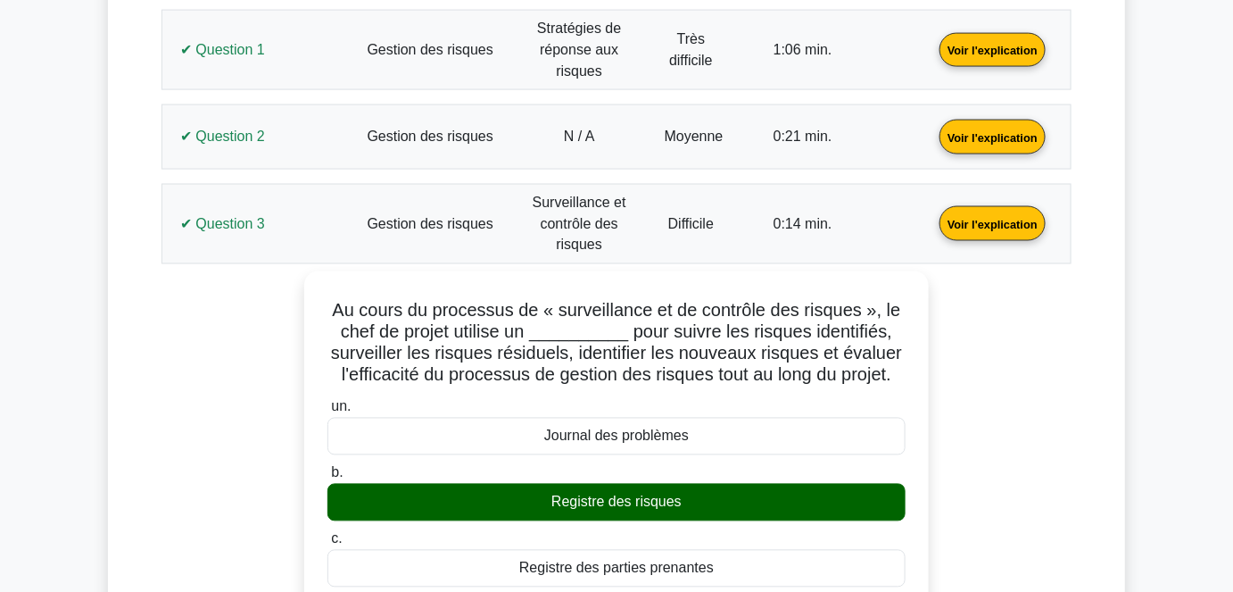
click at [933, 215] on link "Voir l'explication" at bounding box center [993, 222] width 120 height 15
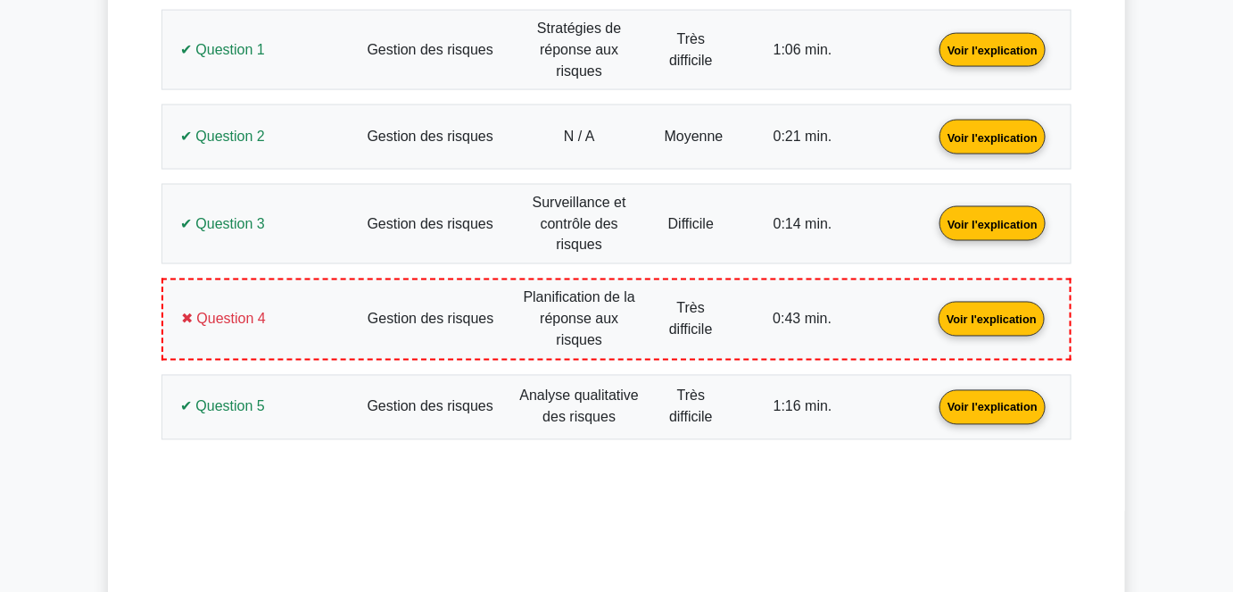
click at [933, 398] on link "Voir l'explication" at bounding box center [993, 405] width 120 height 15
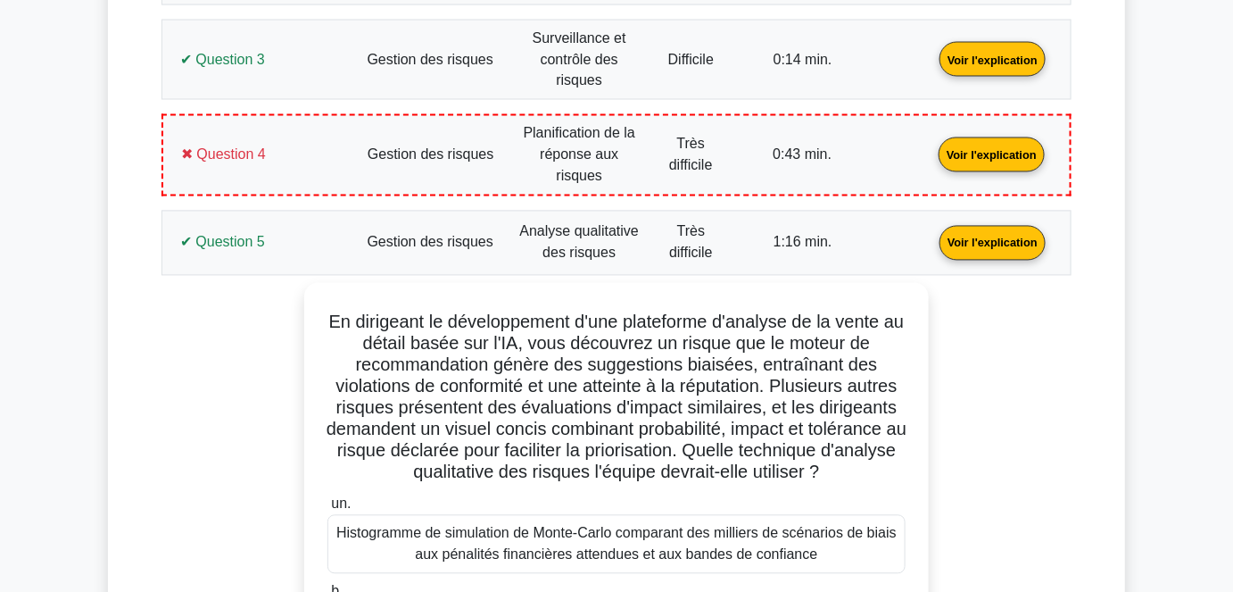
scroll to position [1061, 0]
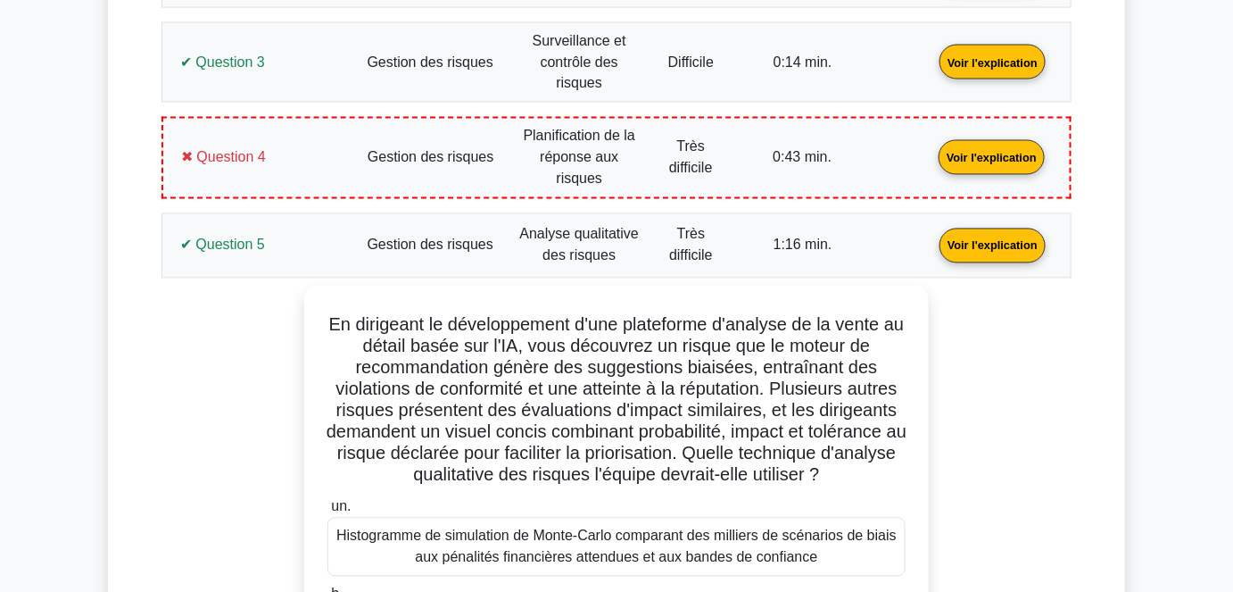
click at [933, 237] on link "Voir l'explication" at bounding box center [993, 244] width 120 height 15
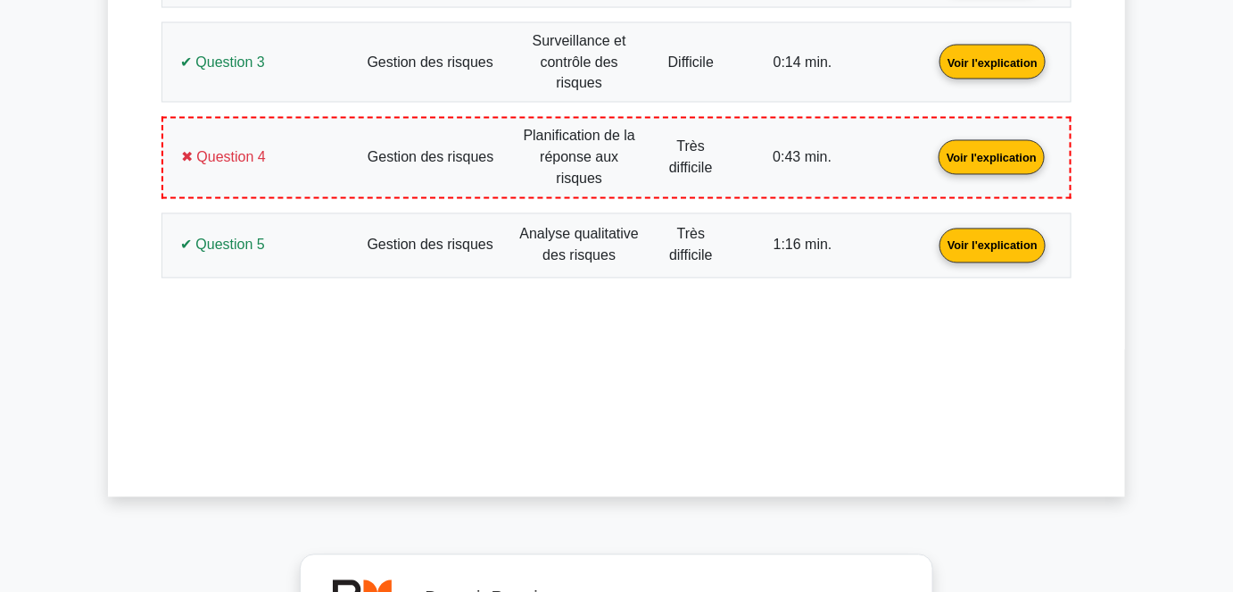
click at [932, 149] on link "Voir l'explication" at bounding box center [992, 156] width 120 height 15
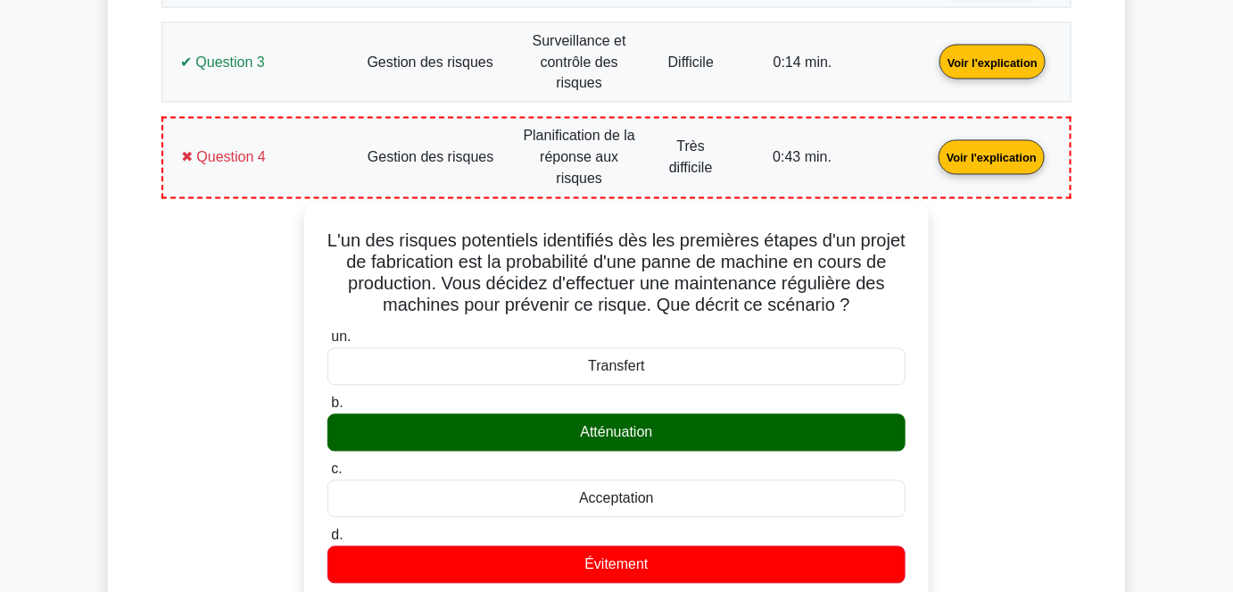
drag, startPoint x: 542, startPoint y: 476, endPoint x: 344, endPoint y: 194, distance: 344.7
click at [344, 209] on div "L'un des risques potentiels identifiés dès les premières étapes d'un projet de …" at bounding box center [616, 574] width 610 height 730
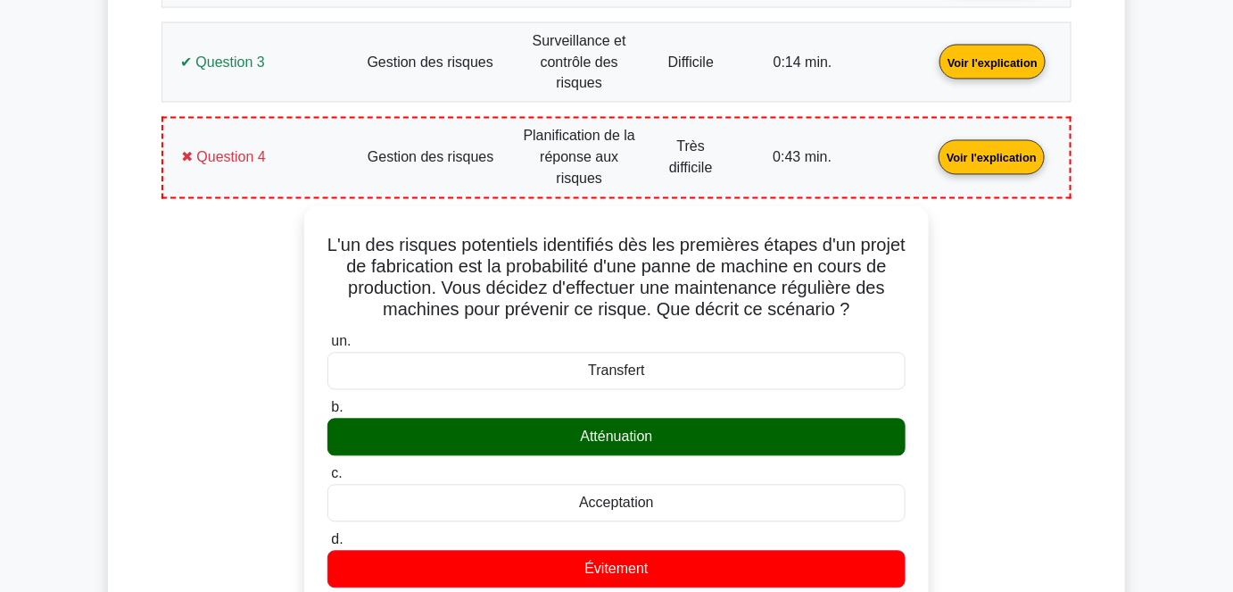
copy div "L'un des risques potentiels identifiés dès les premières étapes d'un projet de …"
click at [204, 288] on div "L'un des risques potentiels identifiés dès les premières étapes d'un projet de …" at bounding box center [616, 589] width 889 height 766
click at [932, 149] on link "Voir l'explication" at bounding box center [992, 156] width 120 height 15
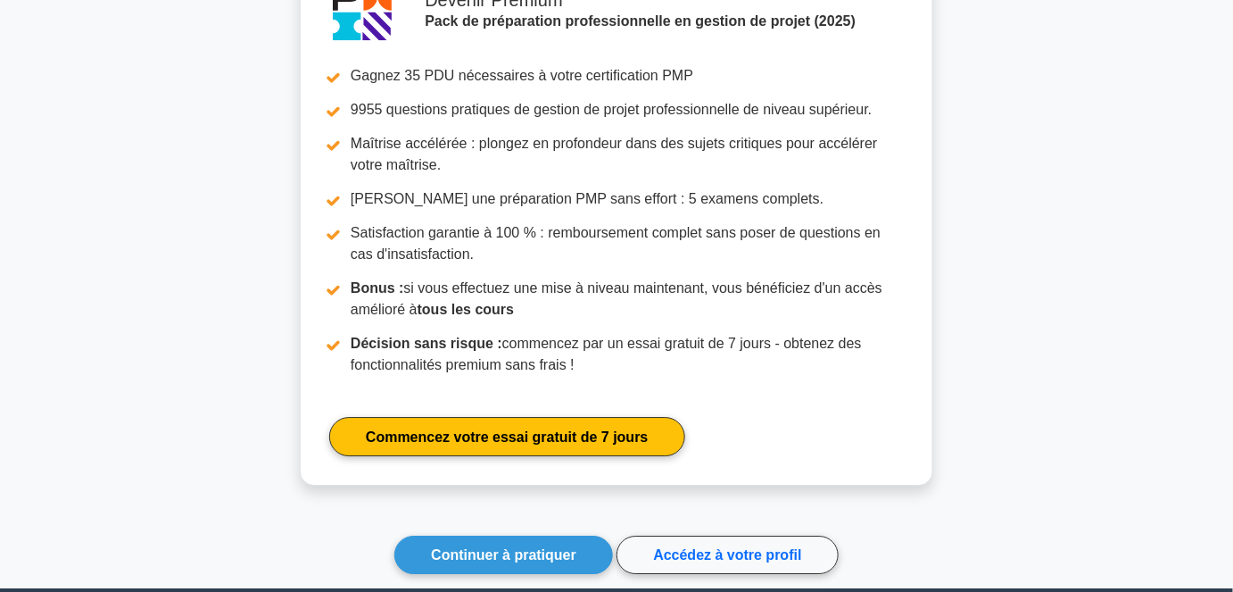
scroll to position [1851, 0]
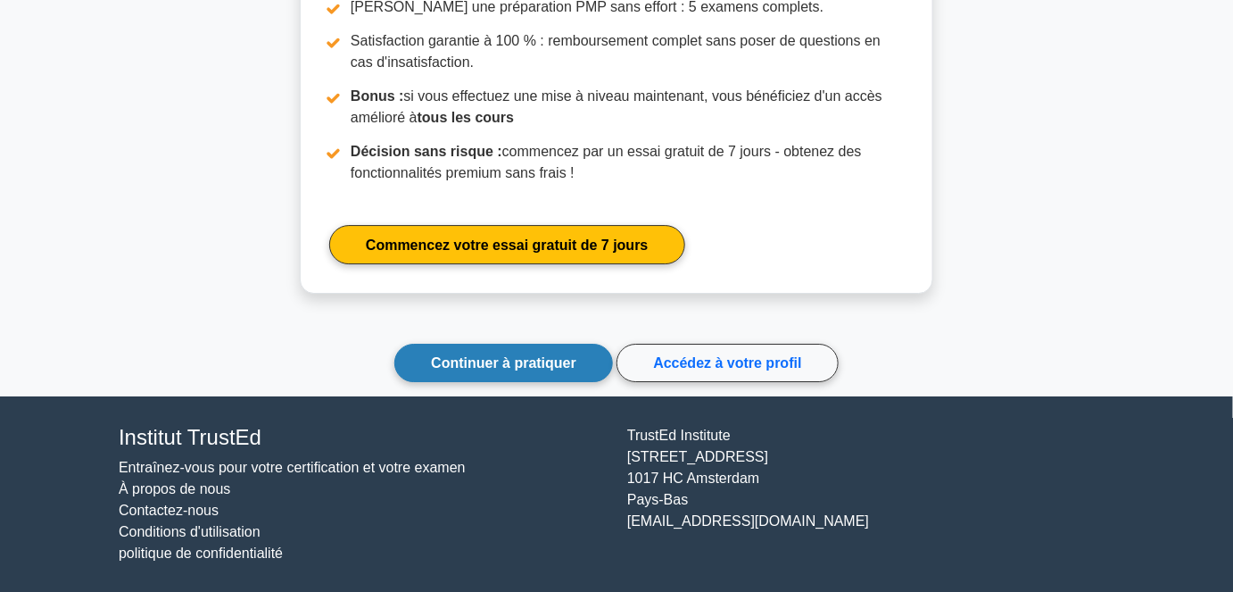
click at [554, 369] on font "Continuer à pratiquer" at bounding box center [503, 362] width 145 height 15
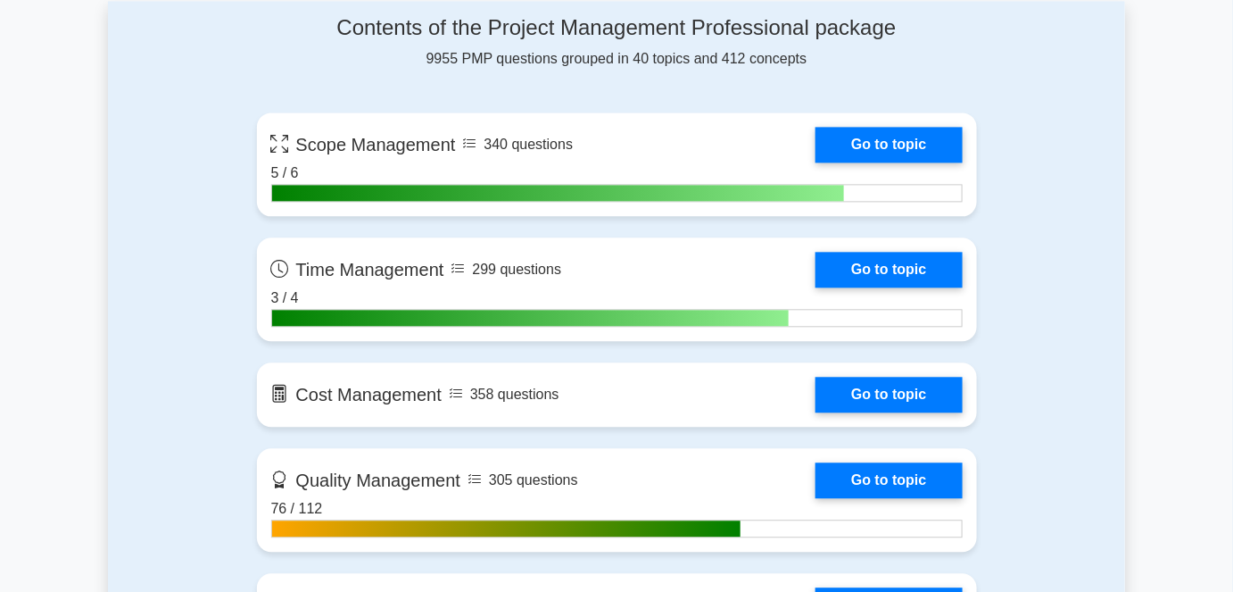
scroll to position [1460, 0]
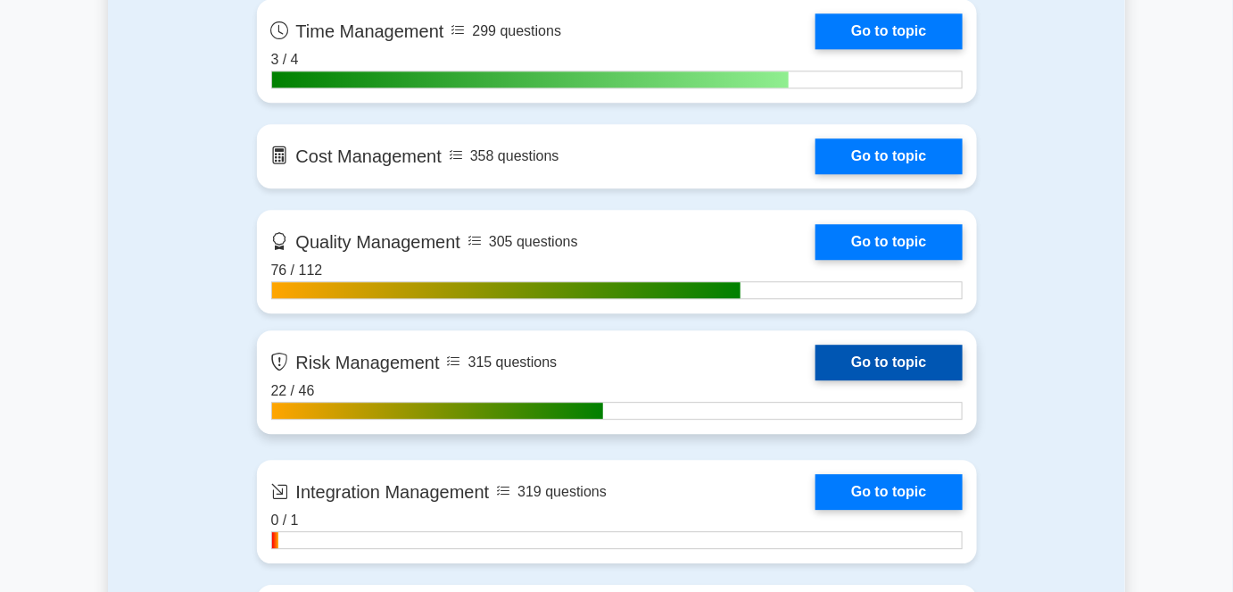
click at [907, 365] on link "Go to topic" at bounding box center [889, 362] width 146 height 36
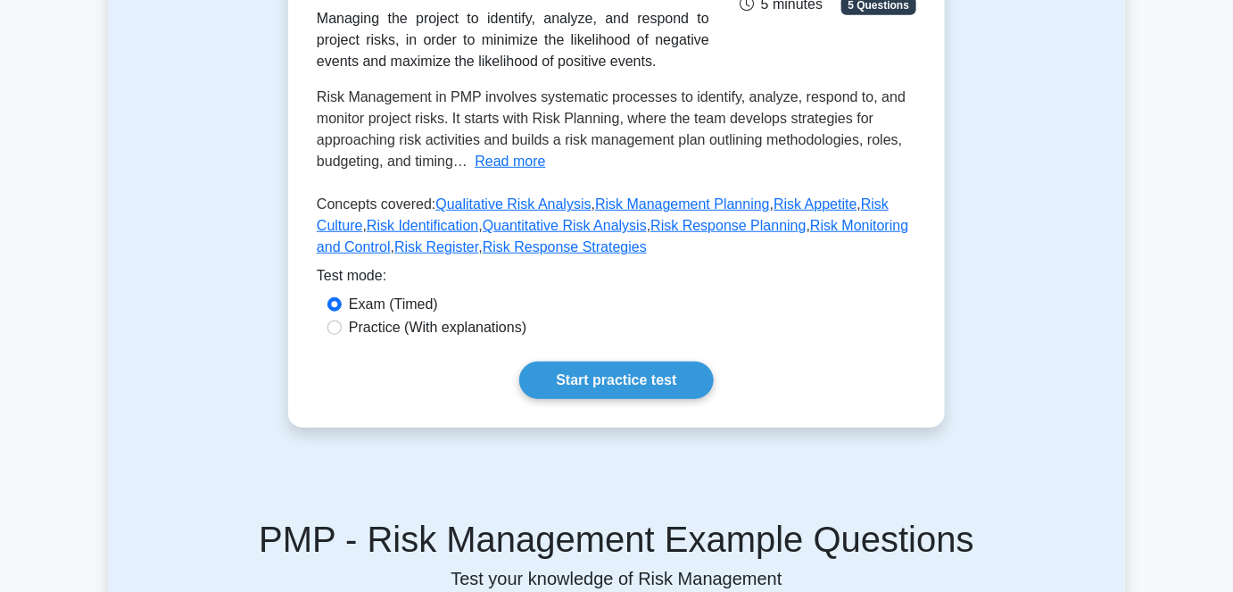
scroll to position [405, 0]
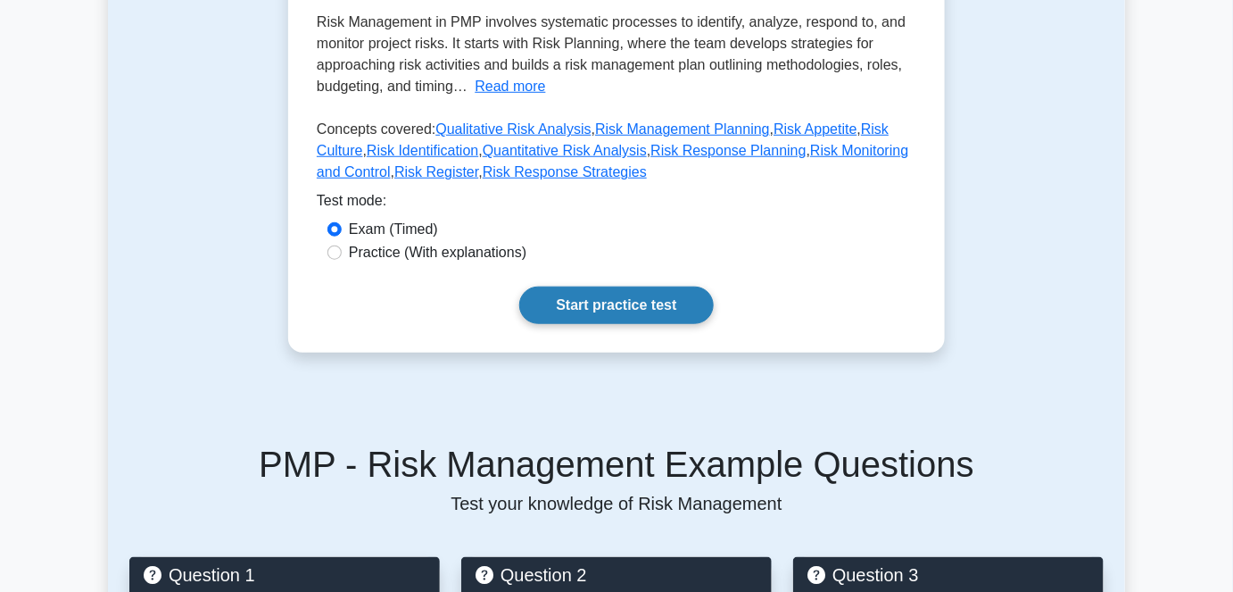
click at [602, 310] on link "Start practice test" at bounding box center [616, 304] width 194 height 37
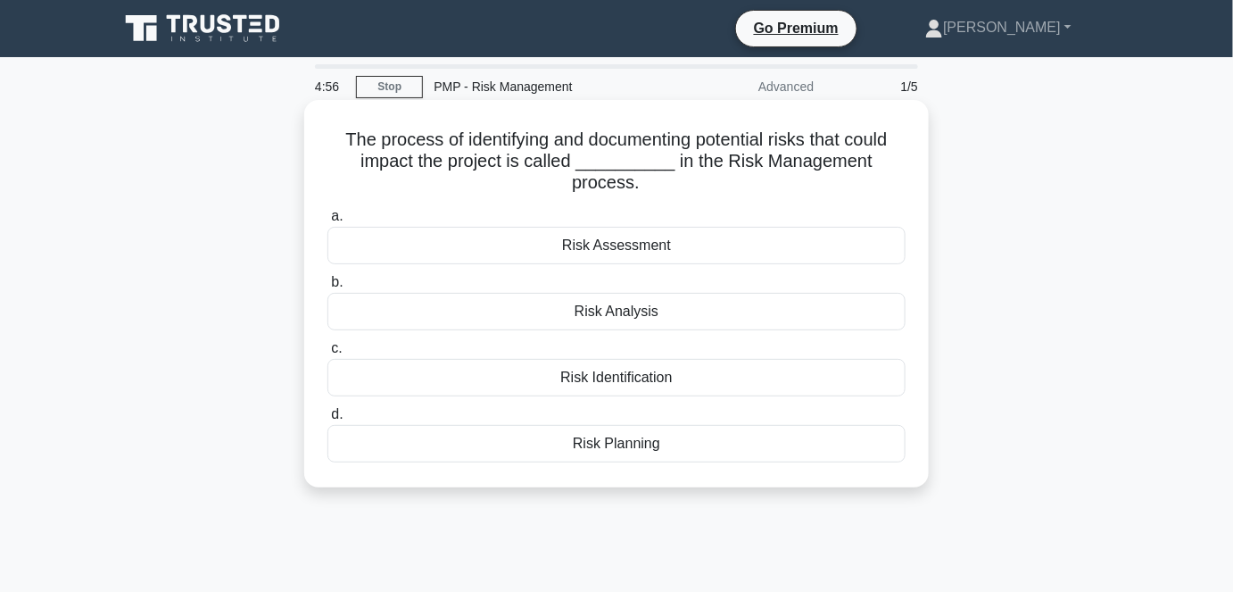
drag, startPoint x: 1016, startPoint y: 217, endPoint x: 892, endPoint y: 241, distance: 126.4
click at [1016, 217] on div "The process of identifying and documenting potential risks that could impact th…" at bounding box center [616, 308] width 1017 height 409
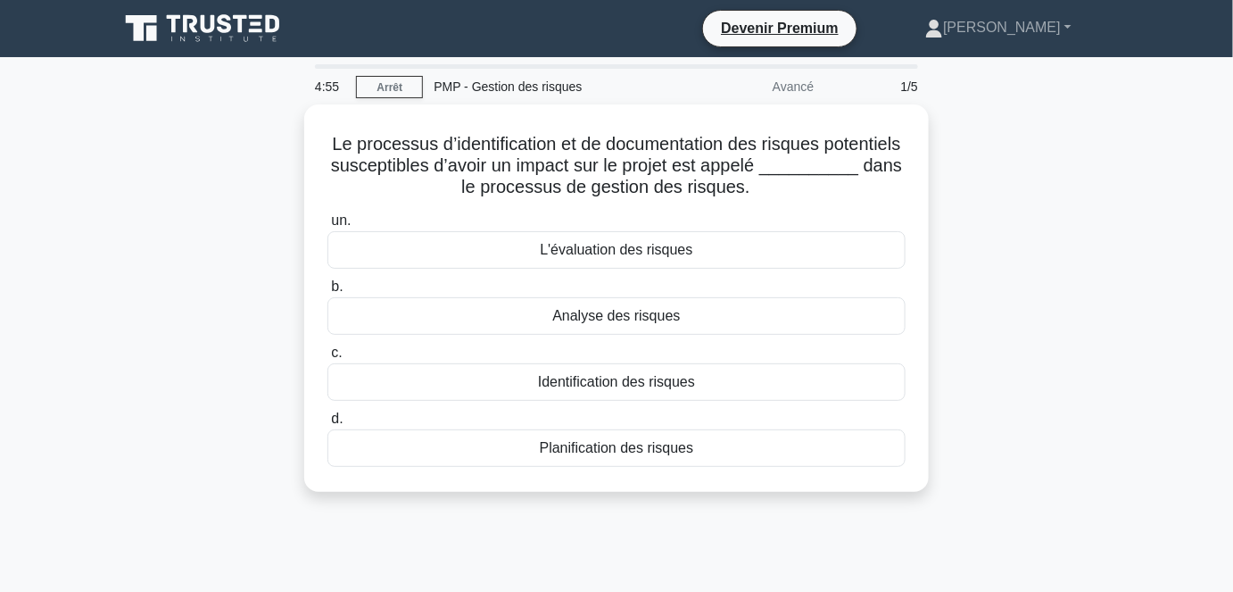
click at [122, 336] on div "Le processus d’identification et de documentation des risques potentiels suscep…" at bounding box center [616, 308] width 1017 height 409
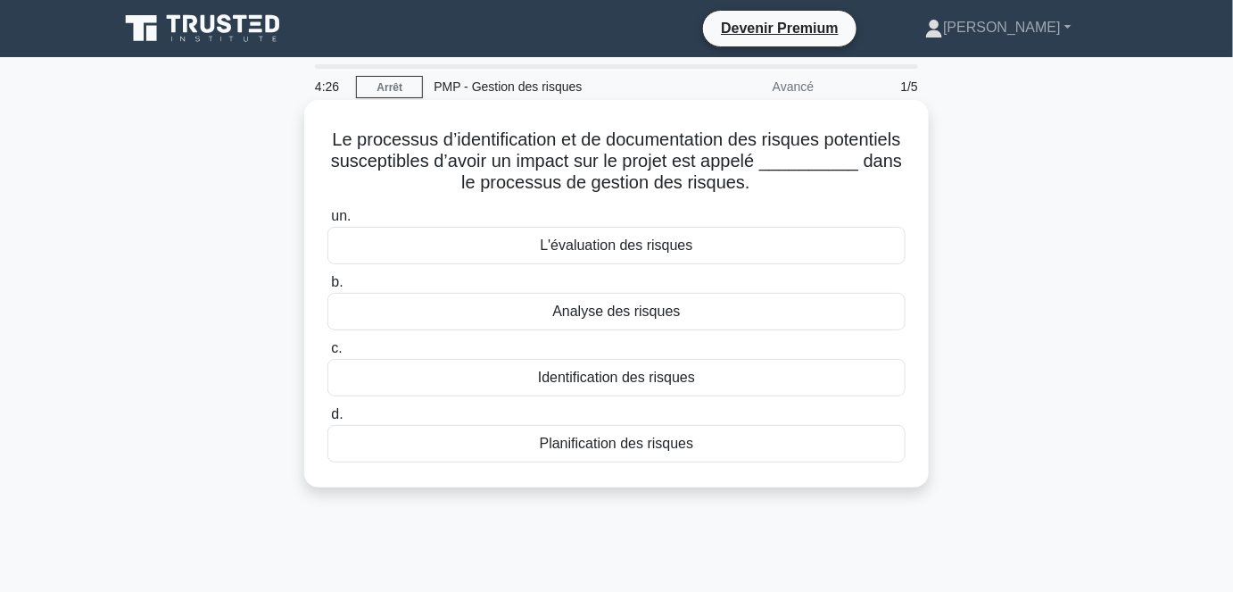
click at [614, 379] on font "Identification des risques" at bounding box center [616, 376] width 157 height 15
click at [328, 354] on input "c. Identification des risques" at bounding box center [328, 349] width 0 height 12
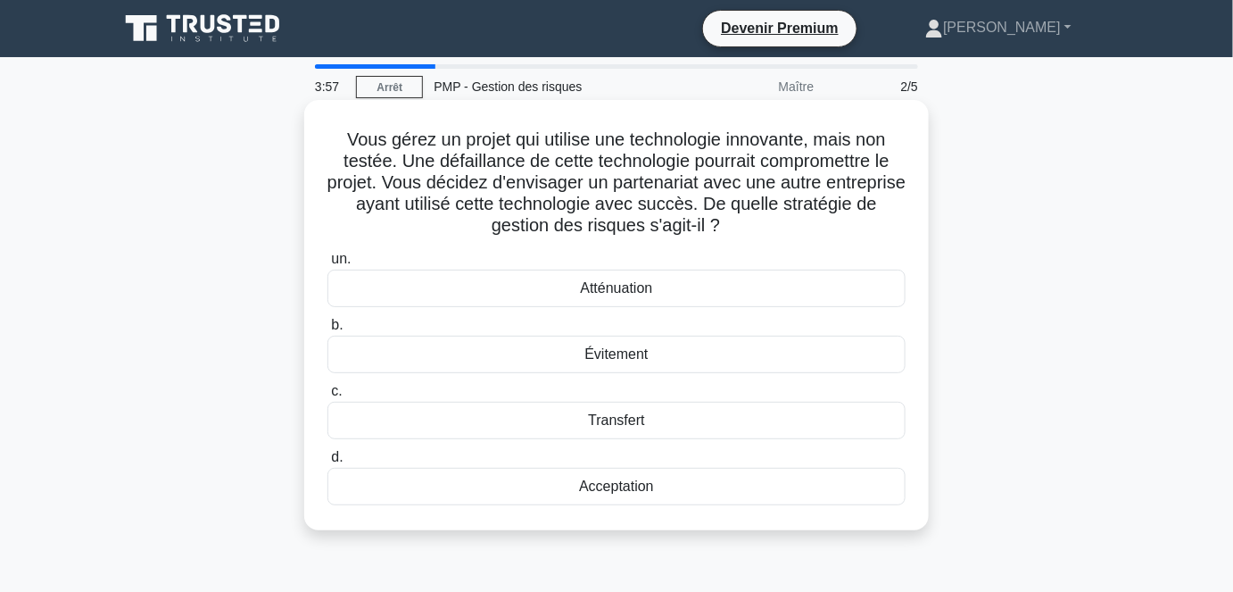
click at [628, 355] on font "Évitement" at bounding box center [616, 353] width 63 height 15
click at [328, 331] on input "b. Évitement" at bounding box center [328, 326] width 0 height 12
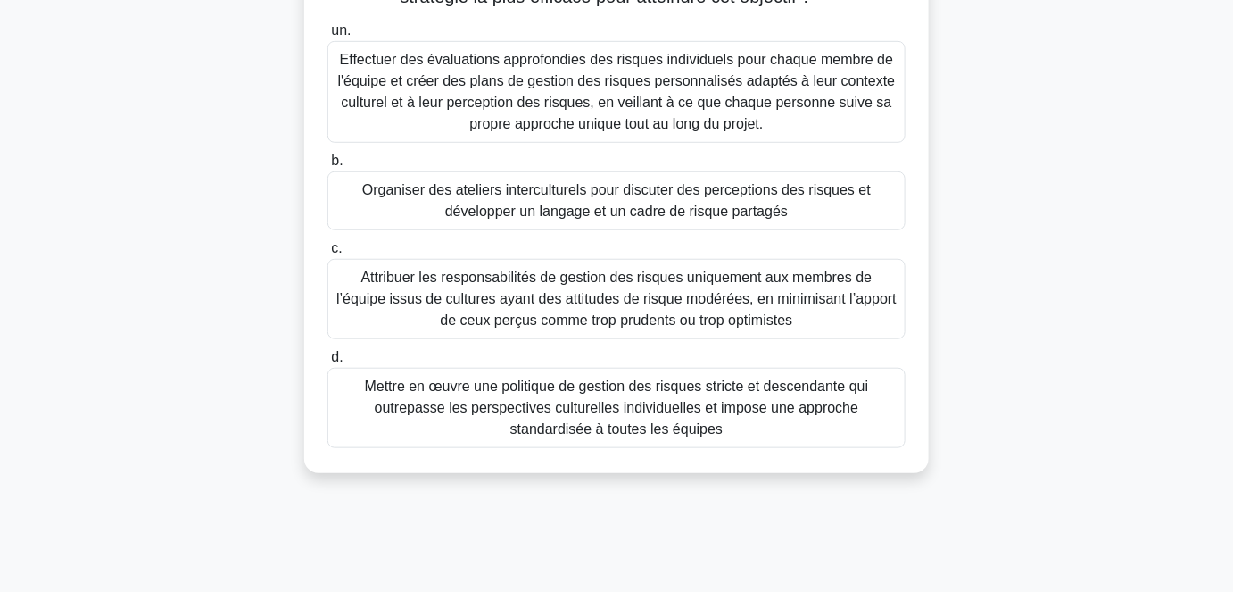
scroll to position [291, 0]
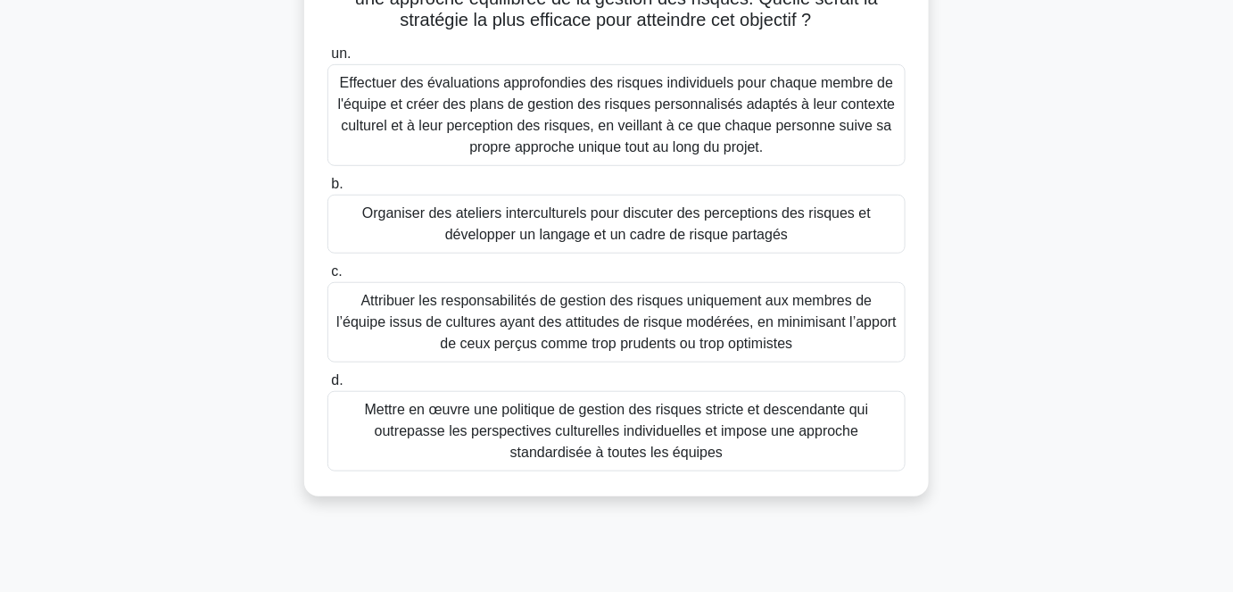
click at [579, 242] on font "Organiser des ateliers interculturels pour discuter des perceptions des risques…" at bounding box center [616, 223] width 509 height 37
click at [328, 190] on input "b. Organiser des ateliers interculturels pour discuter des perceptions des risq…" at bounding box center [328, 184] width 0 height 12
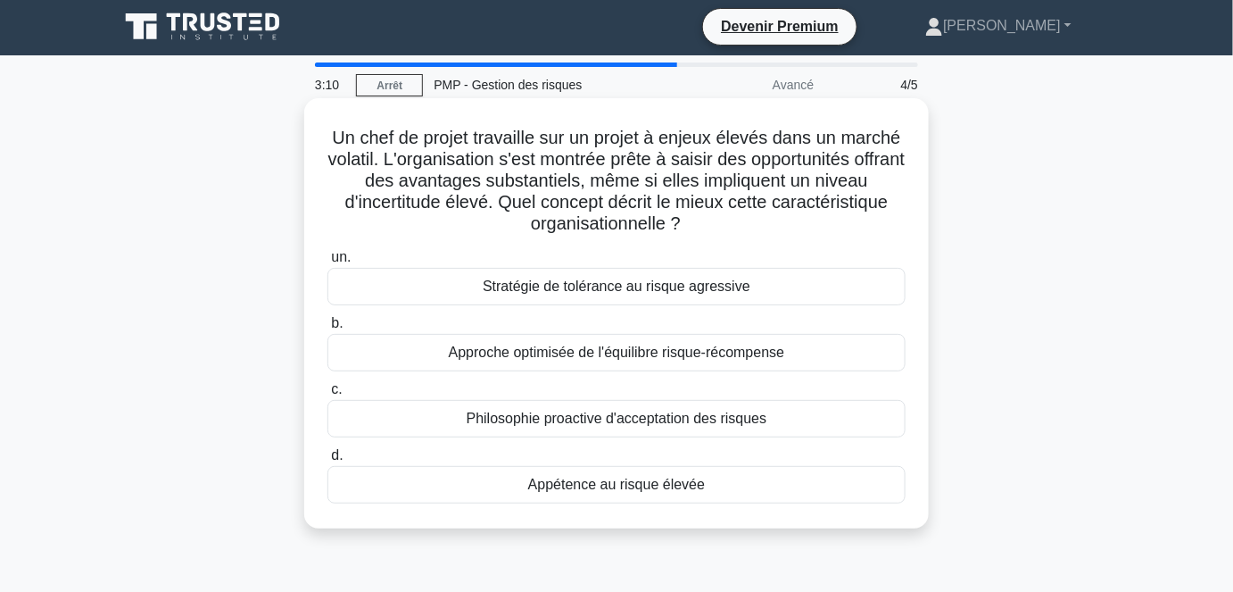
scroll to position [0, 0]
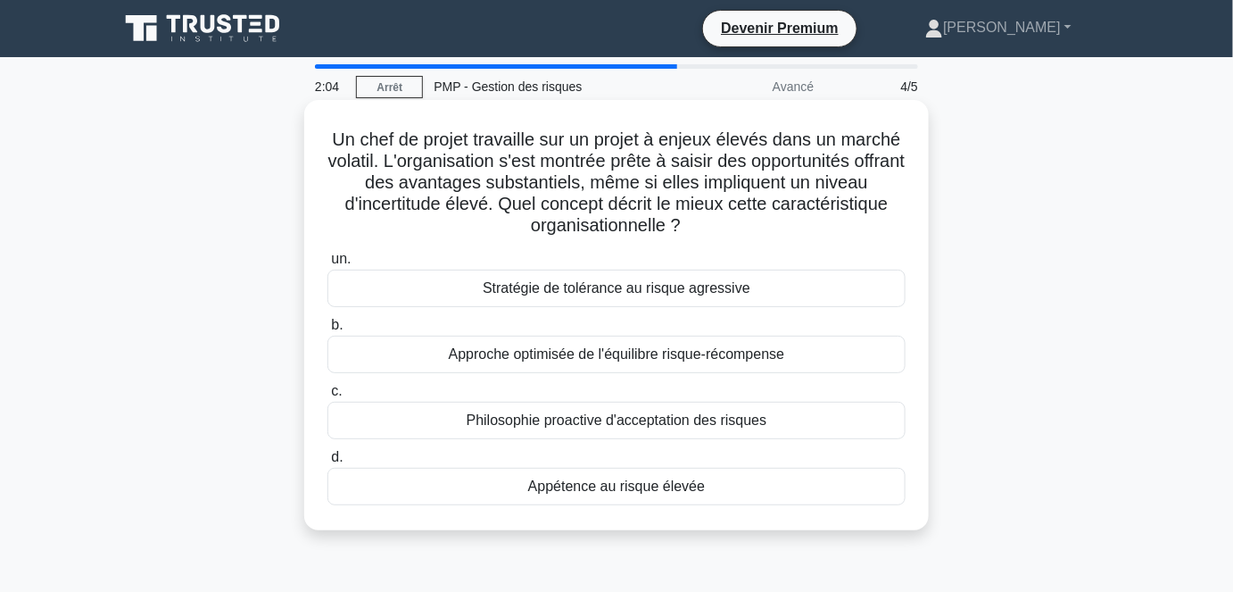
click at [671, 361] on font "Approche optimisée de l'équilibre risque-récompense" at bounding box center [617, 353] width 336 height 15
click at [328, 331] on input "b. Approche optimisée de l'équilibre risque-récompense" at bounding box center [328, 326] width 0 height 12
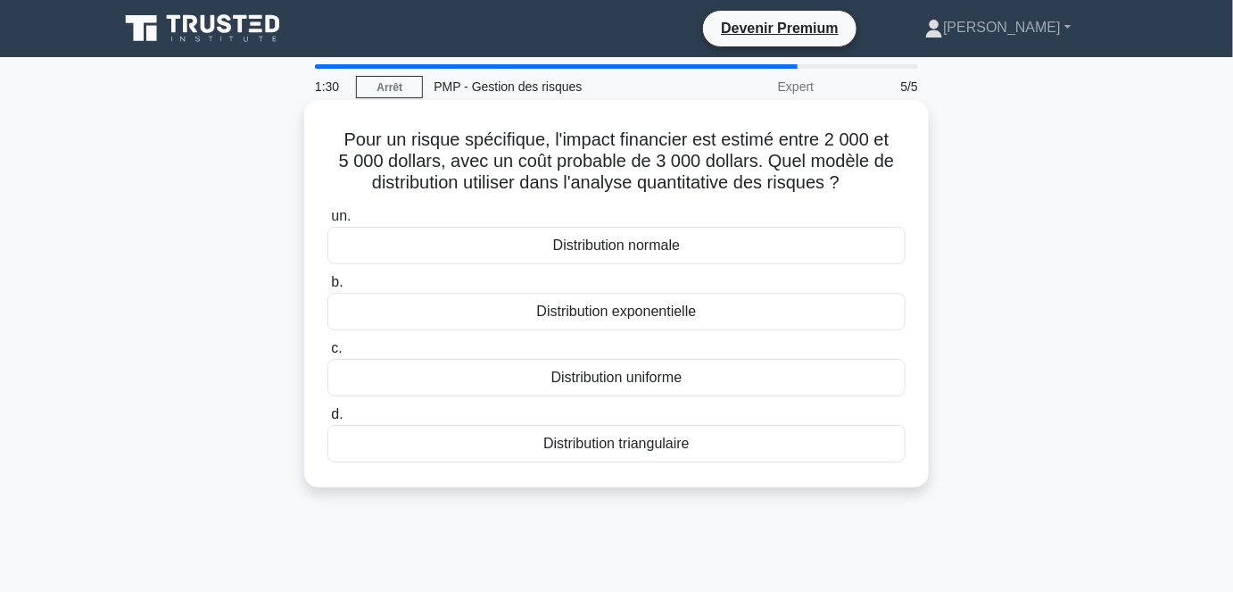
click at [680, 444] on font "Distribution triangulaire" at bounding box center [617, 443] width 146 height 15
click at [328, 420] on input "d. Distribution triangulaire" at bounding box center [328, 415] width 0 height 12
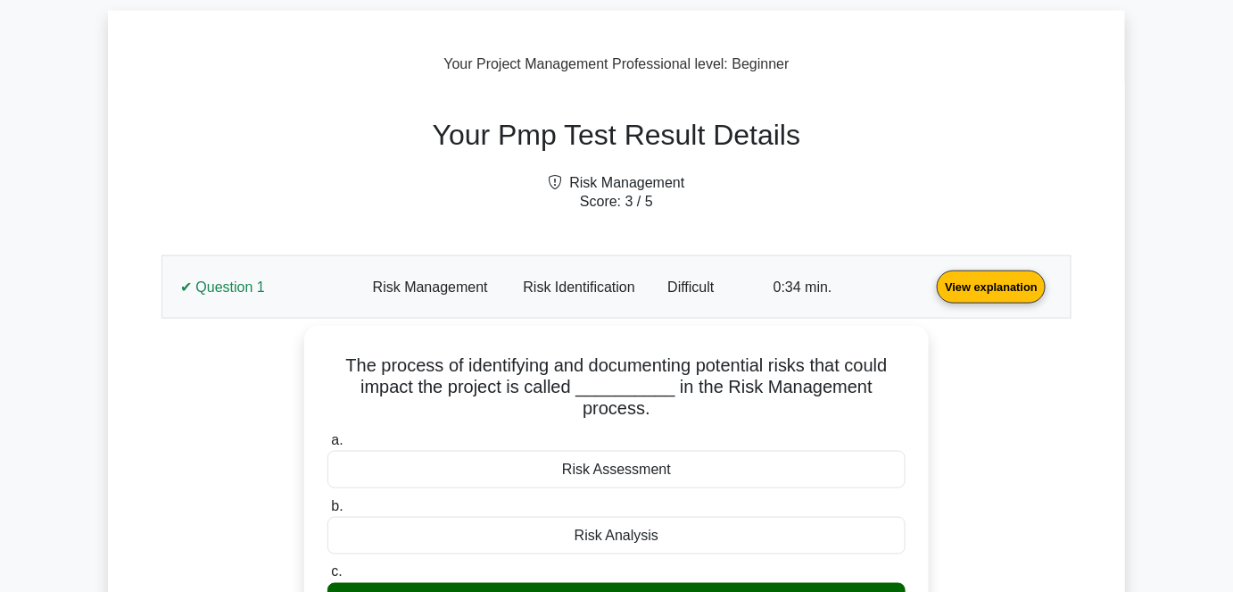
click at [930, 293] on link "View explanation" at bounding box center [991, 285] width 123 height 15
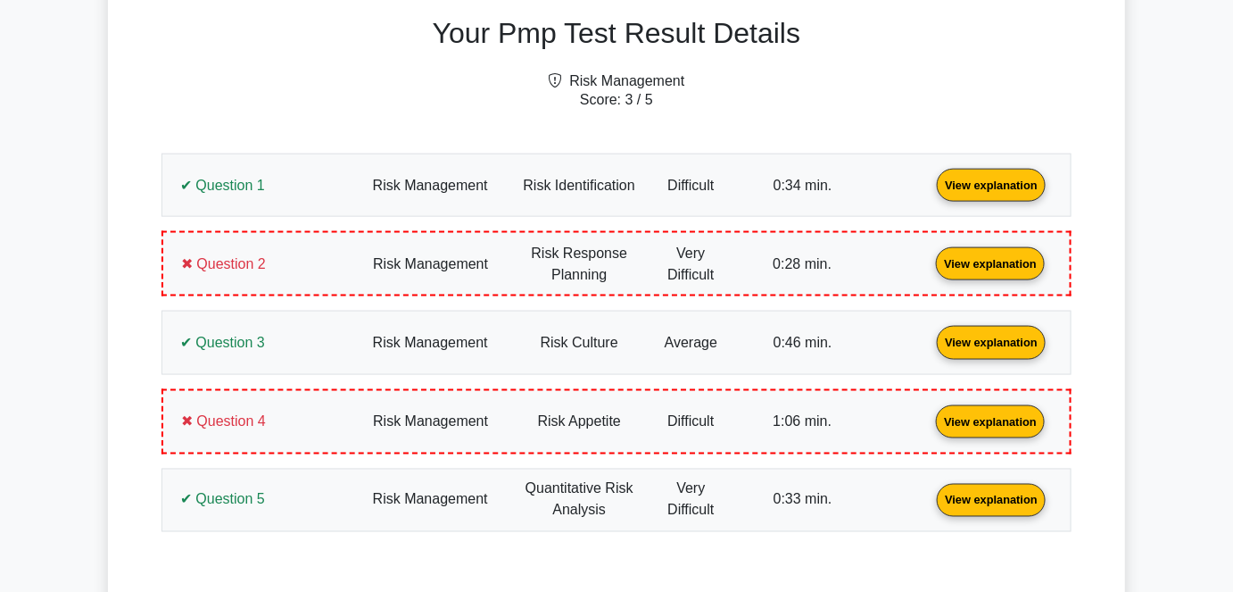
scroll to position [649, 0]
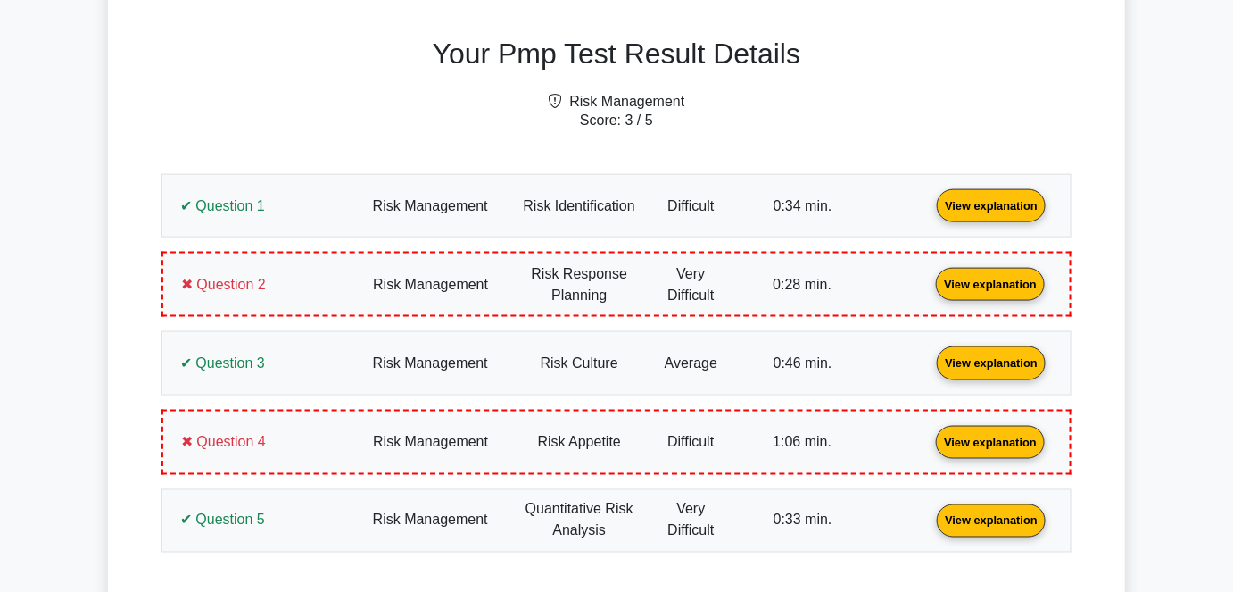
click at [930, 200] on link "View explanation" at bounding box center [991, 204] width 123 height 15
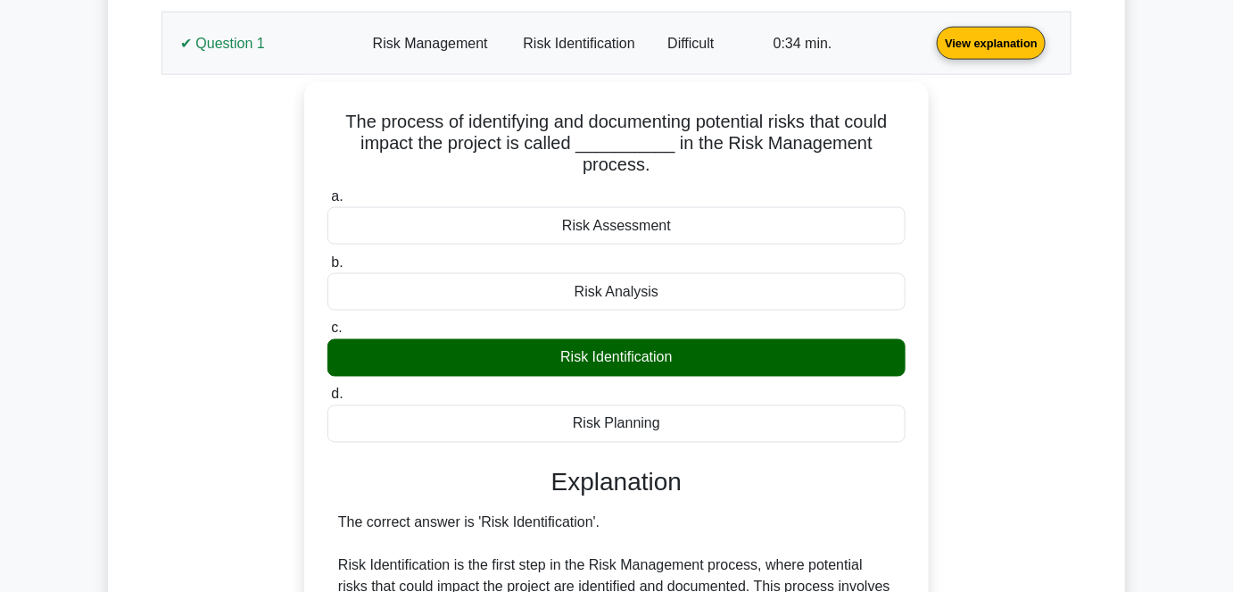
scroll to position [899, 0]
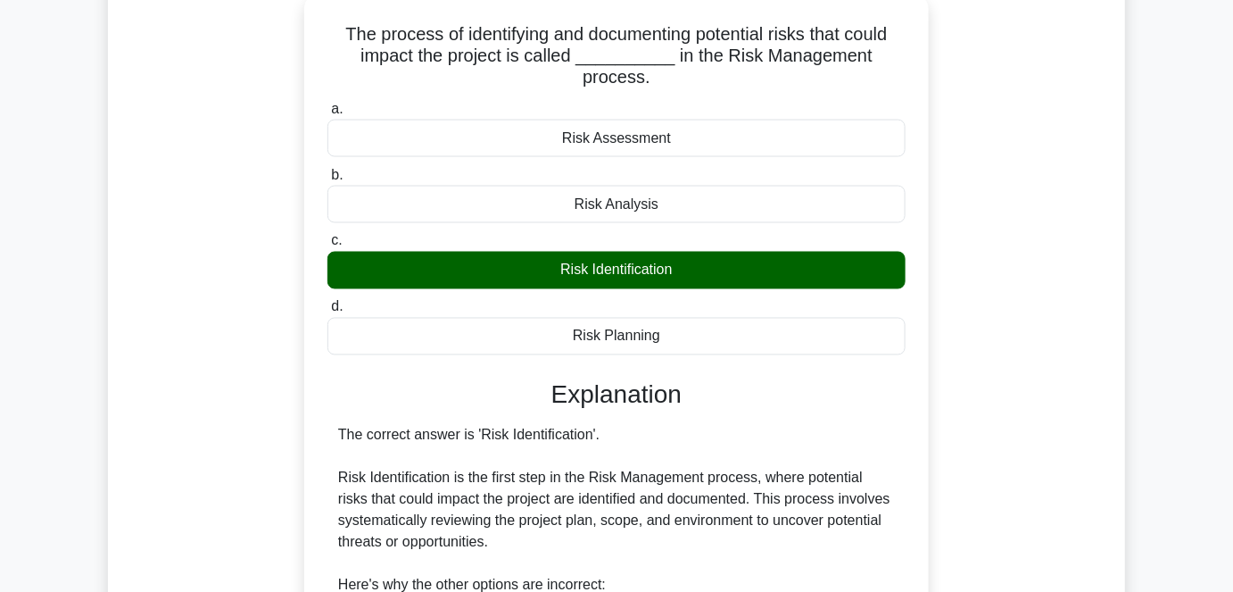
click at [1017, 227] on div "The process of identifying and documenting potential risks that could impact th…" at bounding box center [616, 485] width 889 height 980
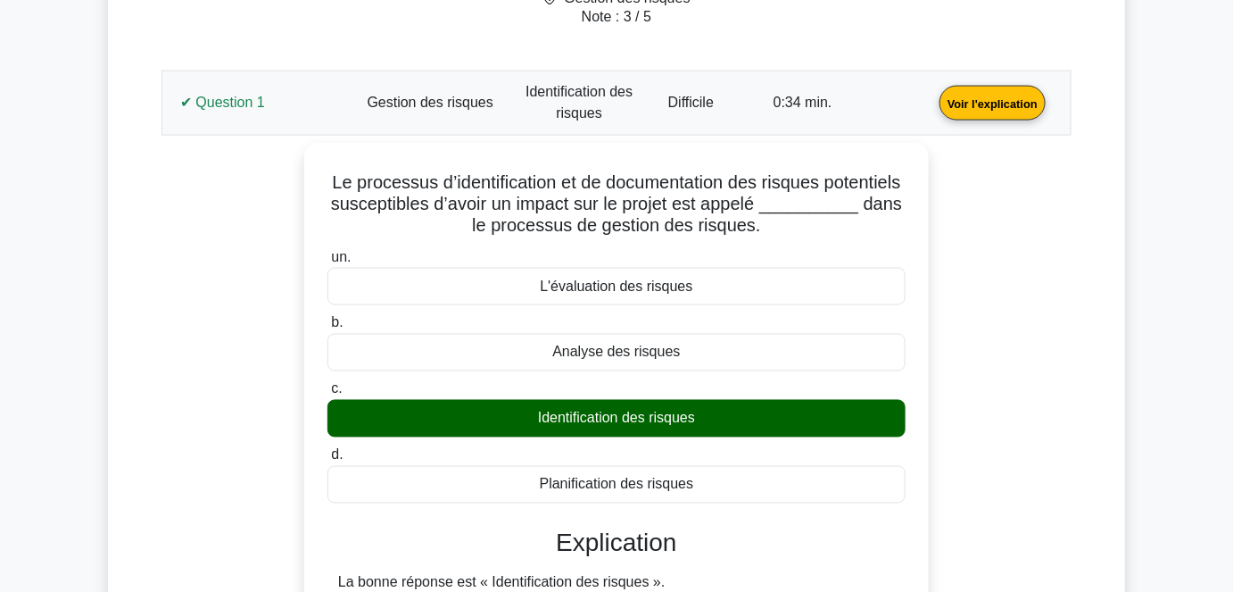
scroll to position [736, 0]
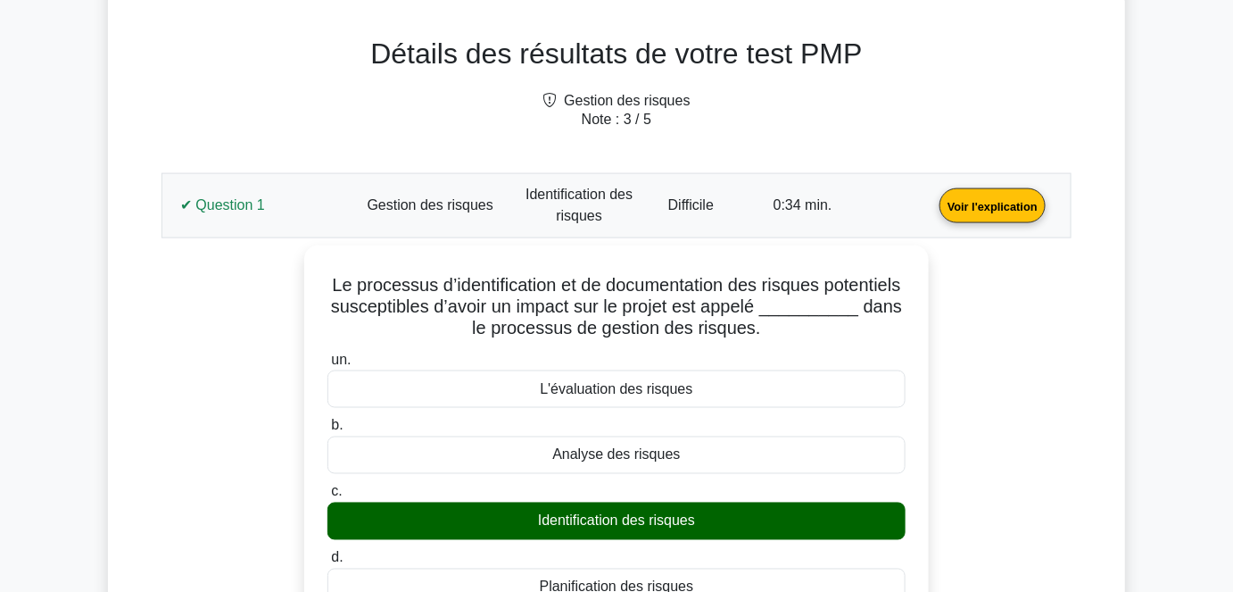
click at [933, 201] on link "Voir l'explication" at bounding box center [993, 204] width 120 height 15
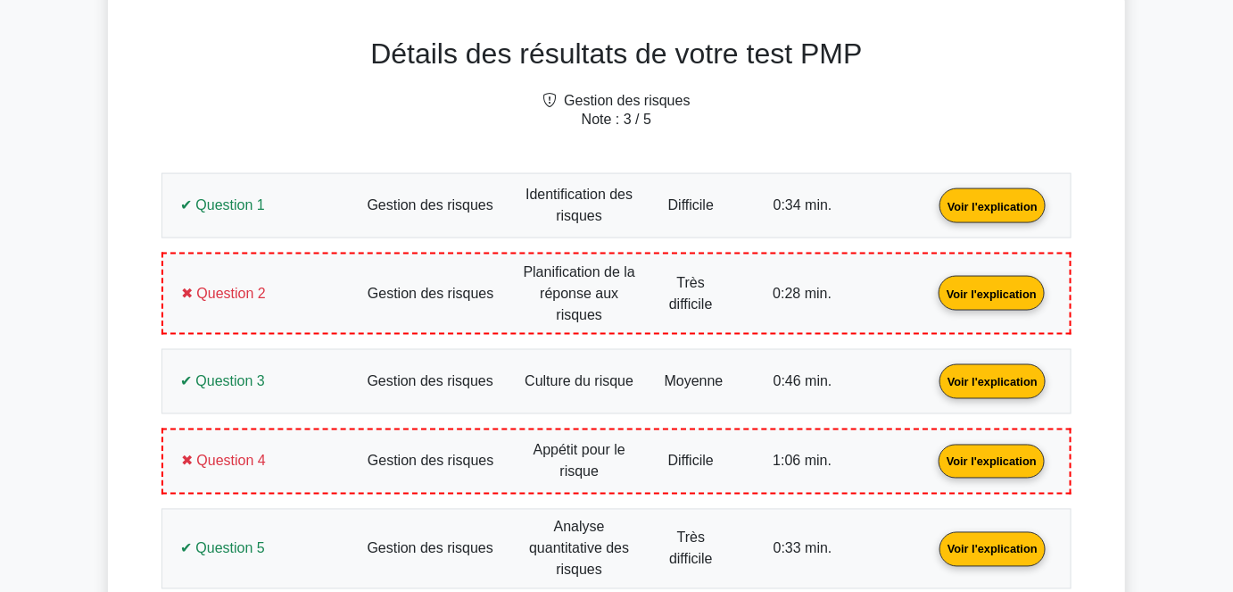
click at [932, 294] on link "Voir l'explication" at bounding box center [992, 292] width 120 height 15
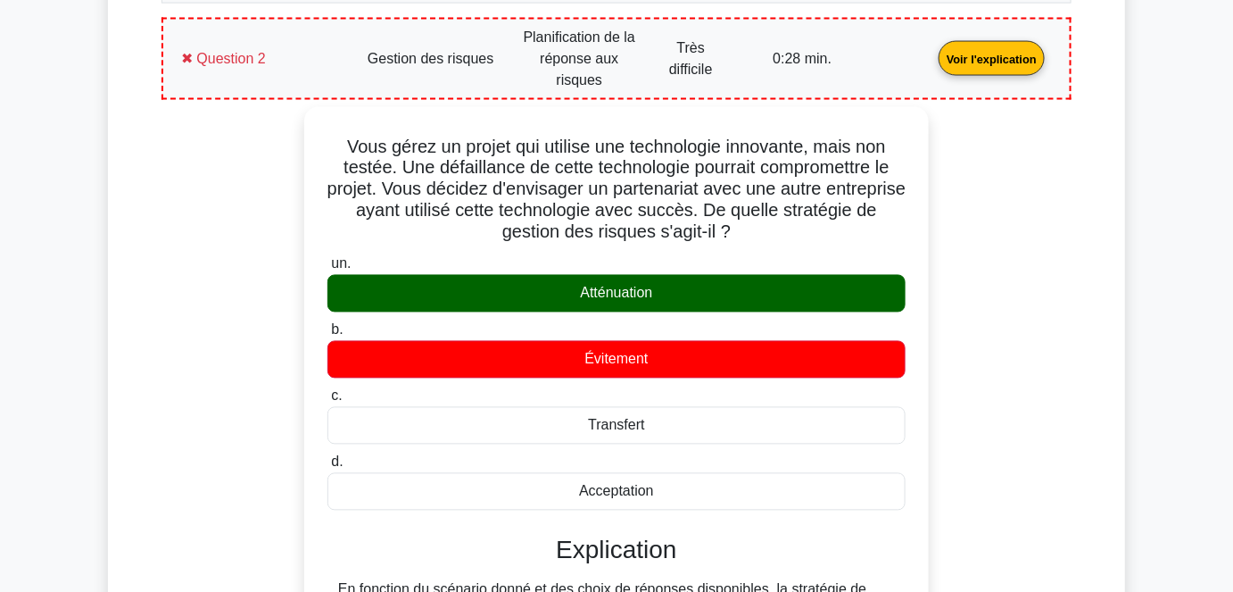
scroll to position [980, 0]
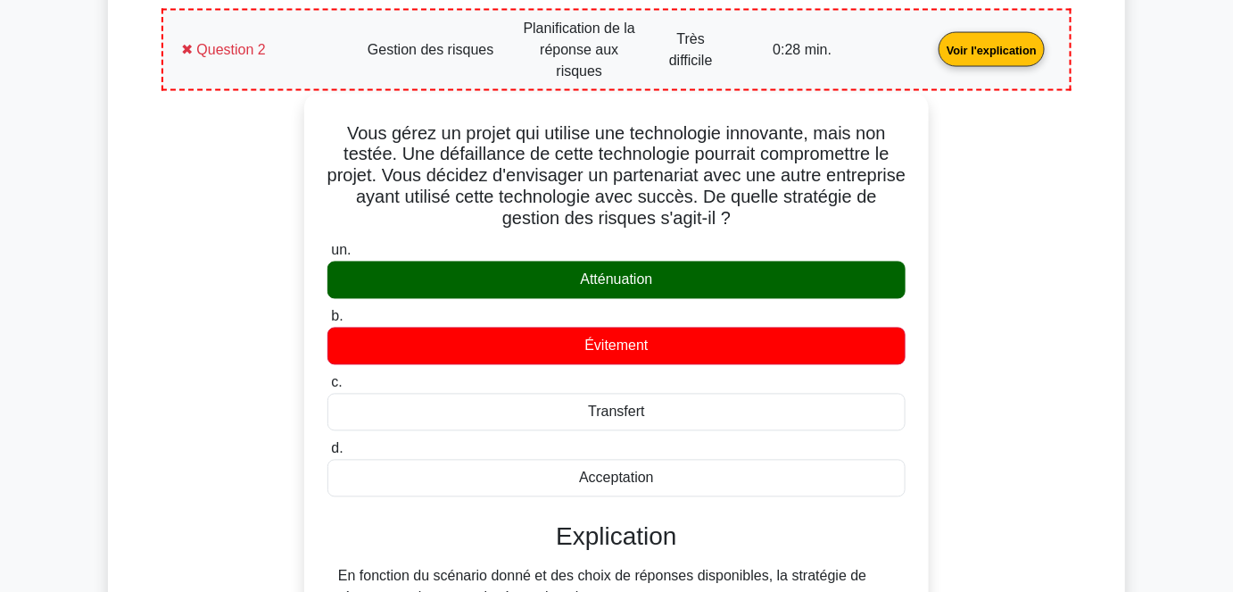
drag, startPoint x: 668, startPoint y: 448, endPoint x: 343, endPoint y: 120, distance: 462.6
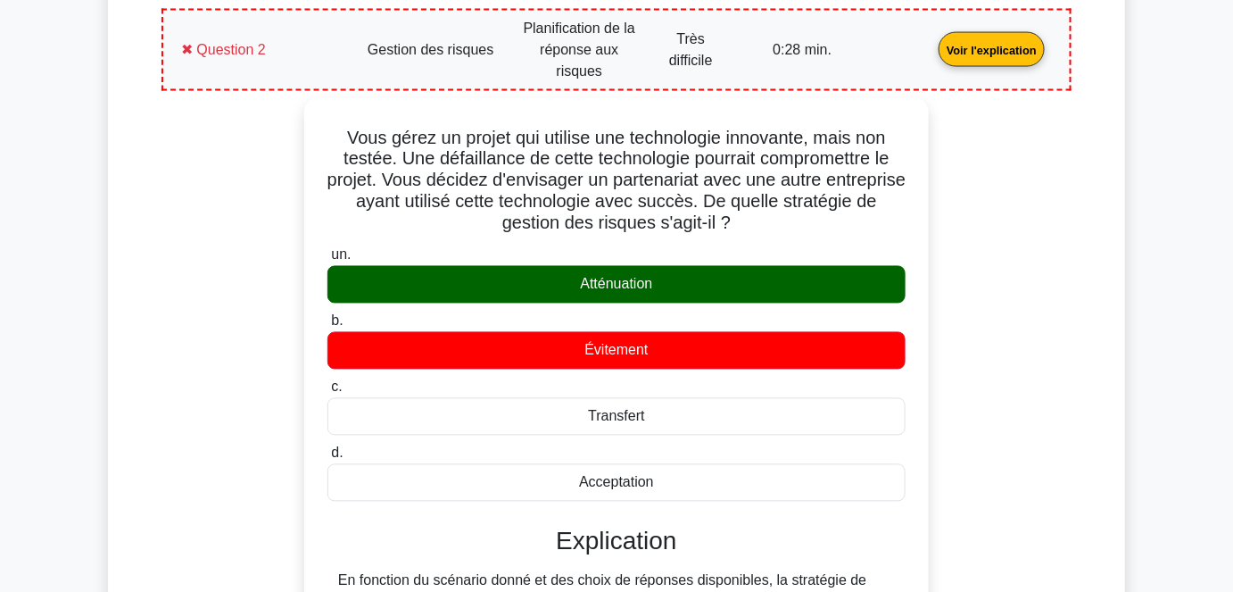
copy div "Vous gérez un projet qui utilise une technologie innovante, mais non testée. Un…"
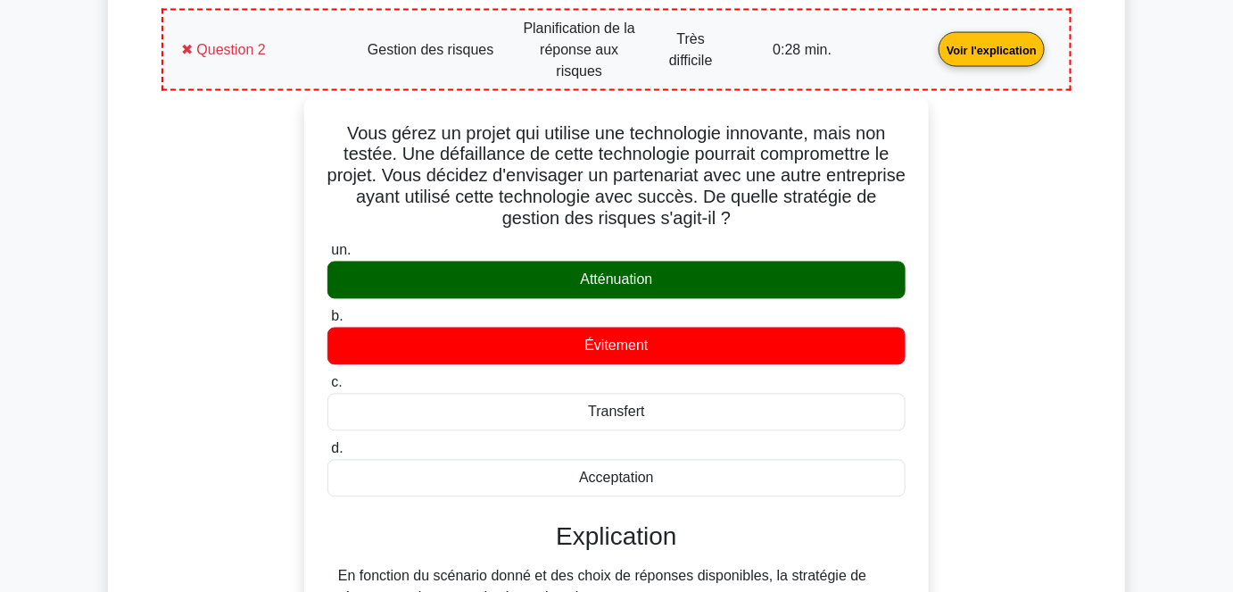
drag, startPoint x: 578, startPoint y: 264, endPoint x: 568, endPoint y: 262, distance: 10.0
click at [568, 262] on div "Atténuation" at bounding box center [617, 279] width 578 height 37
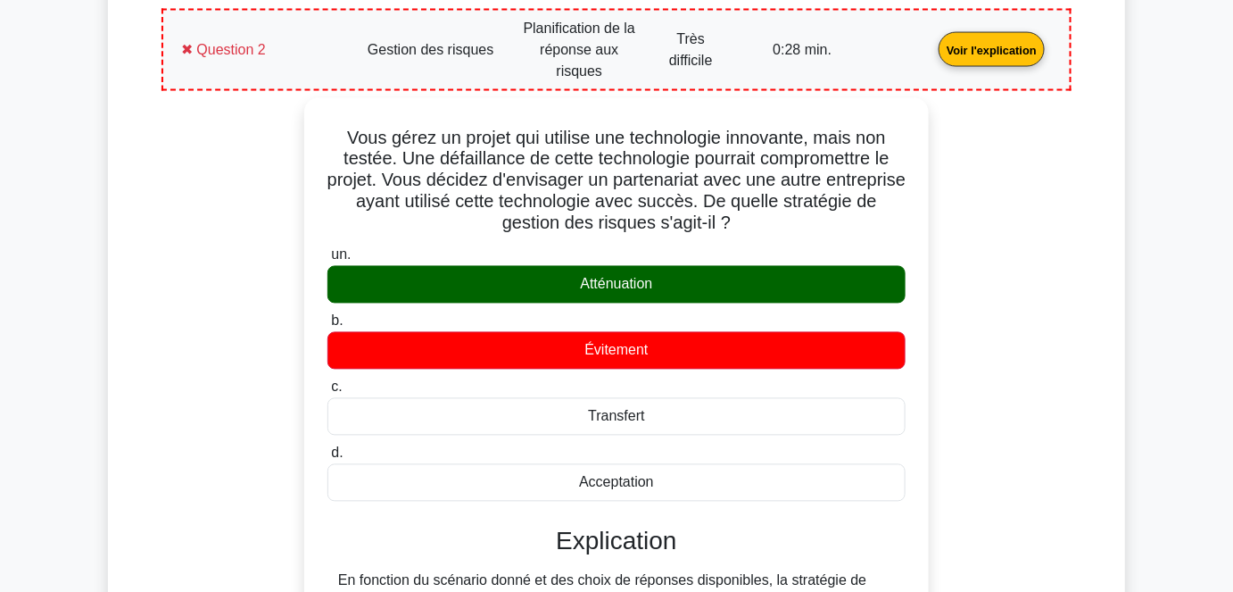
copy font "Atténuation"
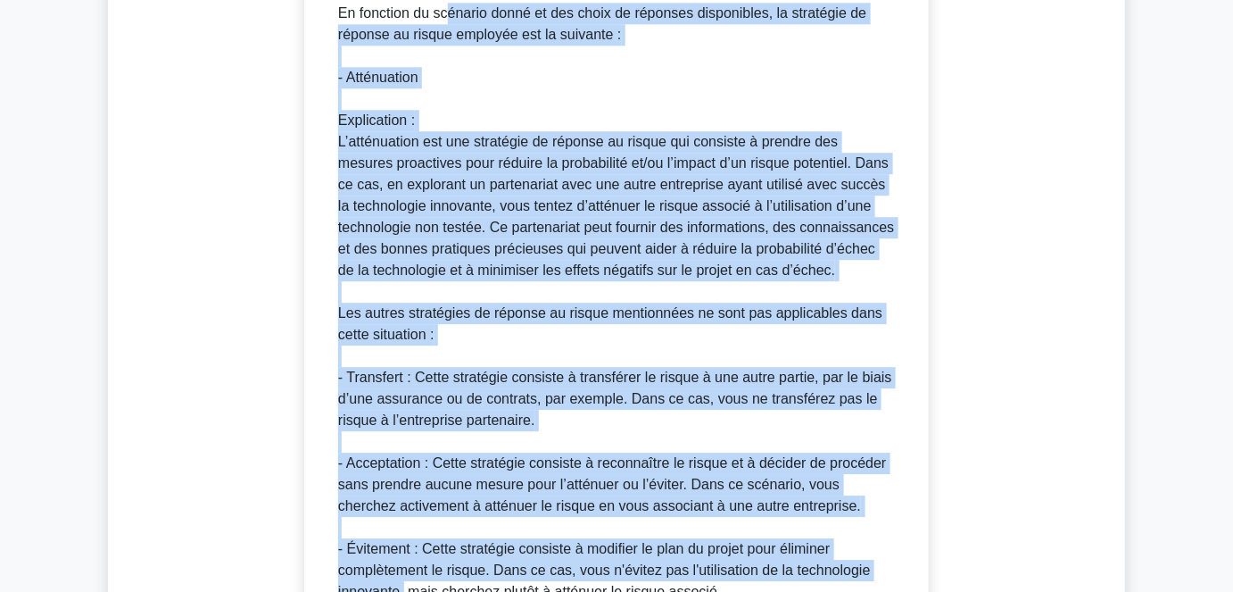
scroll to position [1570, 0]
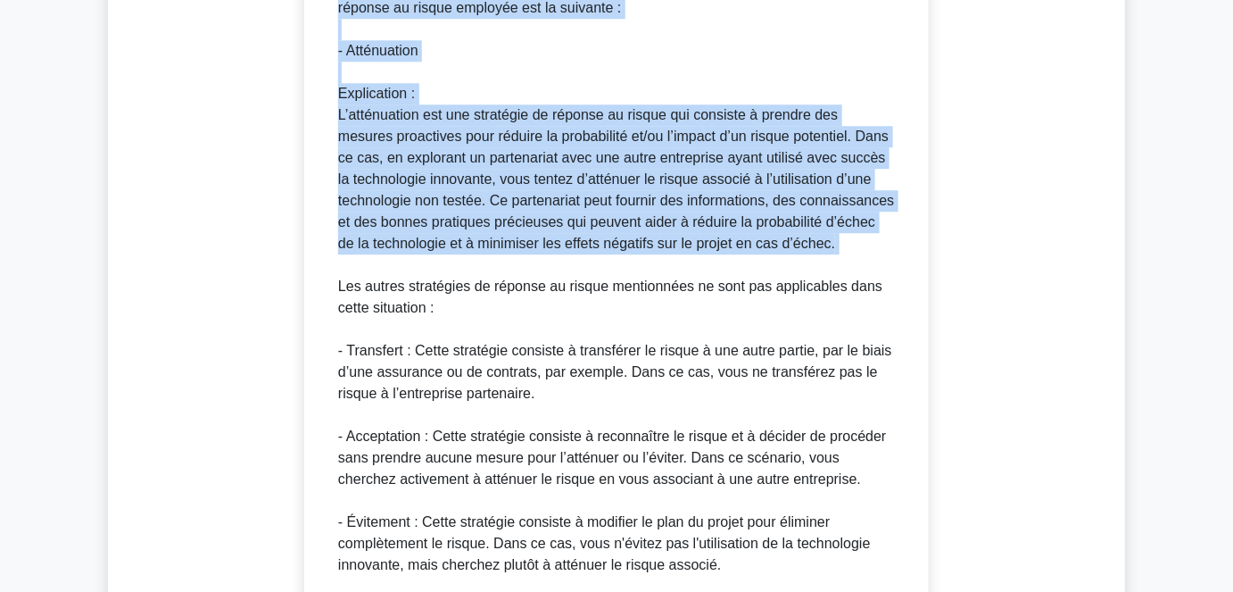
drag, startPoint x: 336, startPoint y: 406, endPoint x: 832, endPoint y: 240, distance: 523.2
click at [832, 240] on div "un. Atténuation b. Évitement c. d." at bounding box center [617, 183] width 582 height 1073
copy div "En fonction du scénario donné et des choix de réponses disponibles, la stratégi…"
click at [505, 187] on font "L’atténuation est une stratégie de réponse au risque qui consiste à prendre des…" at bounding box center [616, 179] width 557 height 144
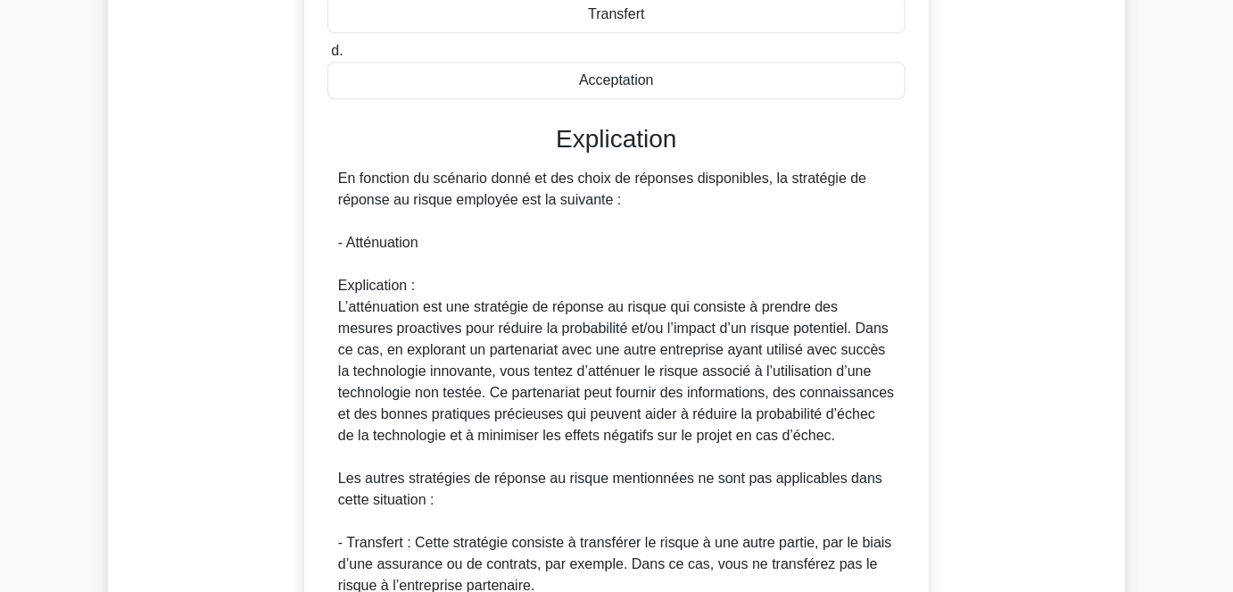
scroll to position [1359, 0]
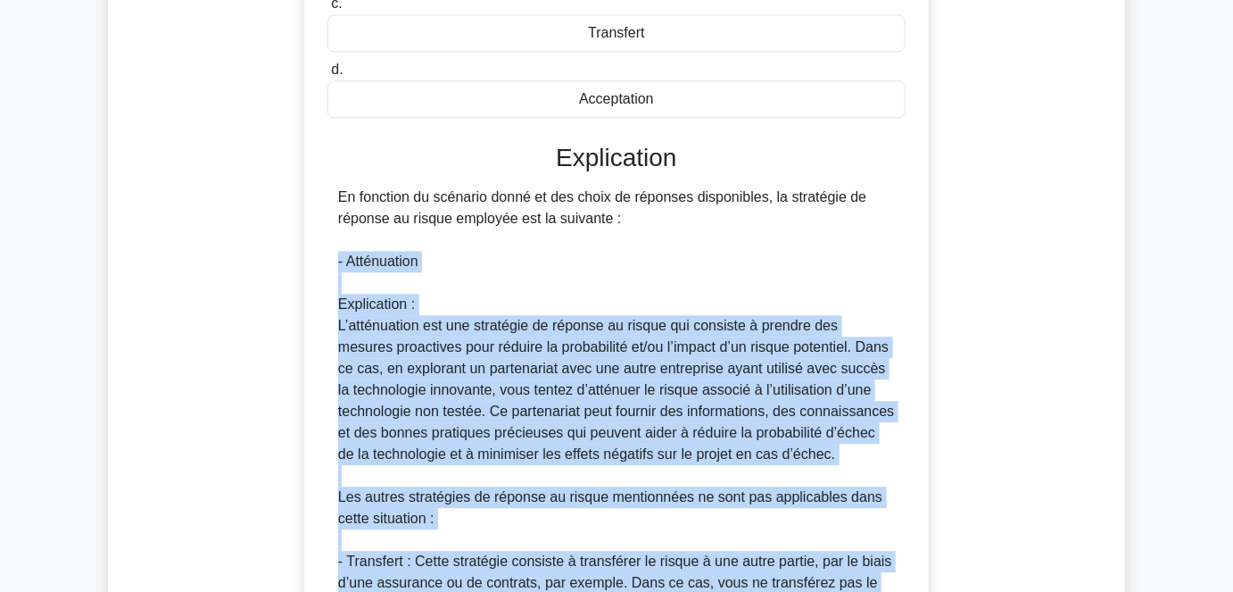
drag, startPoint x: 720, startPoint y: 464, endPoint x: 333, endPoint y: 236, distance: 449.7
click at [333, 236] on div "En fonction du scénario donné et des choix de réponses disponibles, la stratégi…" at bounding box center [617, 519] width 578 height 664
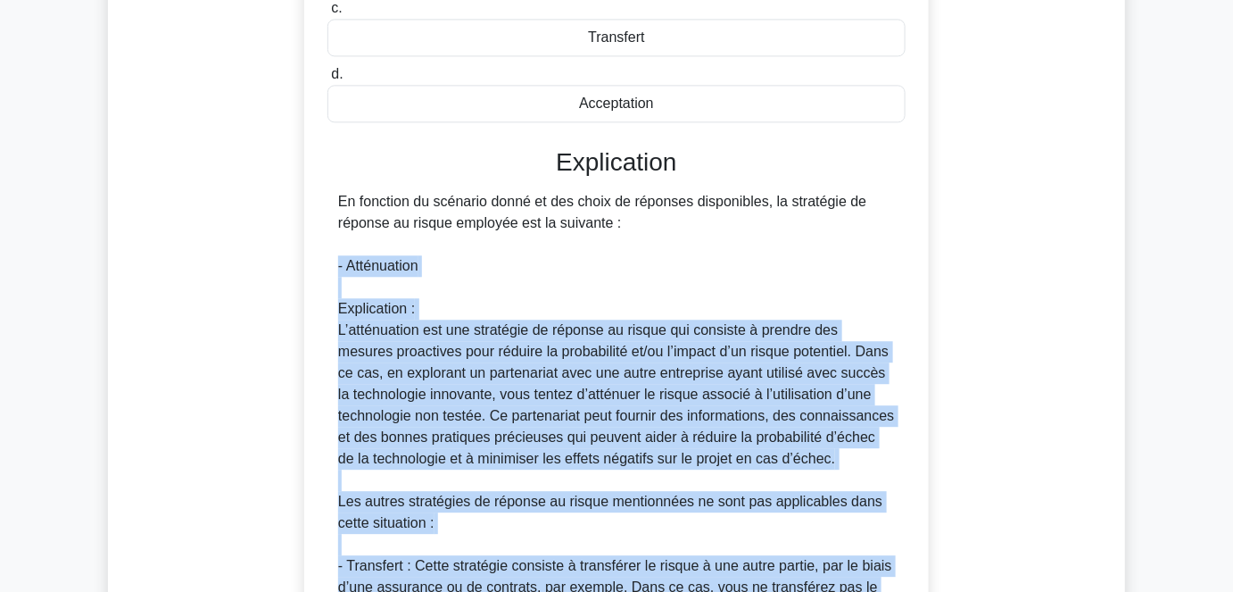
drag, startPoint x: 301, startPoint y: 317, endPoint x: 280, endPoint y: 312, distance: 21.0
click at [301, 317] on div "Vous gérez un projet qui utilise une technologie innovante, mais non testée. Un…" at bounding box center [616, 348] width 889 height 1258
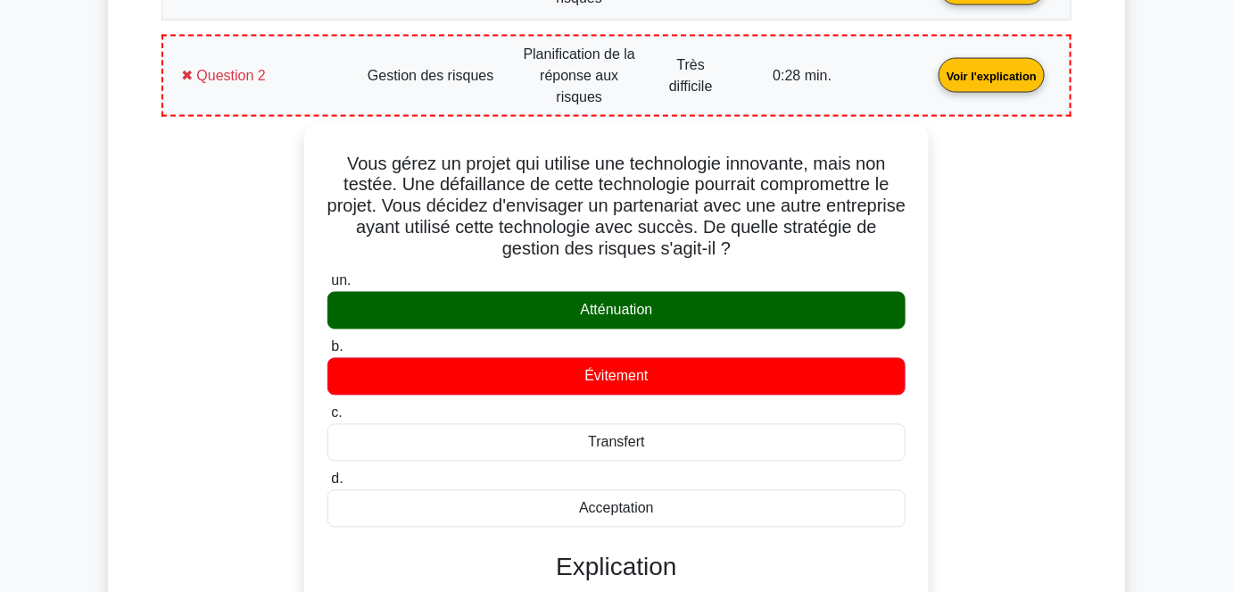
scroll to position [954, 0]
click at [932, 67] on link "Voir l'explication" at bounding box center [992, 74] width 120 height 15
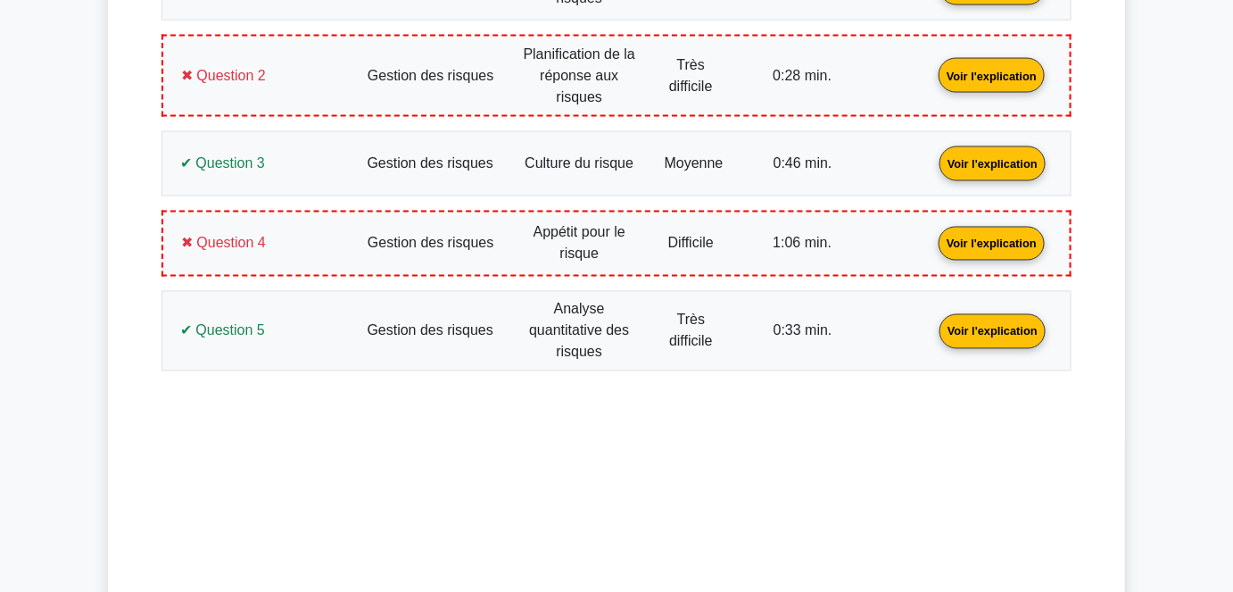
click at [933, 157] on link "Voir l'explication" at bounding box center [993, 161] width 120 height 15
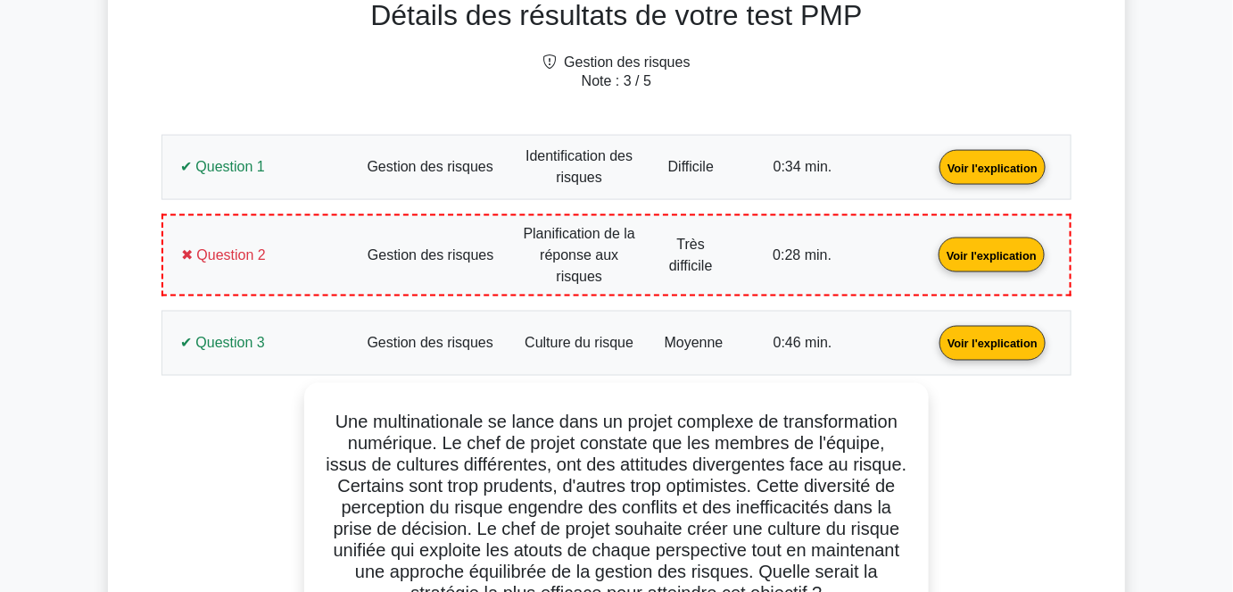
scroll to position [873, 0]
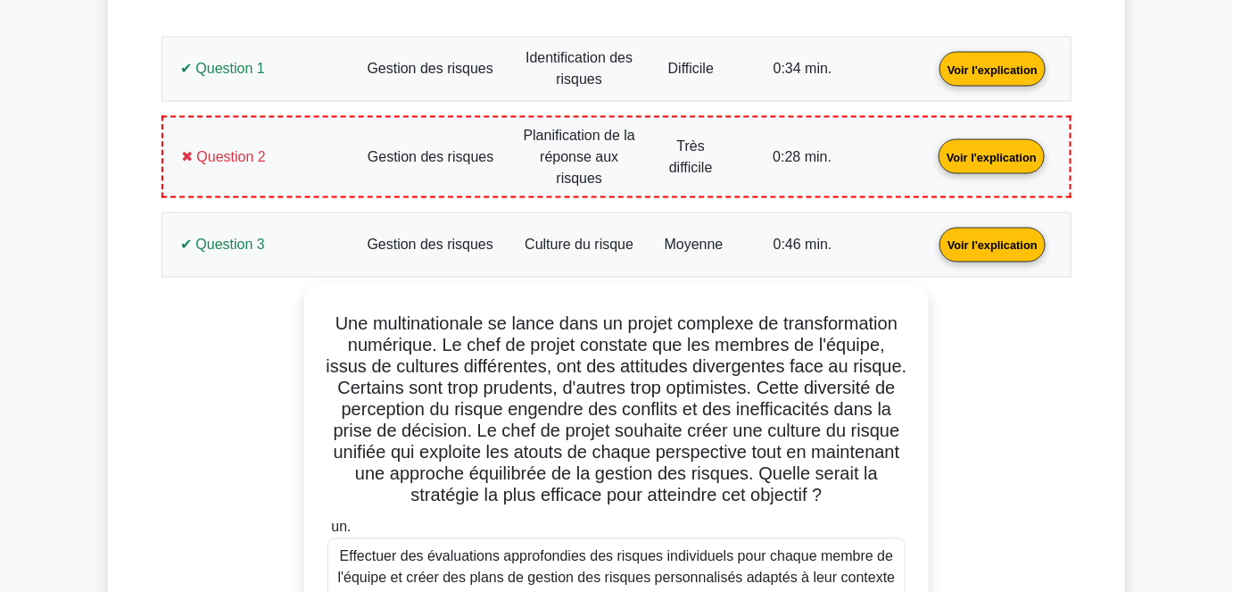
click at [933, 236] on link "Voir l'explication" at bounding box center [993, 243] width 120 height 15
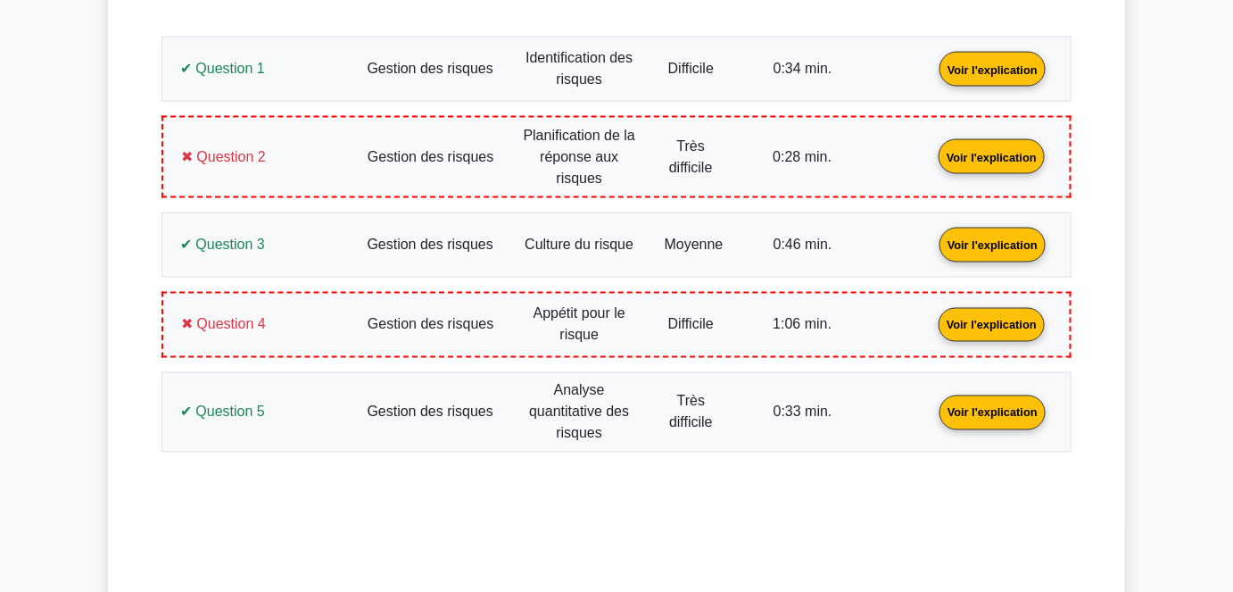
click at [932, 316] on link "Voir l'explication" at bounding box center [992, 323] width 120 height 15
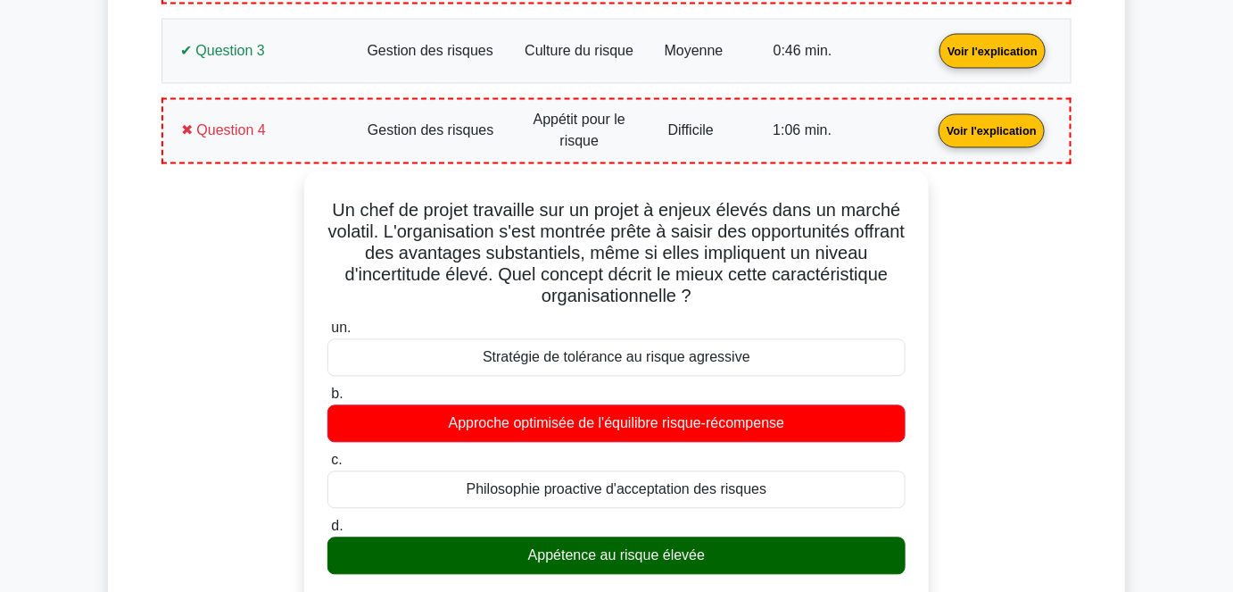
scroll to position [1116, 0]
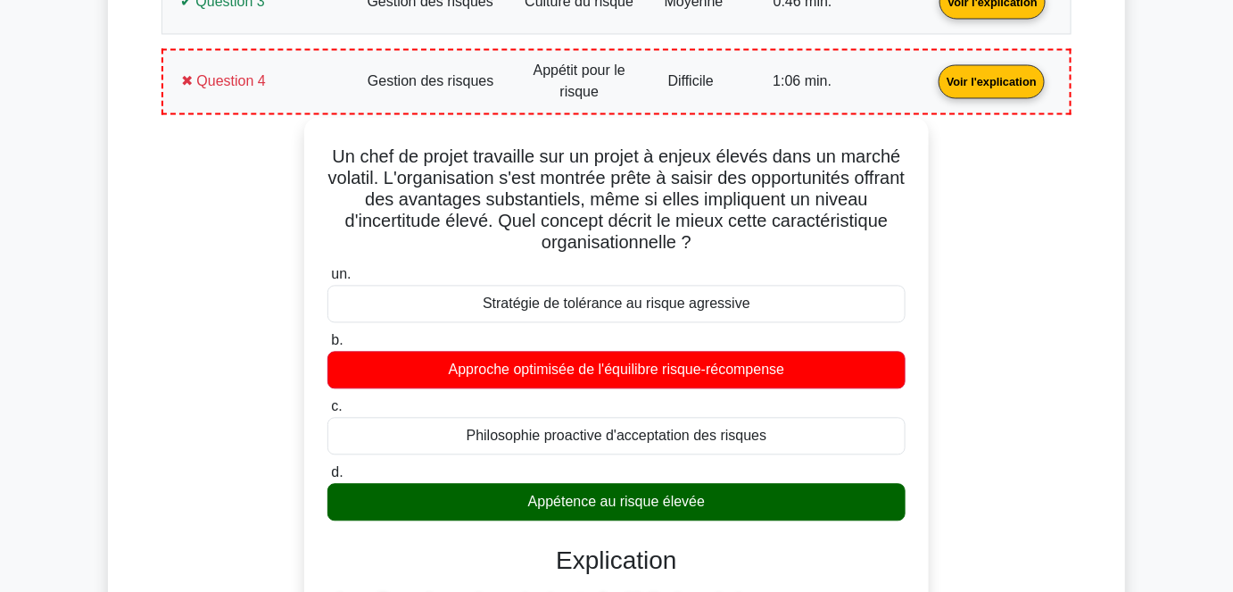
drag, startPoint x: 732, startPoint y: 478, endPoint x: 333, endPoint y: 119, distance: 537.1
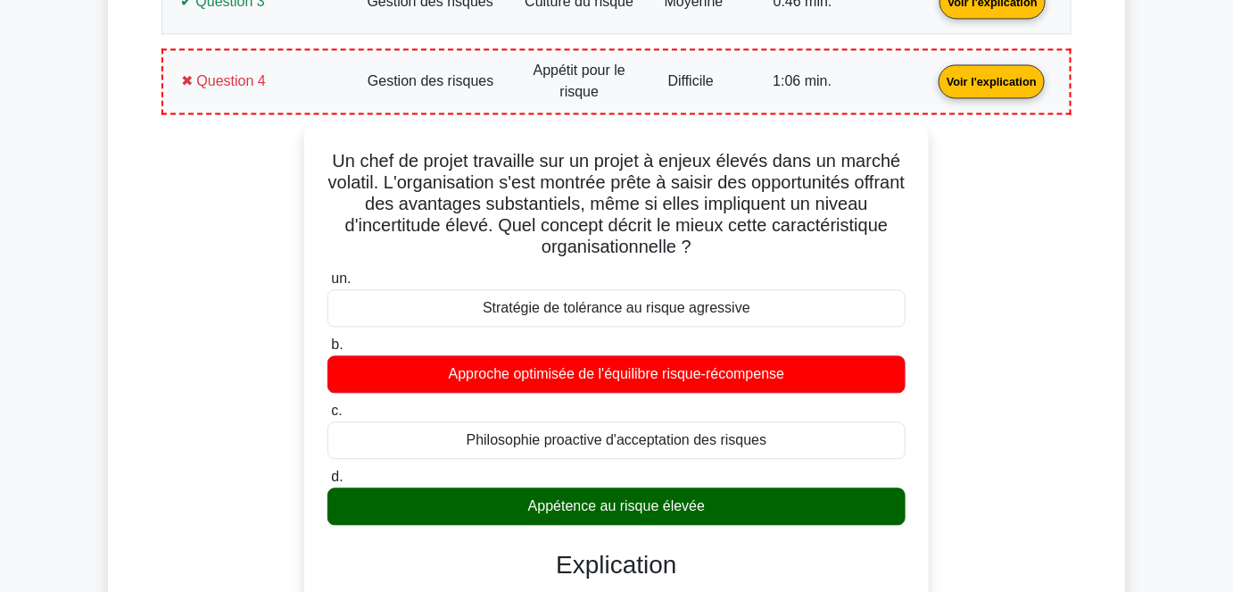
copy div "Un chef de projet travaille sur un projet à enjeux élevés dans un marché volati…"
click at [932, 73] on link "Voir l'explication" at bounding box center [992, 80] width 120 height 15
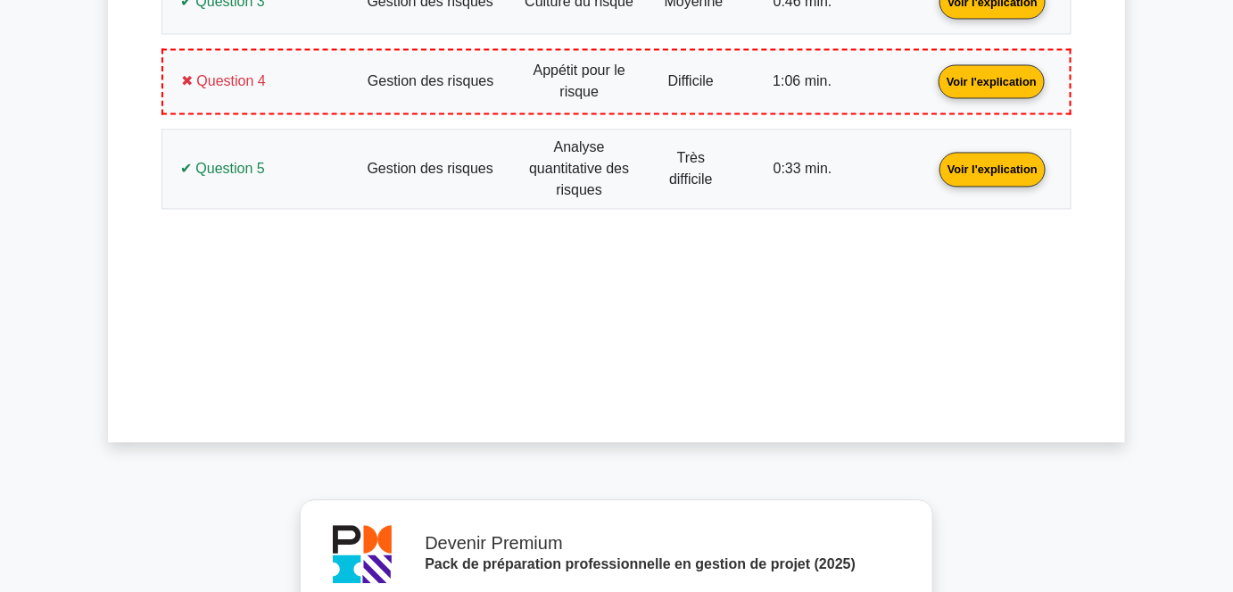
click at [933, 162] on link "Voir l'explication" at bounding box center [993, 169] width 120 height 15
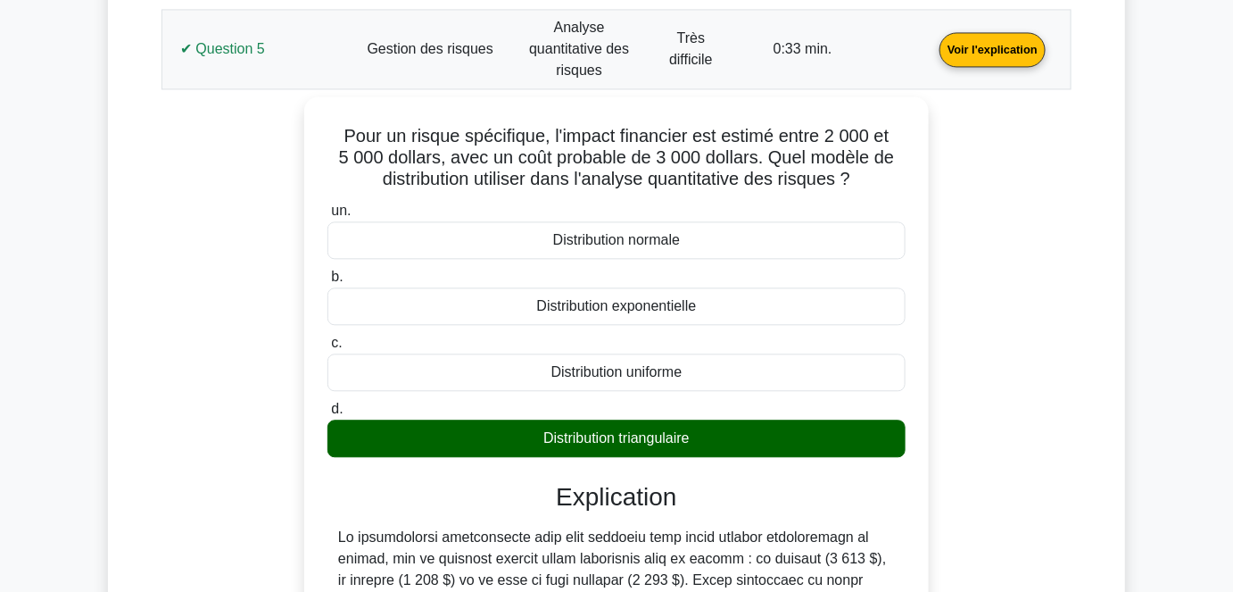
scroll to position [1197, 0]
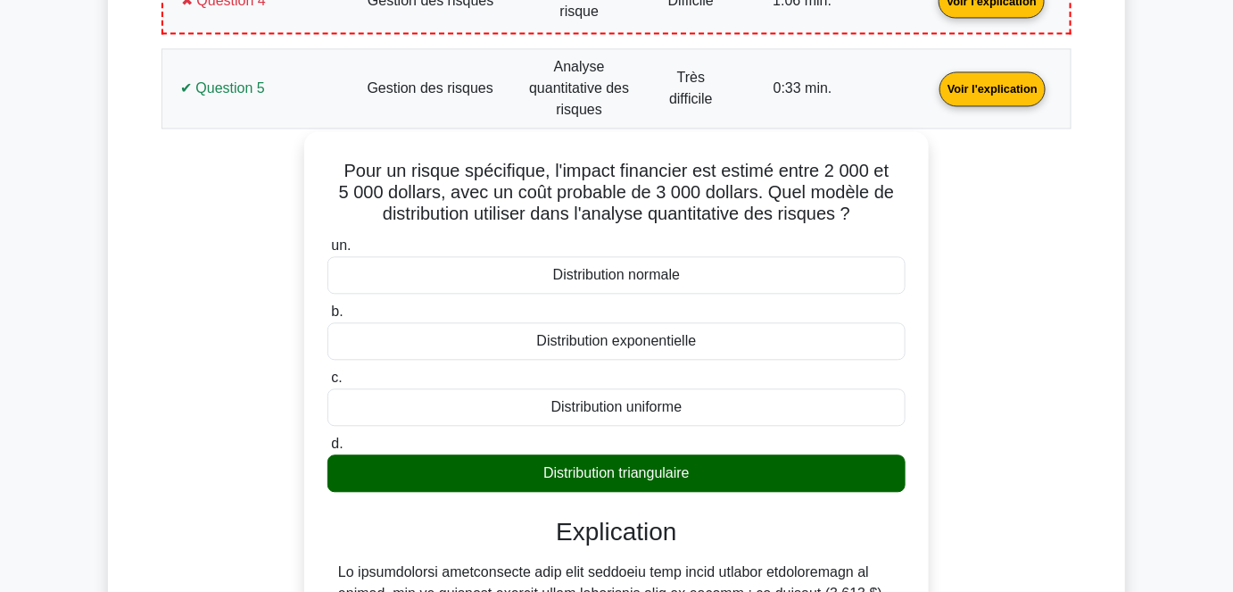
drag, startPoint x: 708, startPoint y: 434, endPoint x: 339, endPoint y: 105, distance: 493.7
click at [339, 138] on div "Pour un risque spécifique, l'impact financier est estimé entre 2 000 et 5 000 d…" at bounding box center [616, 535] width 610 height 794
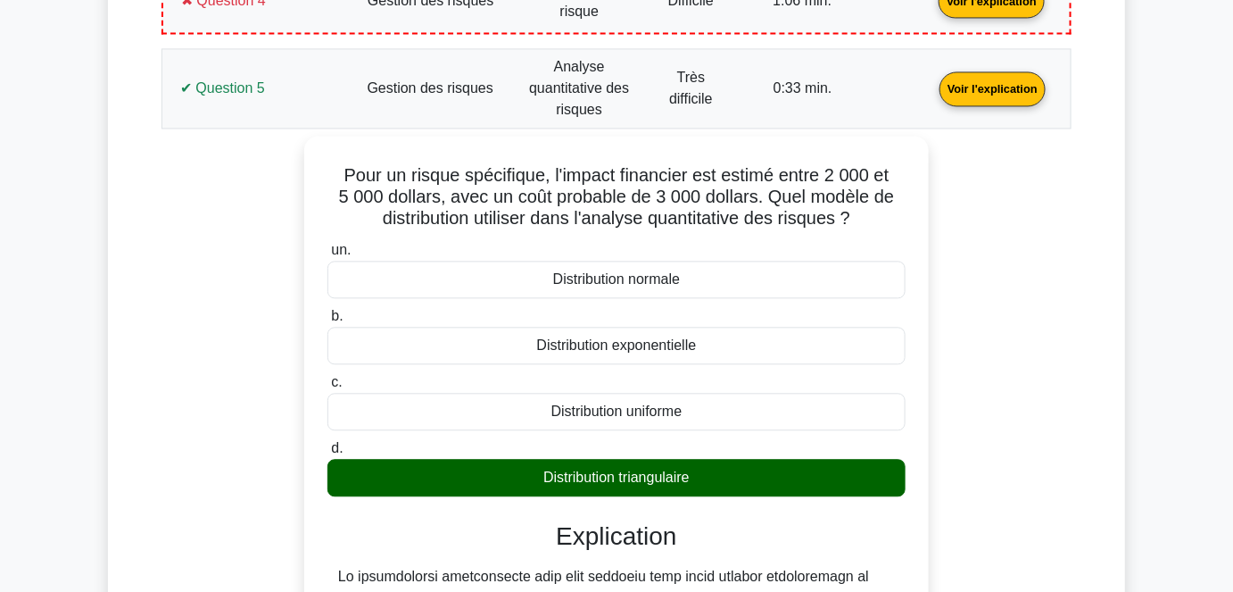
copy div "Pour un risque spécifique, l'impact financier est estimé entre 2 000 et 5 000 d…"
click at [227, 289] on div "Pour un risque spécifique, l'impact financier est estimé entre 2 000 et 5 000 d…" at bounding box center [616, 551] width 889 height 830
